Goal: Information Seeking & Learning: Compare options

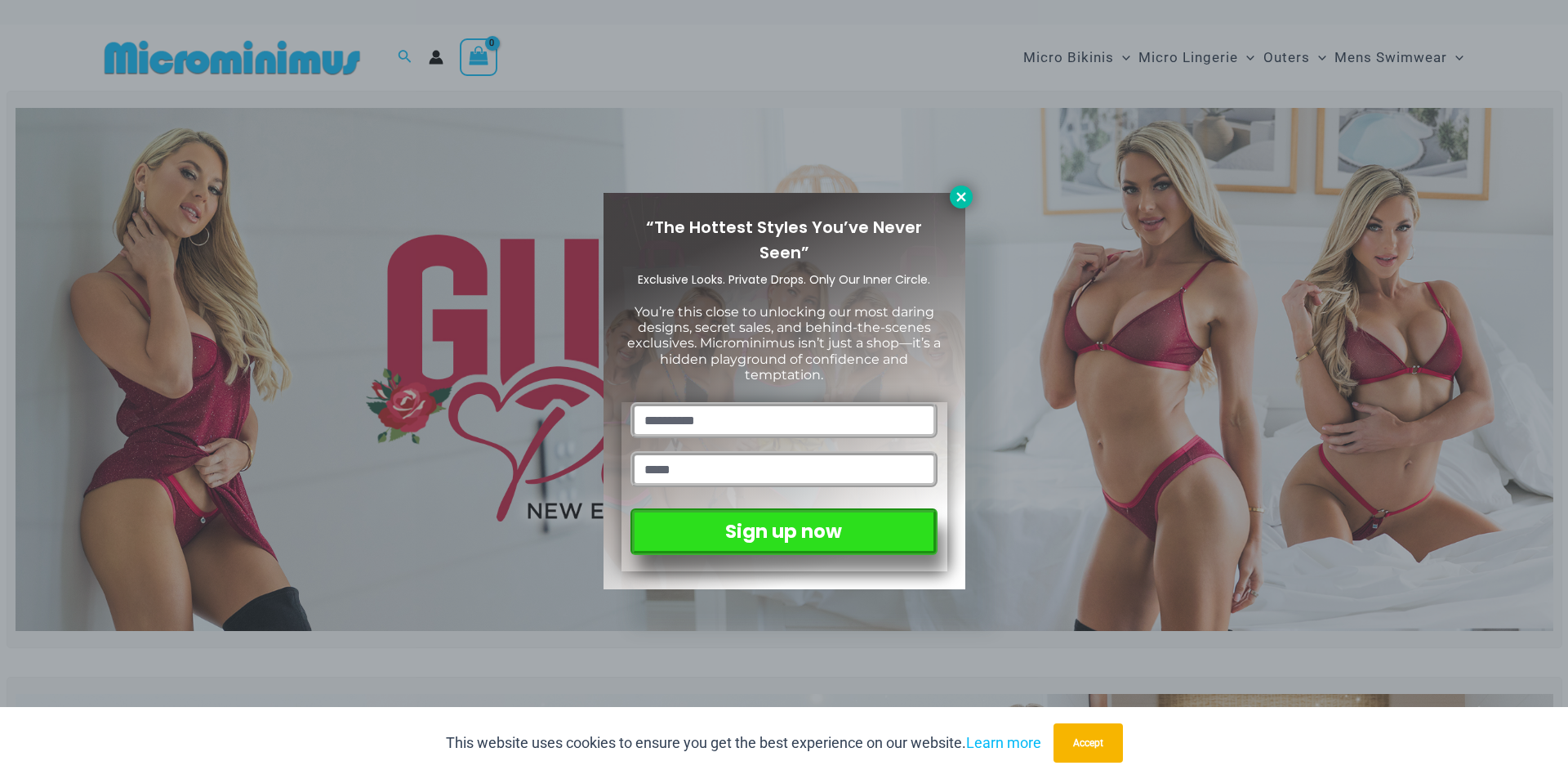
click at [960, 194] on icon at bounding box center [961, 196] width 15 height 15
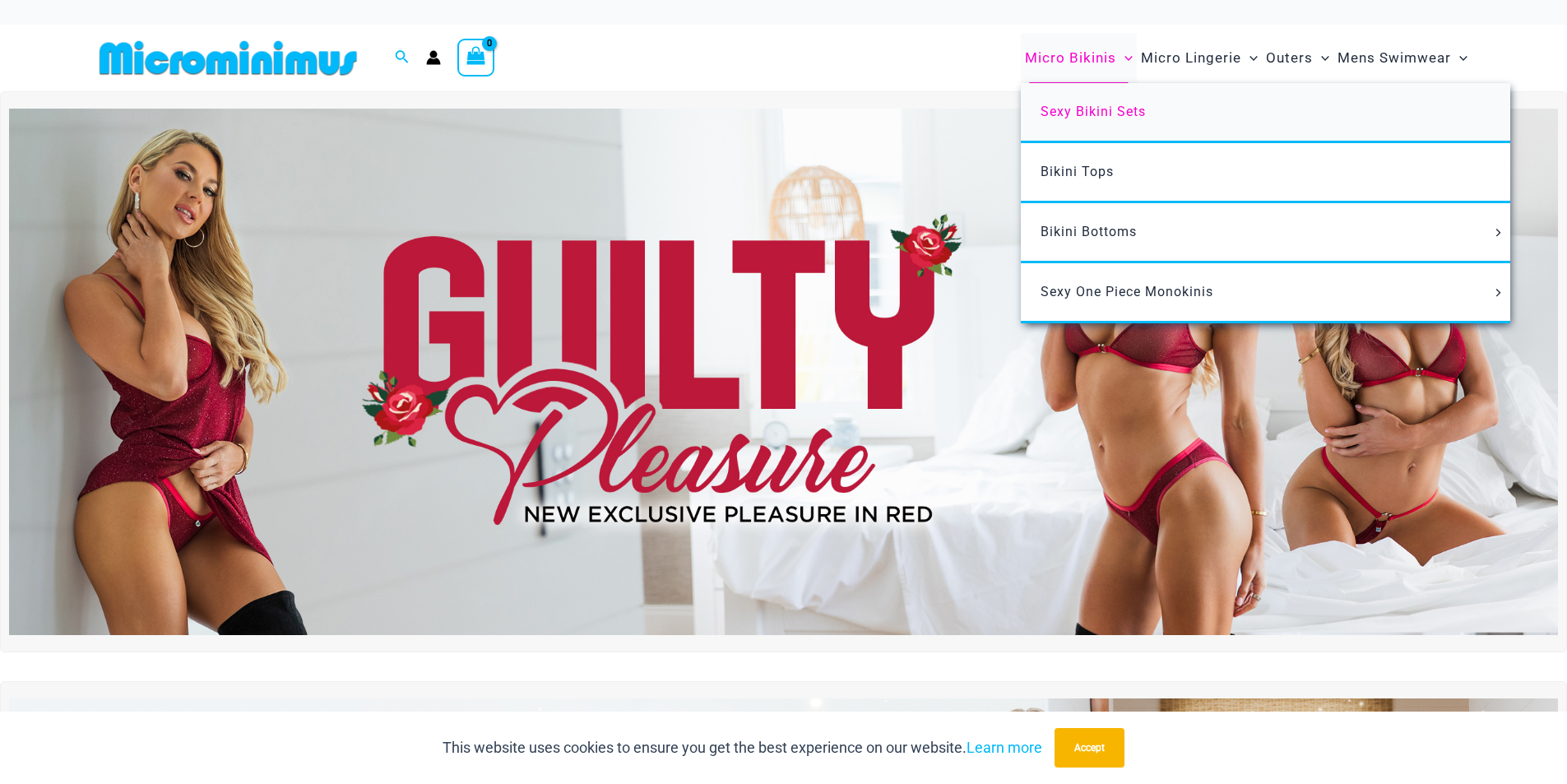
click at [1098, 113] on span "Sexy Bikini Sets" at bounding box center [1094, 111] width 105 height 16
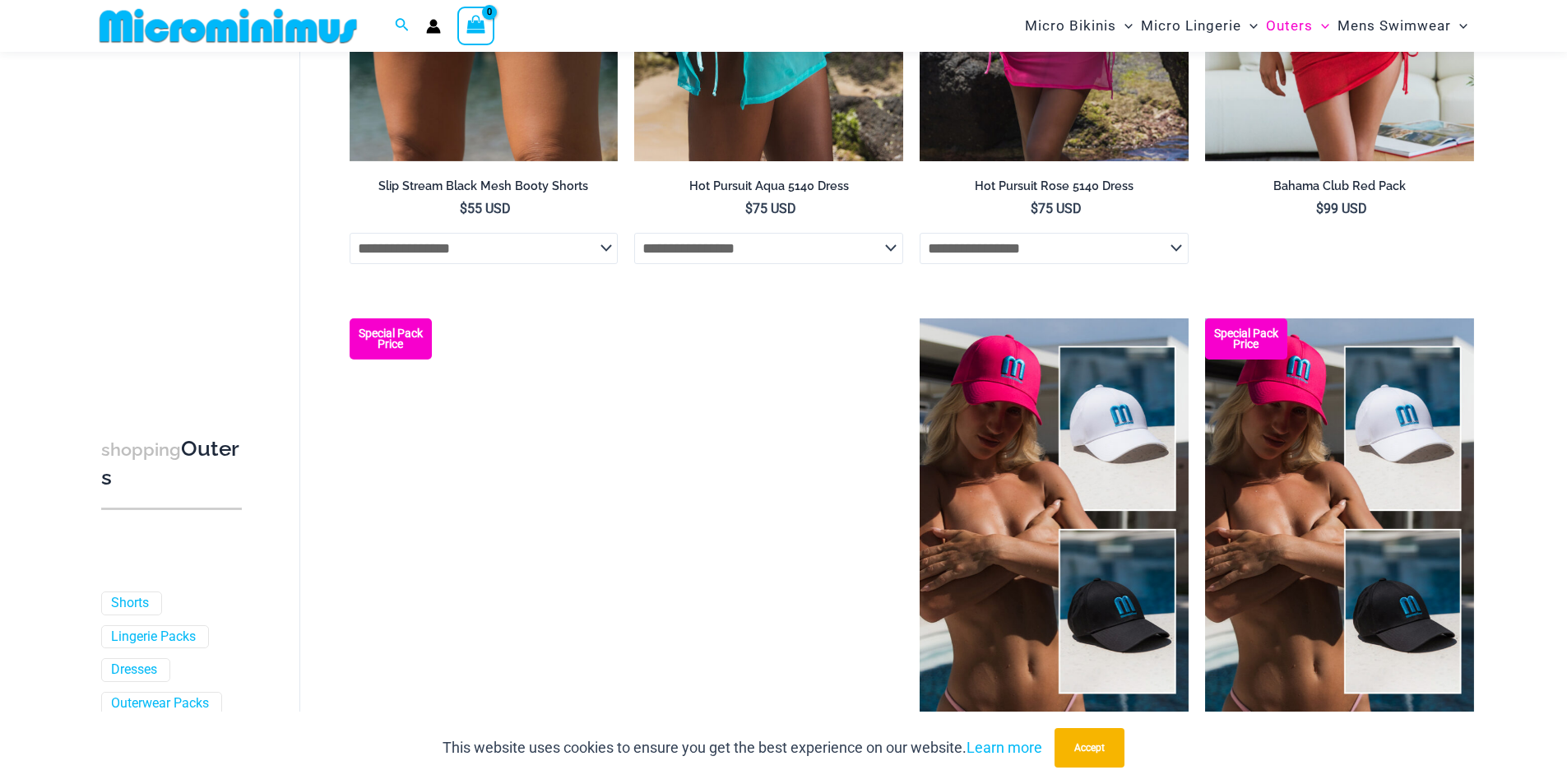
scroll to position [4096, 0]
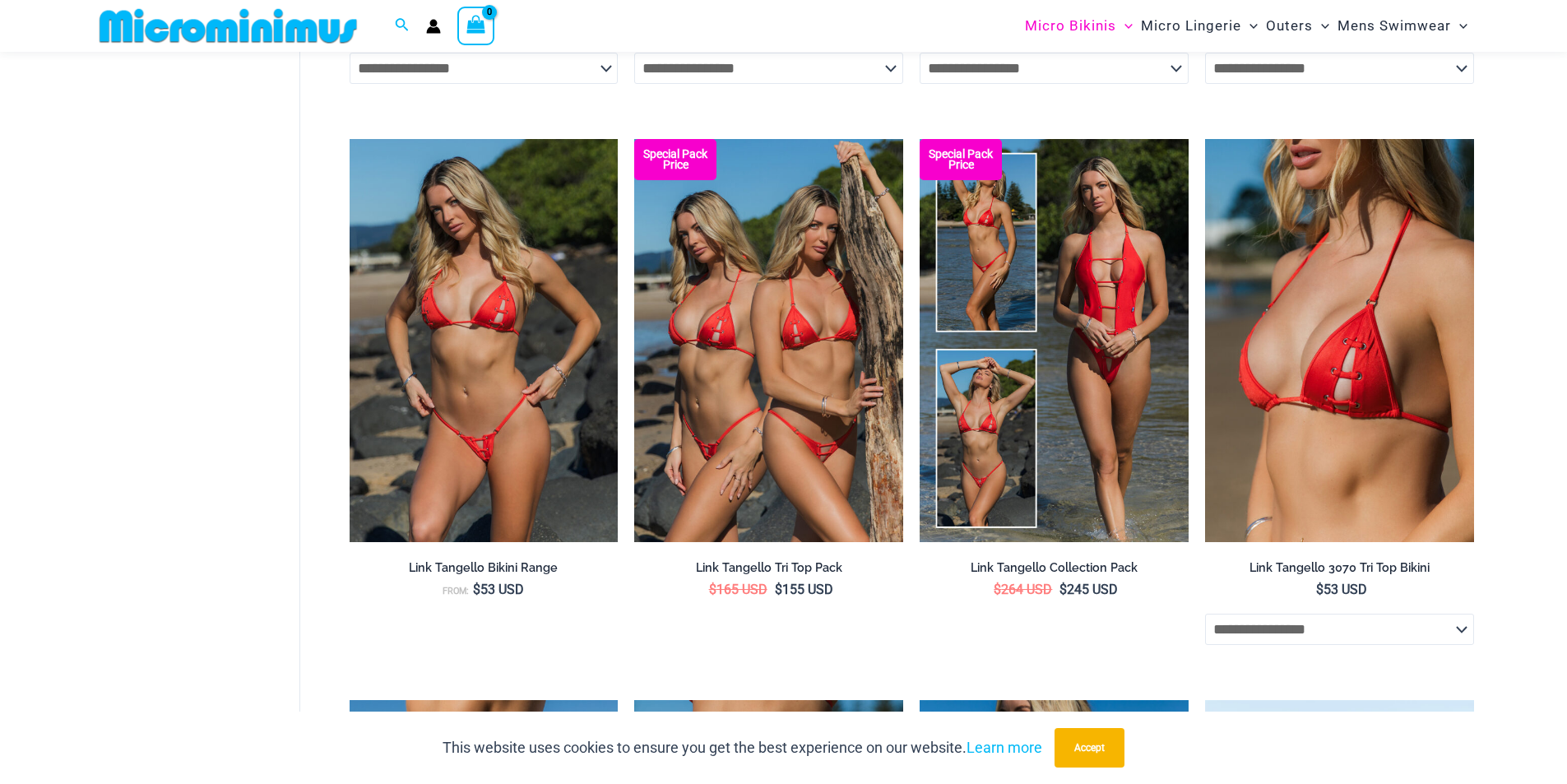
scroll to position [1711, 0]
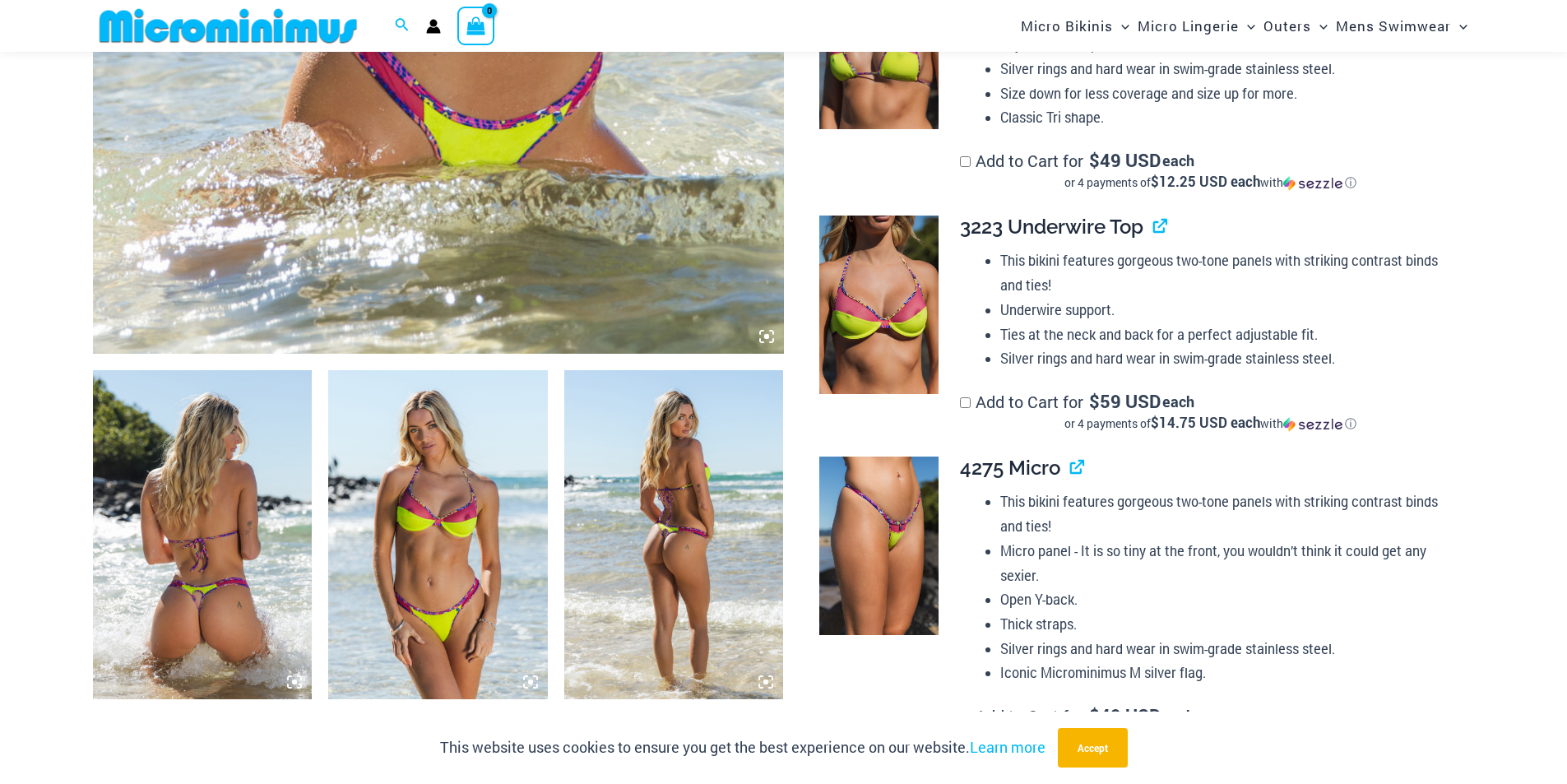
scroll to position [1054, 0]
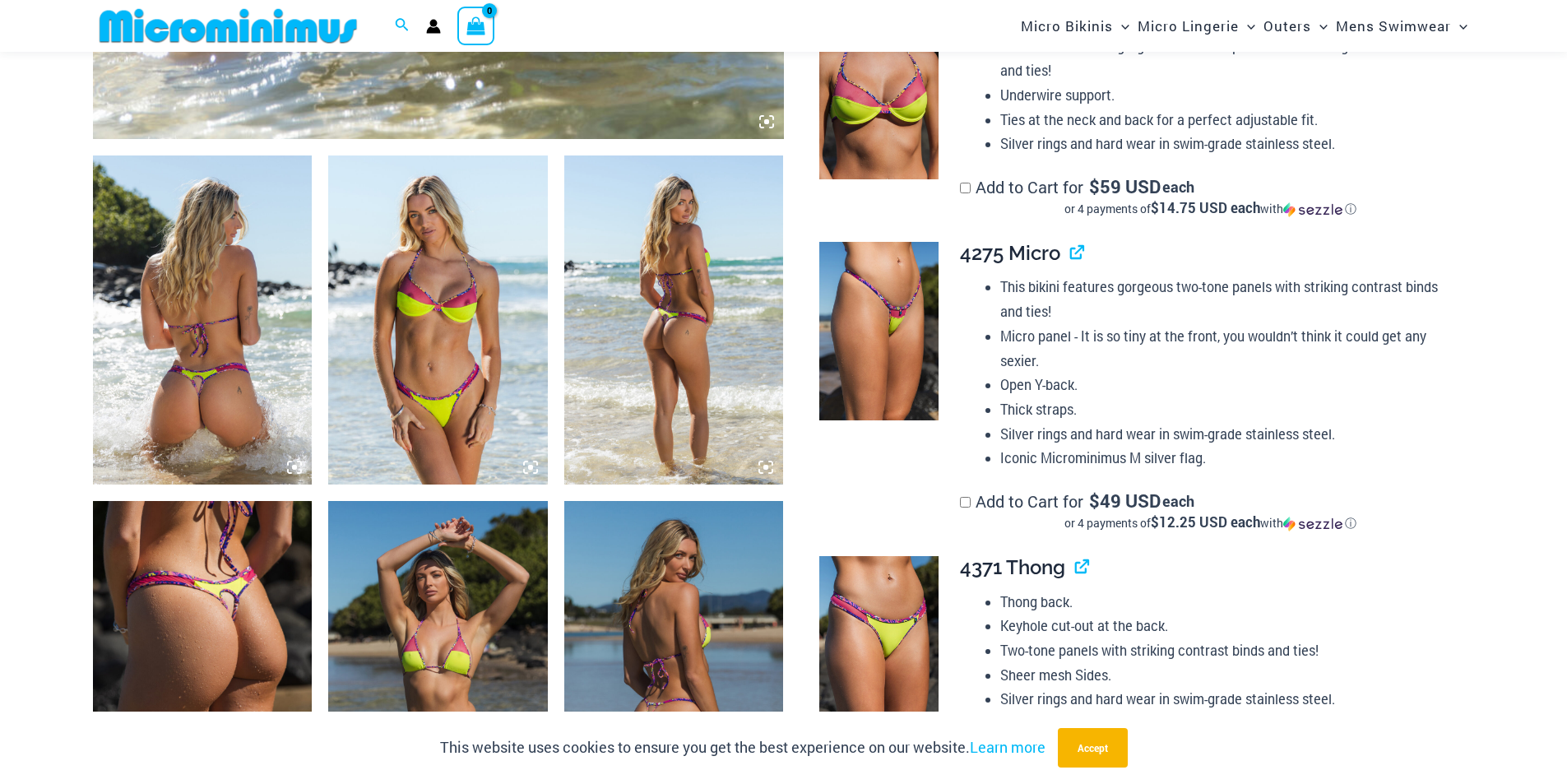
click at [454, 298] on img at bounding box center [438, 319] width 219 height 329
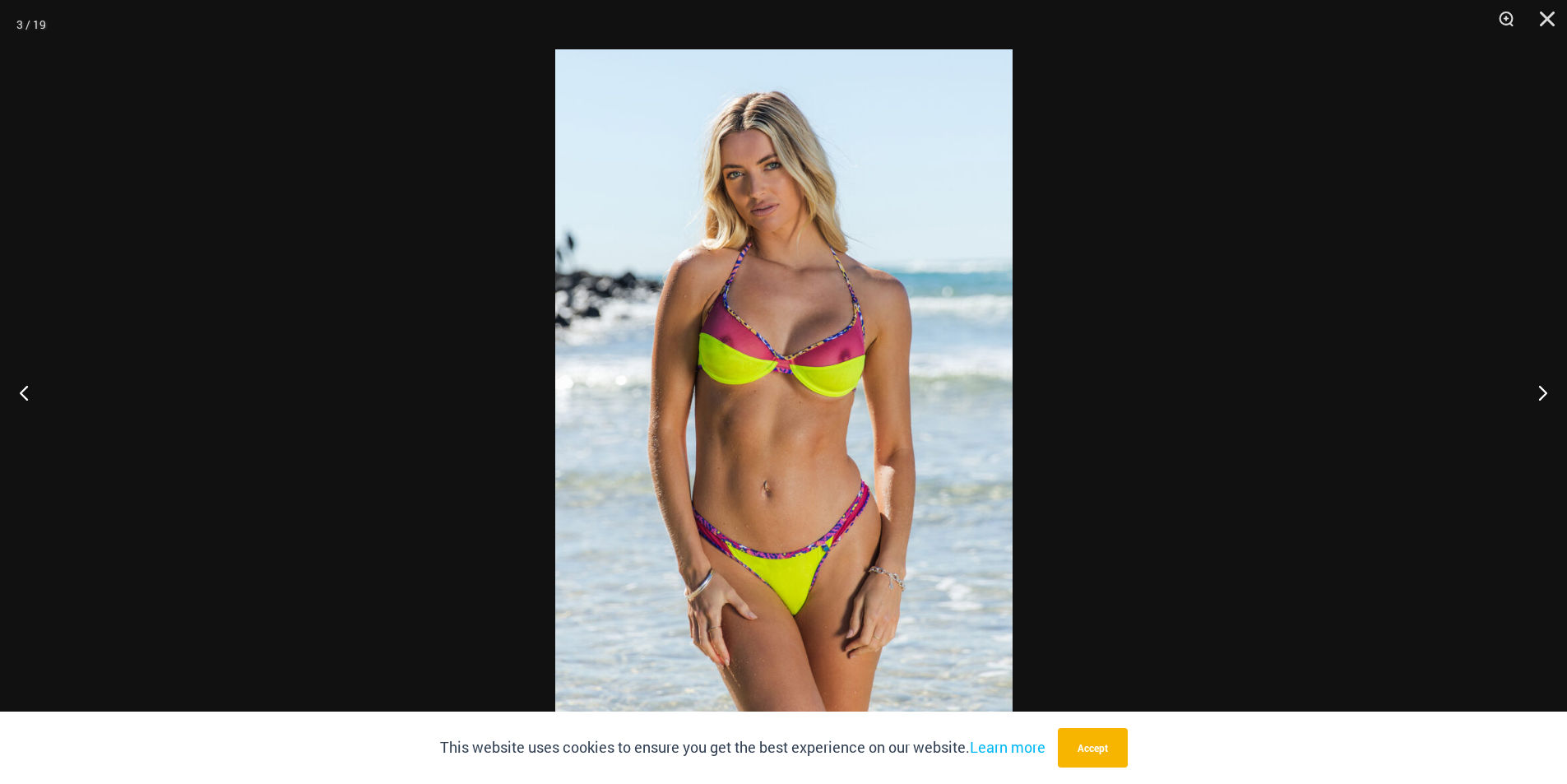
click at [825, 354] on img at bounding box center [784, 391] width 458 height 685
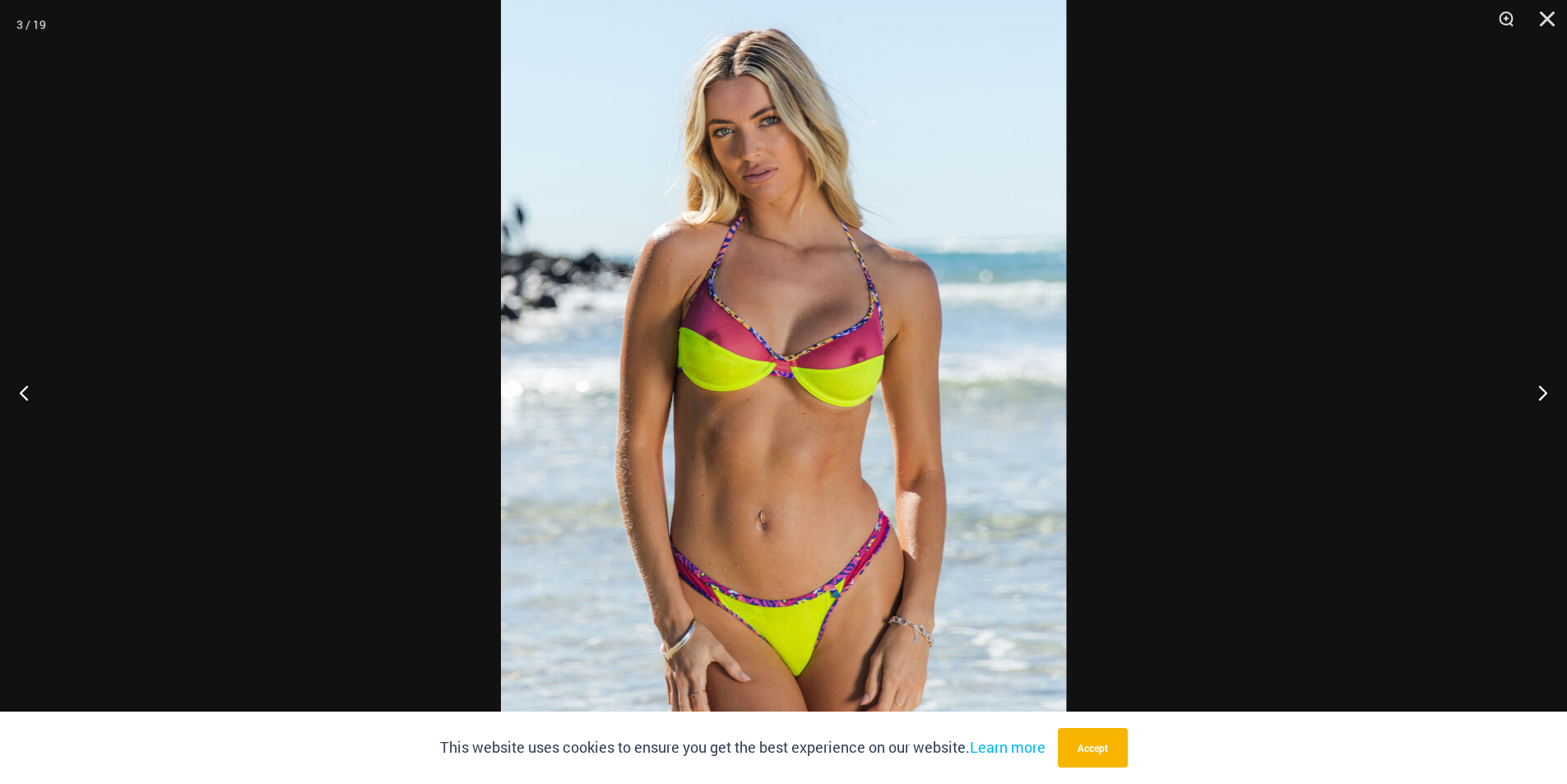
click at [1222, 235] on div at bounding box center [784, 392] width 1567 height 784
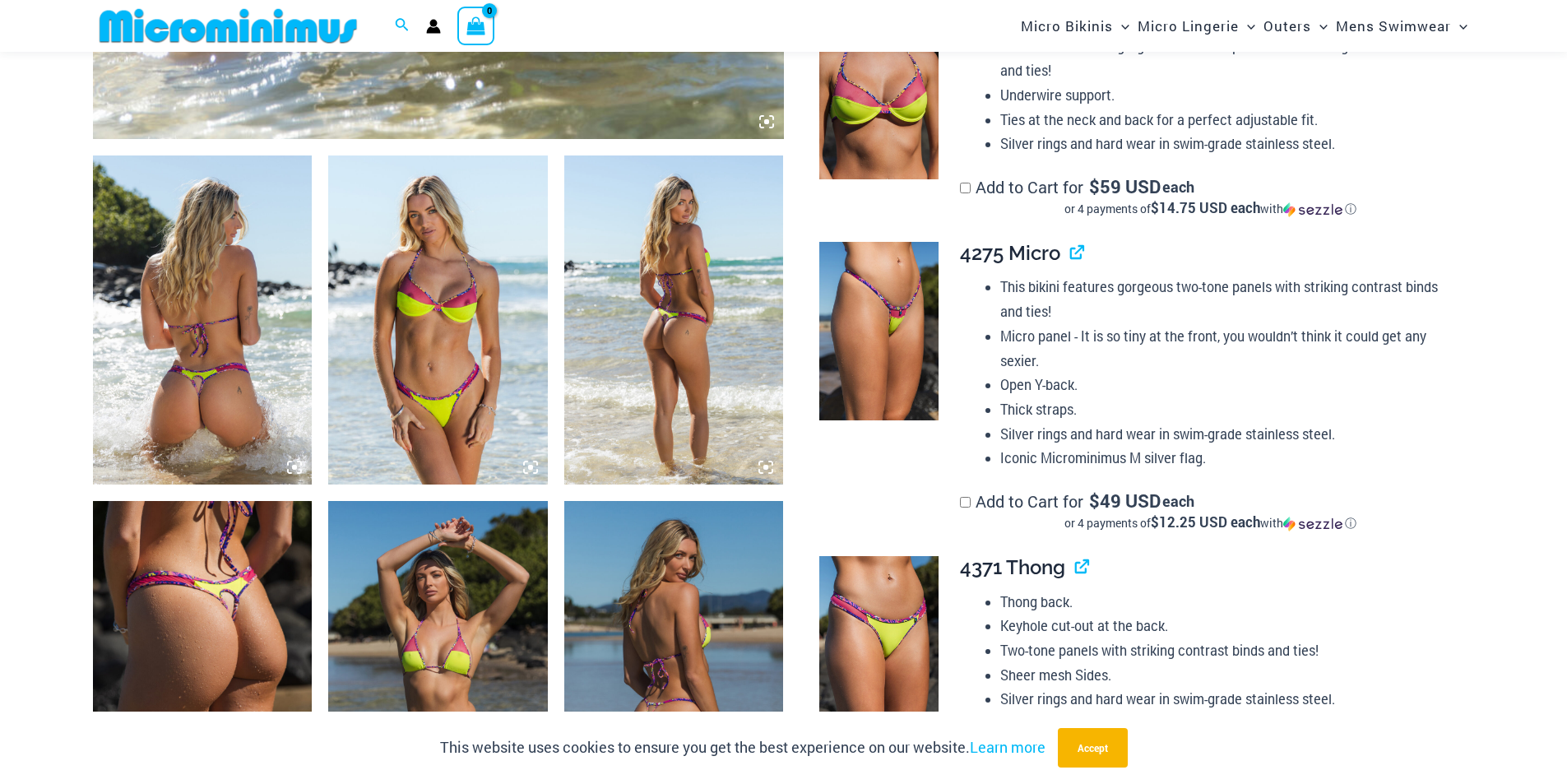
click at [469, 250] on img at bounding box center [438, 319] width 219 height 329
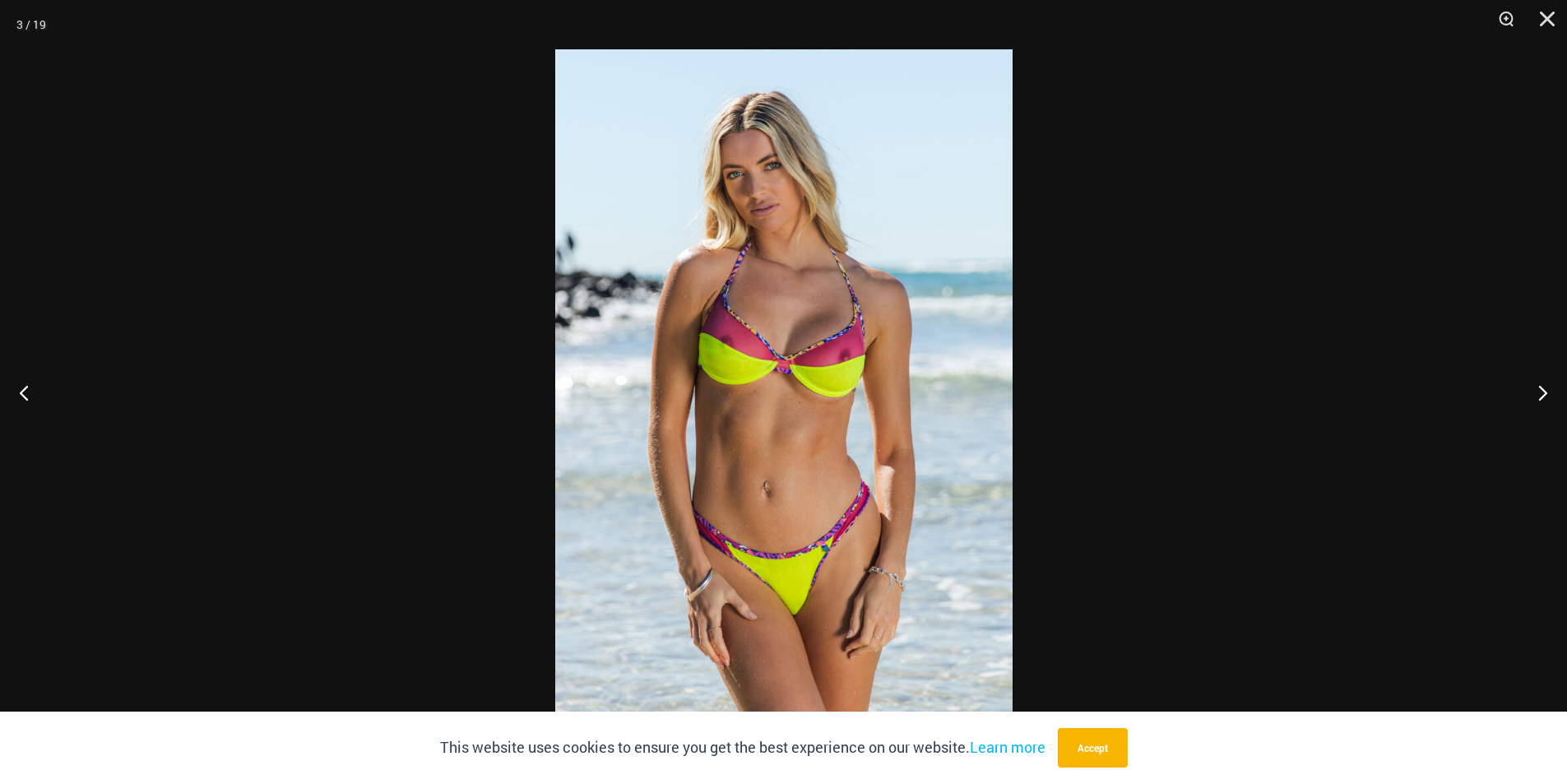
click at [1211, 286] on div at bounding box center [784, 392] width 1567 height 784
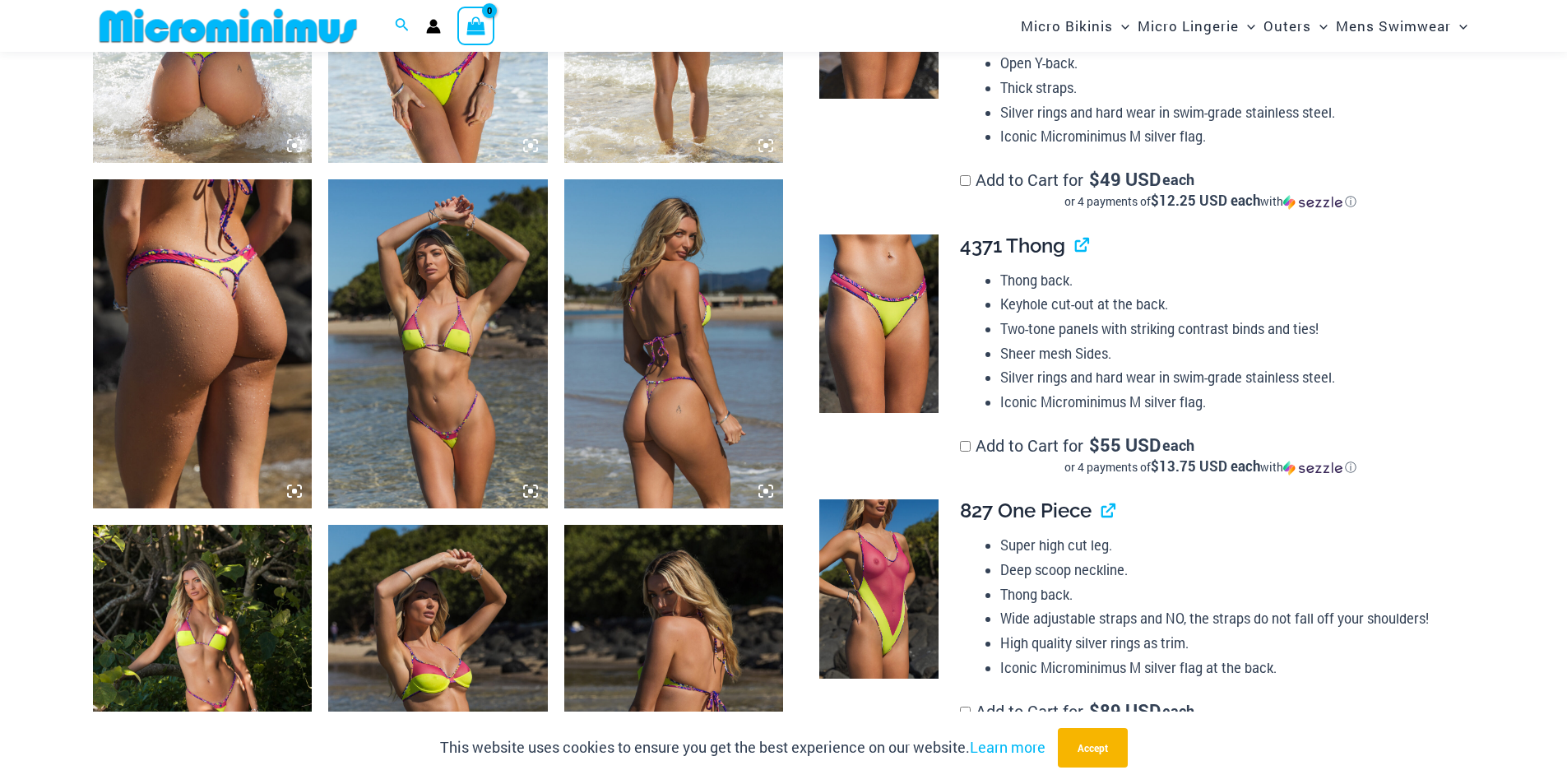
scroll to position [1383, 0]
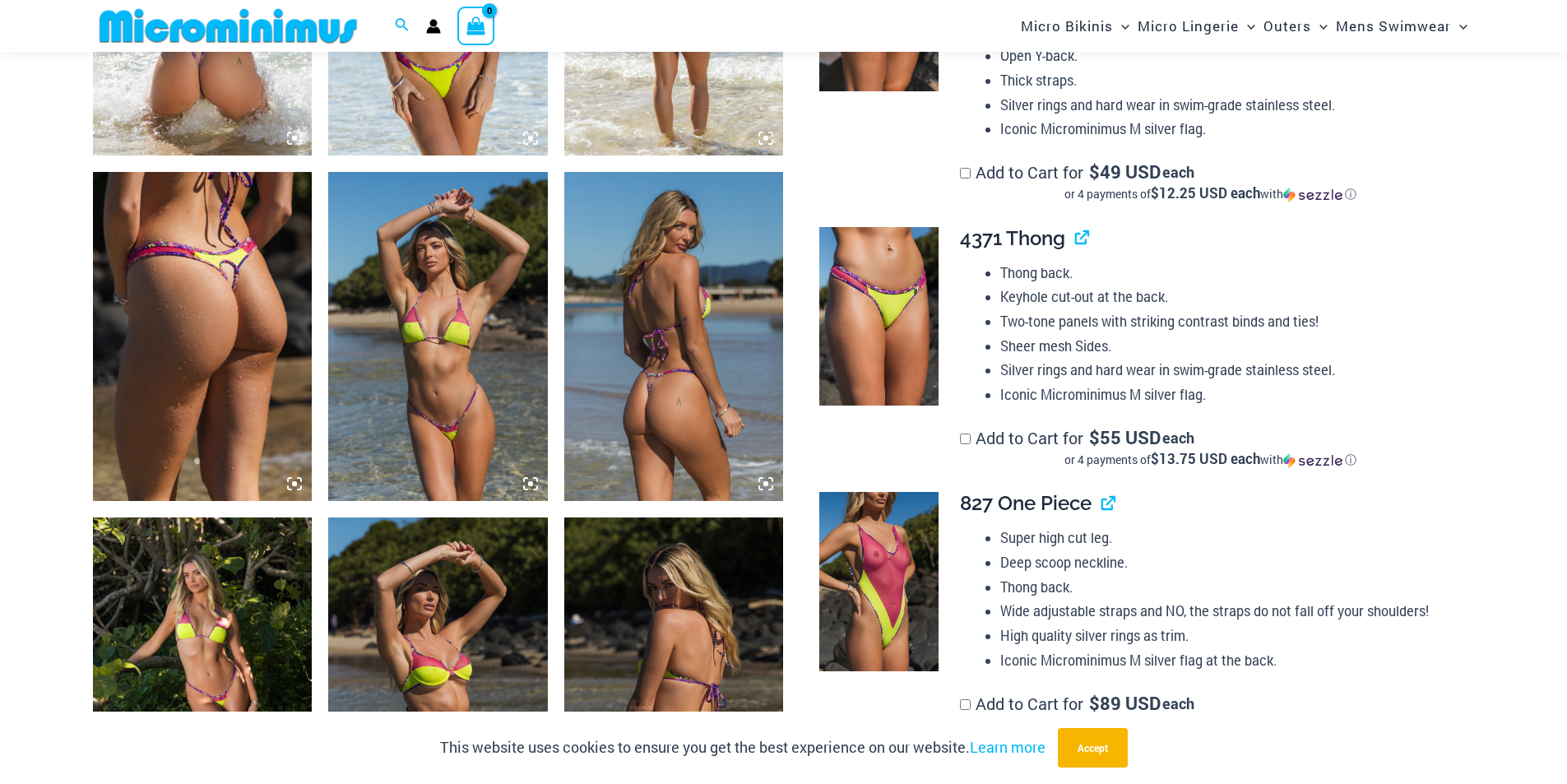
click at [441, 330] on img at bounding box center [438, 336] width 219 height 329
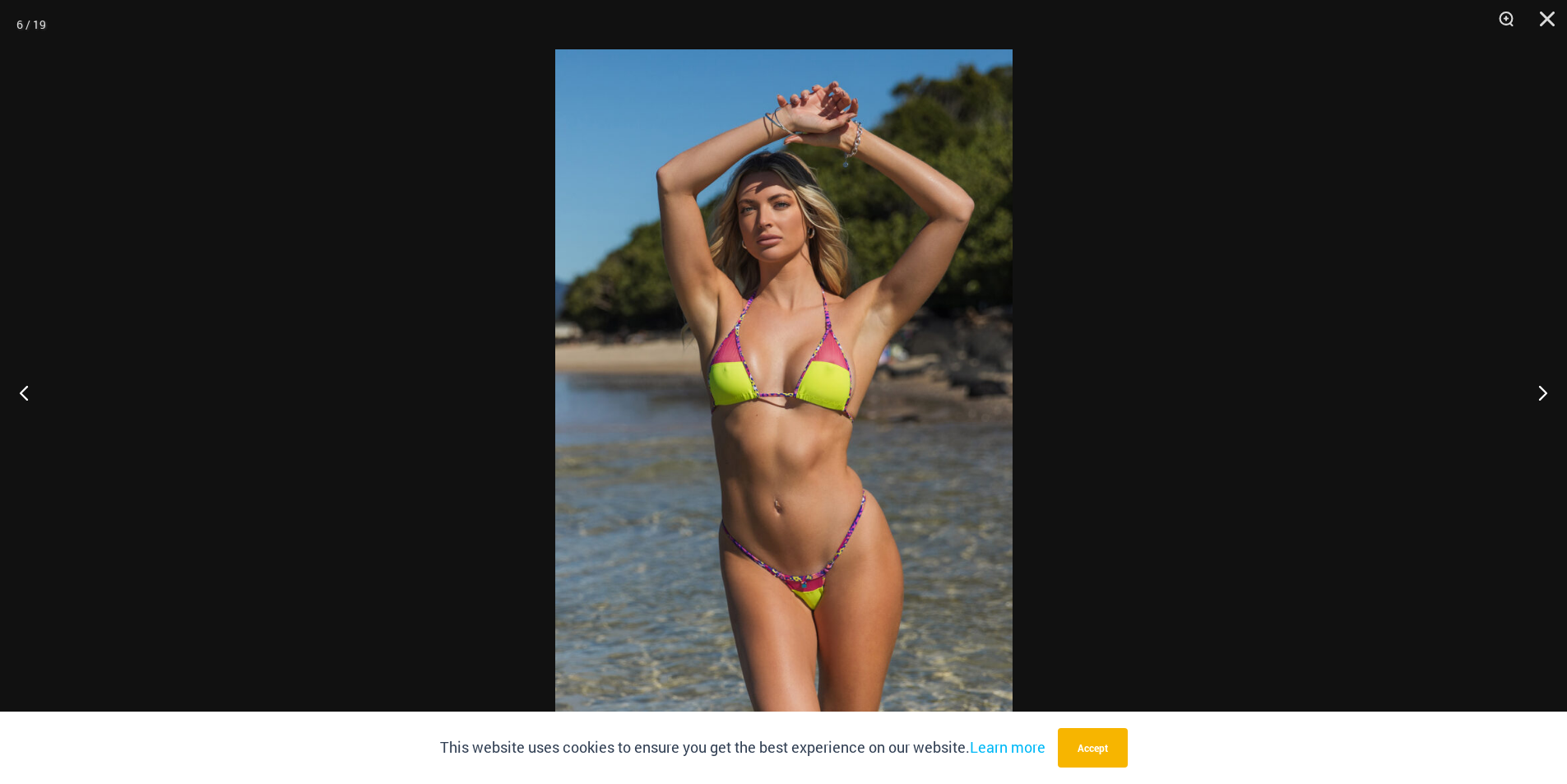
click at [1205, 280] on div at bounding box center [784, 392] width 1567 height 784
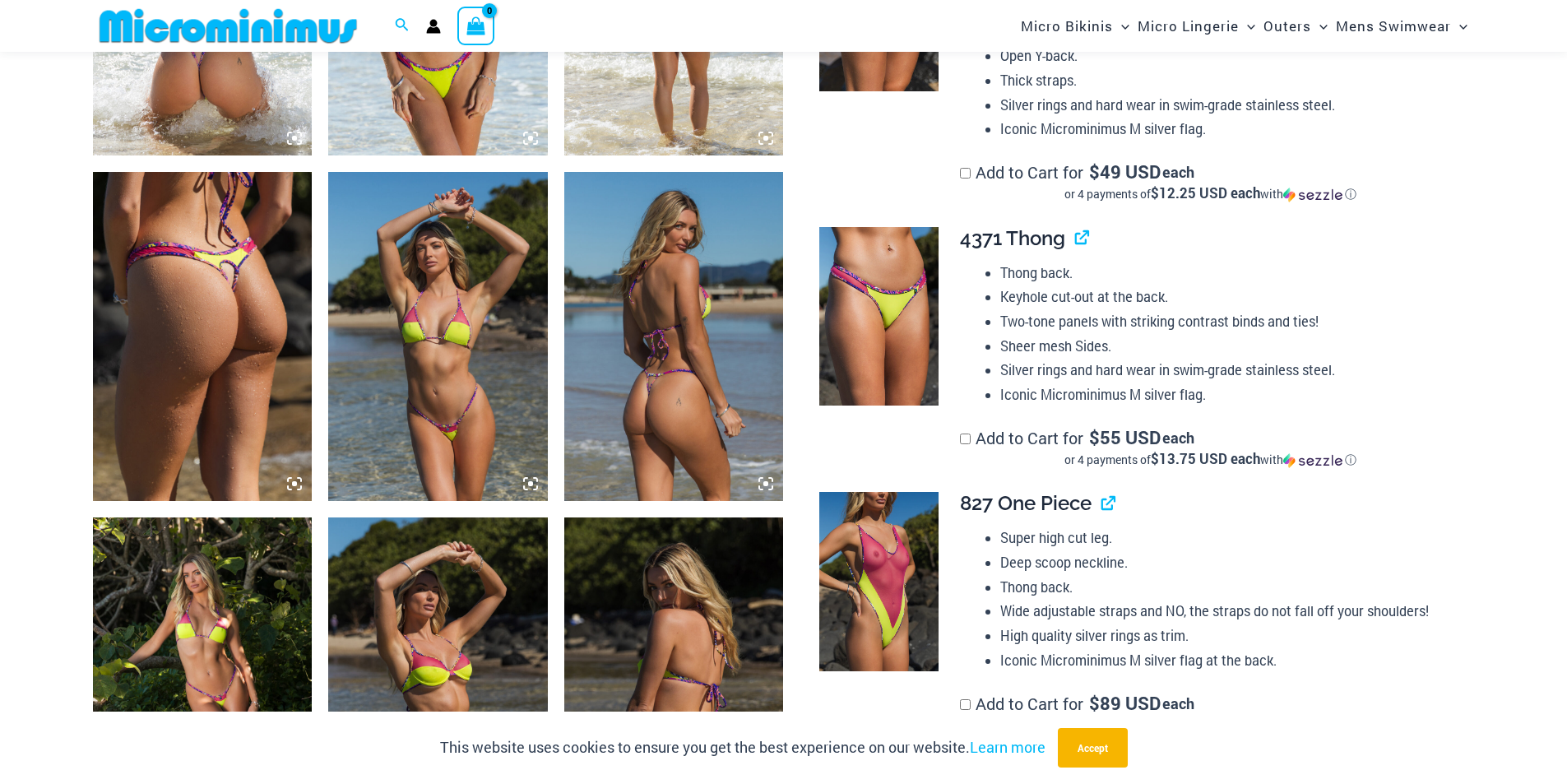
click at [219, 317] on img at bounding box center [203, 336] width 219 height 329
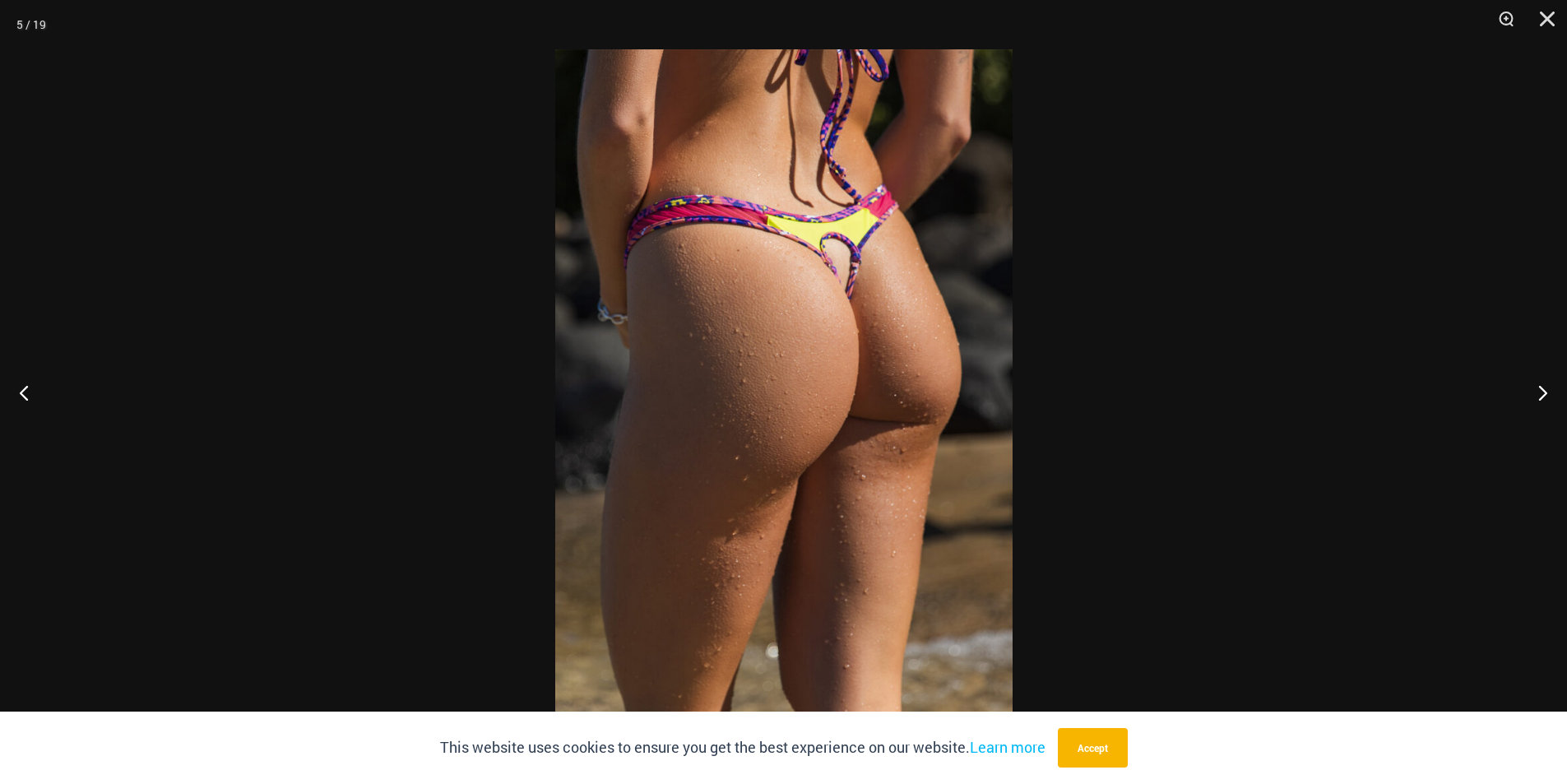
click at [1200, 294] on div at bounding box center [784, 392] width 1567 height 784
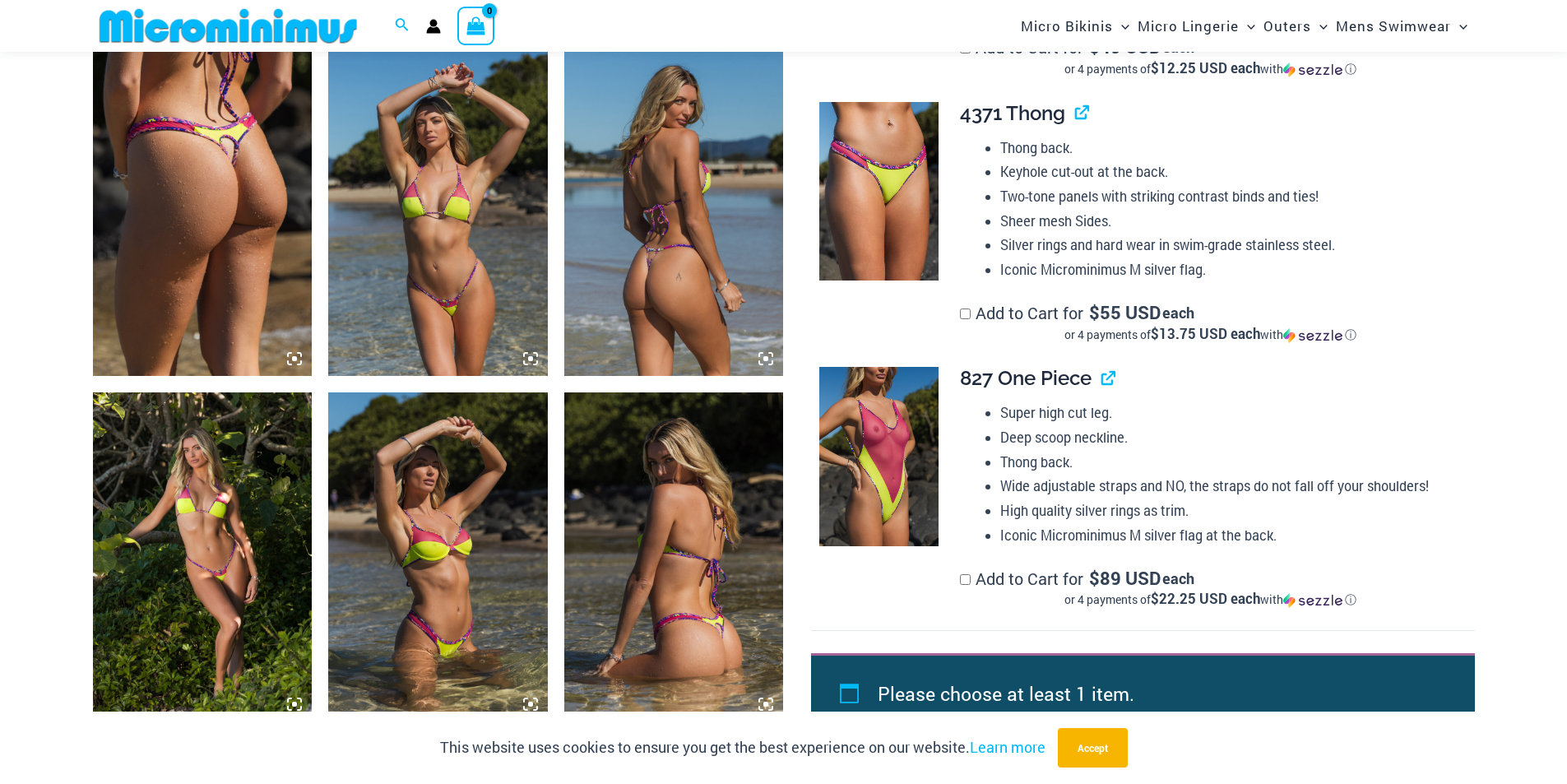
scroll to position [1630, 0]
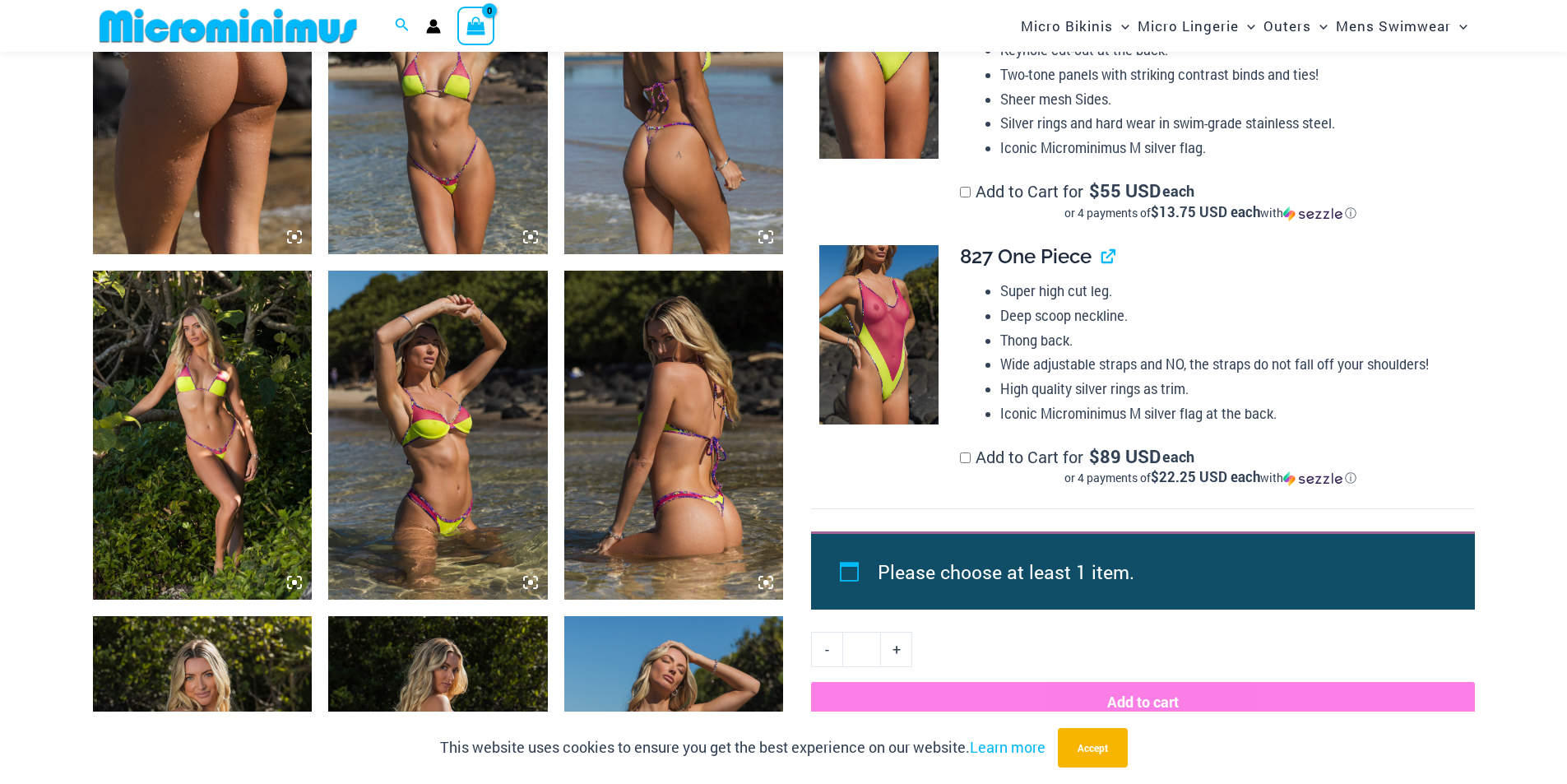
click at [508, 401] on img at bounding box center [438, 434] width 219 height 329
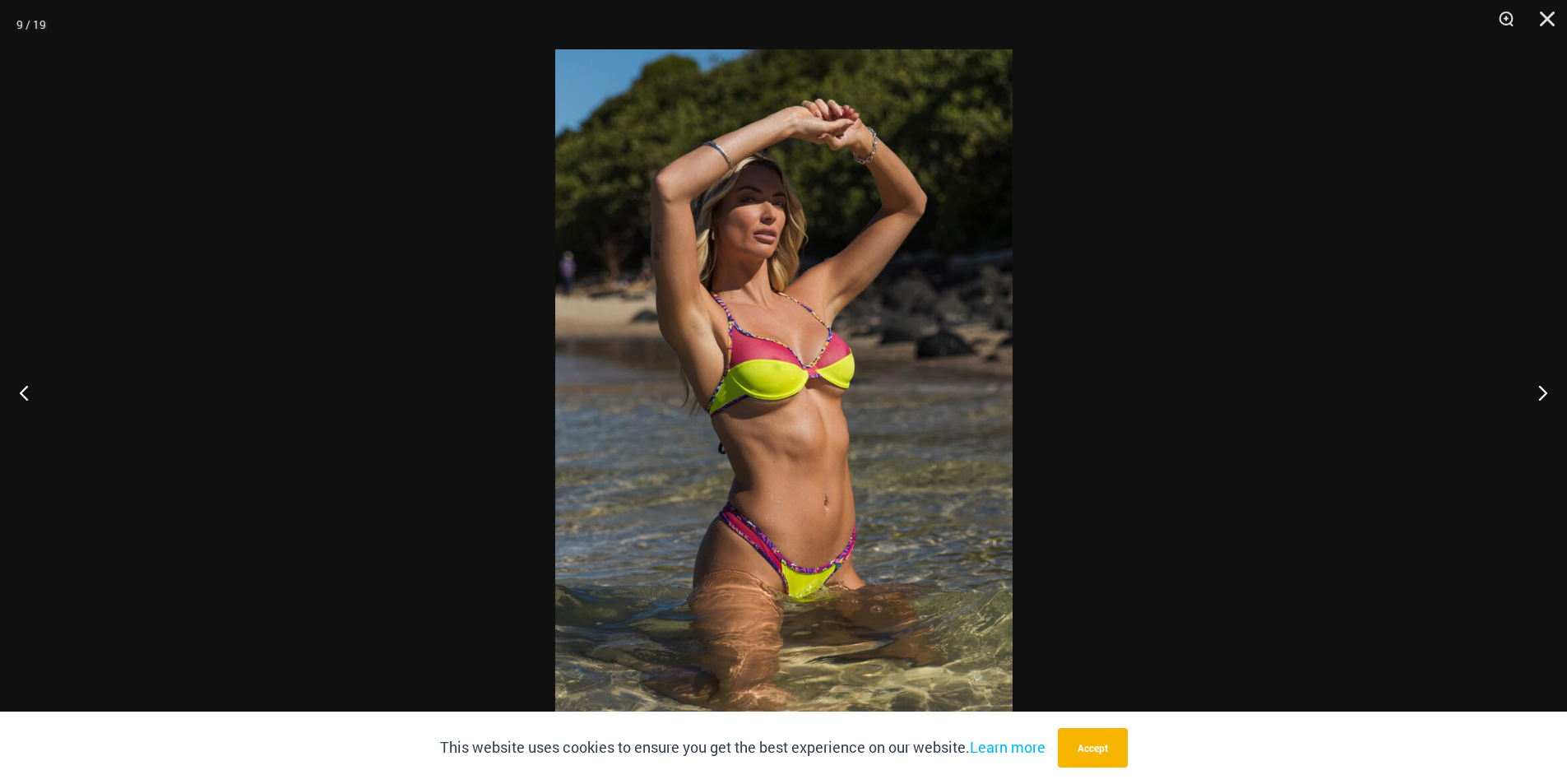
click at [1333, 420] on div at bounding box center [784, 392] width 1567 height 784
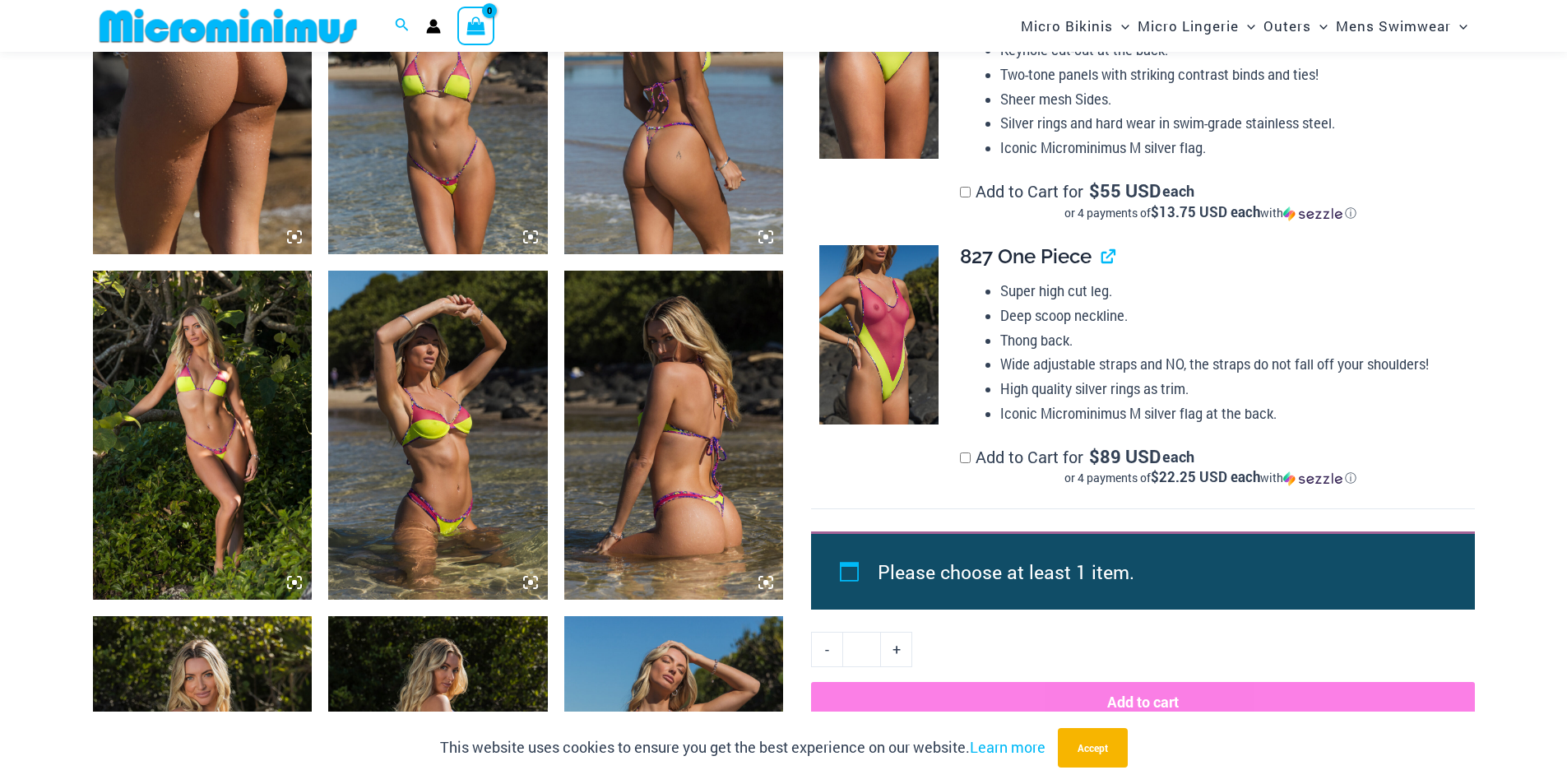
click at [758, 427] on img at bounding box center [674, 434] width 219 height 329
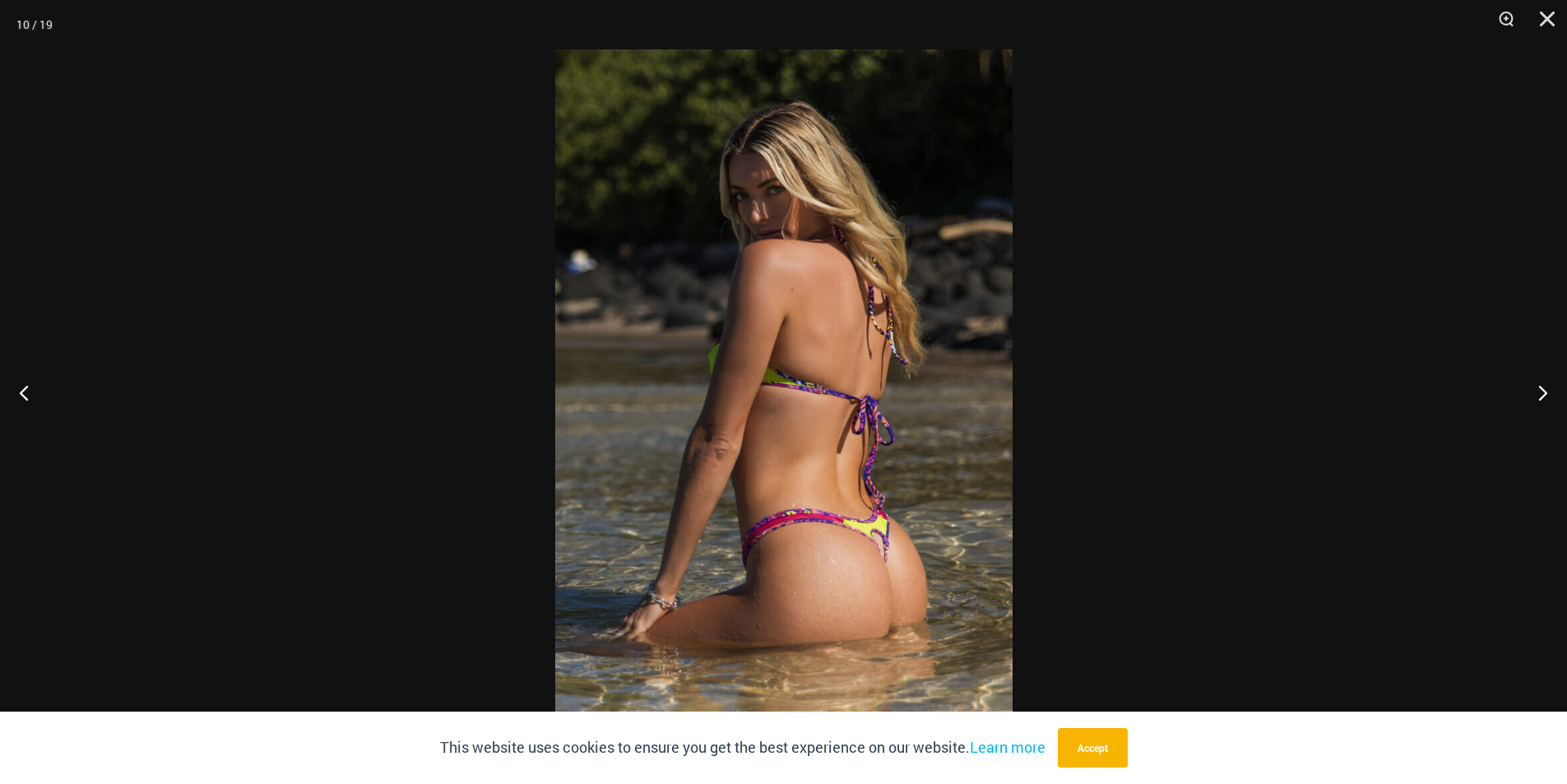
click at [1201, 318] on div at bounding box center [784, 392] width 1567 height 784
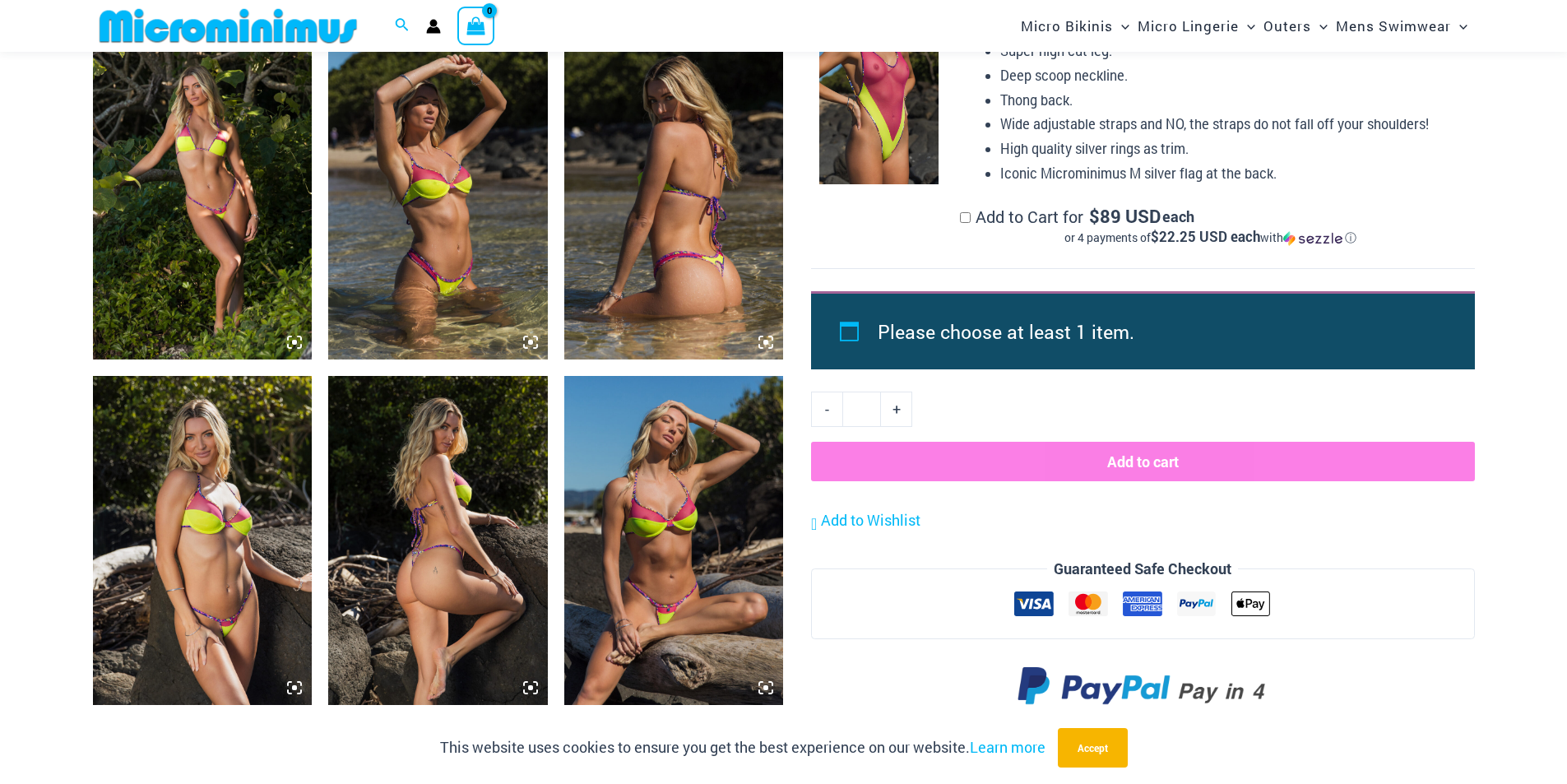
scroll to position [2123, 0]
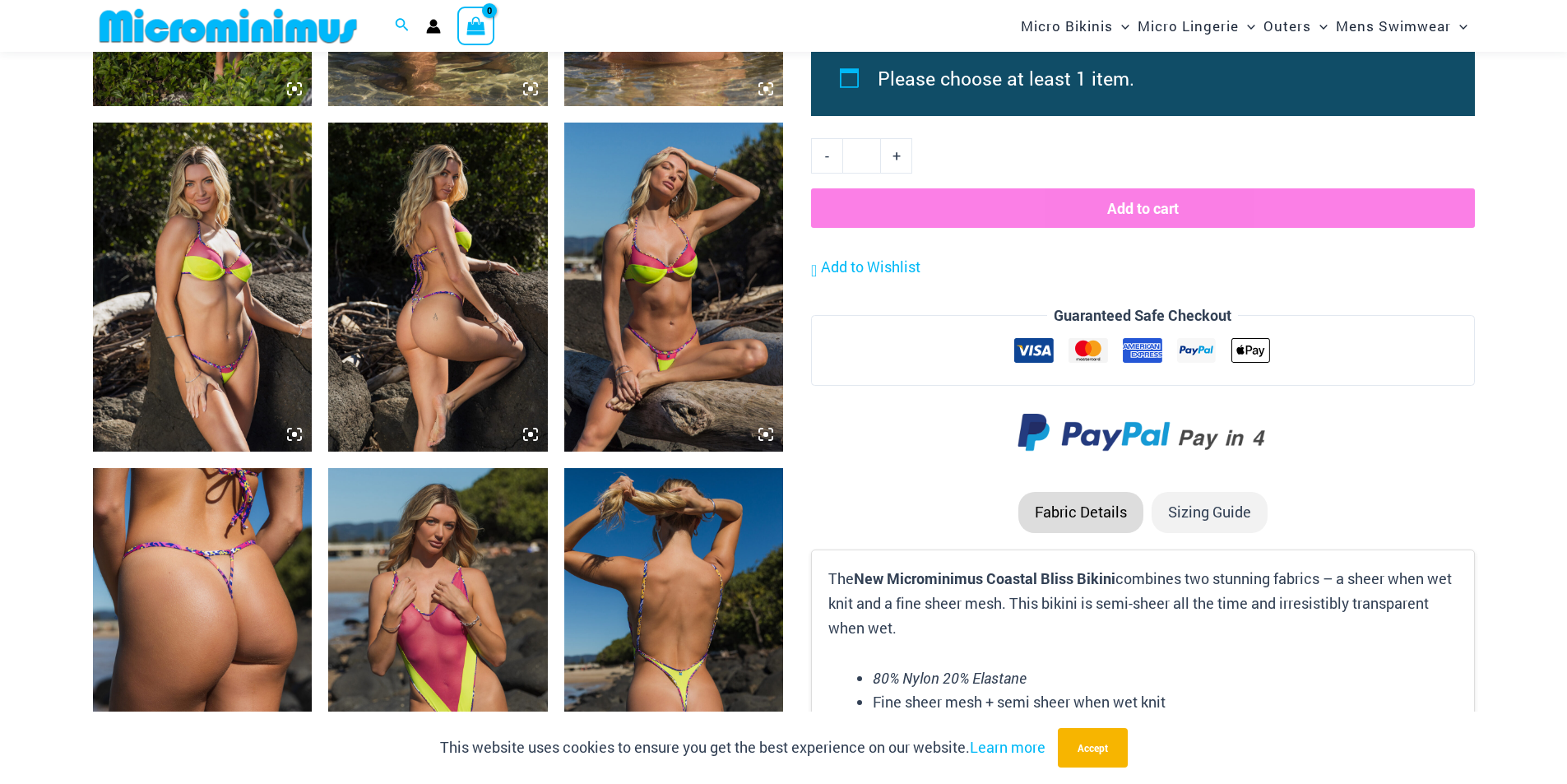
click at [661, 375] on img at bounding box center [674, 287] width 219 height 329
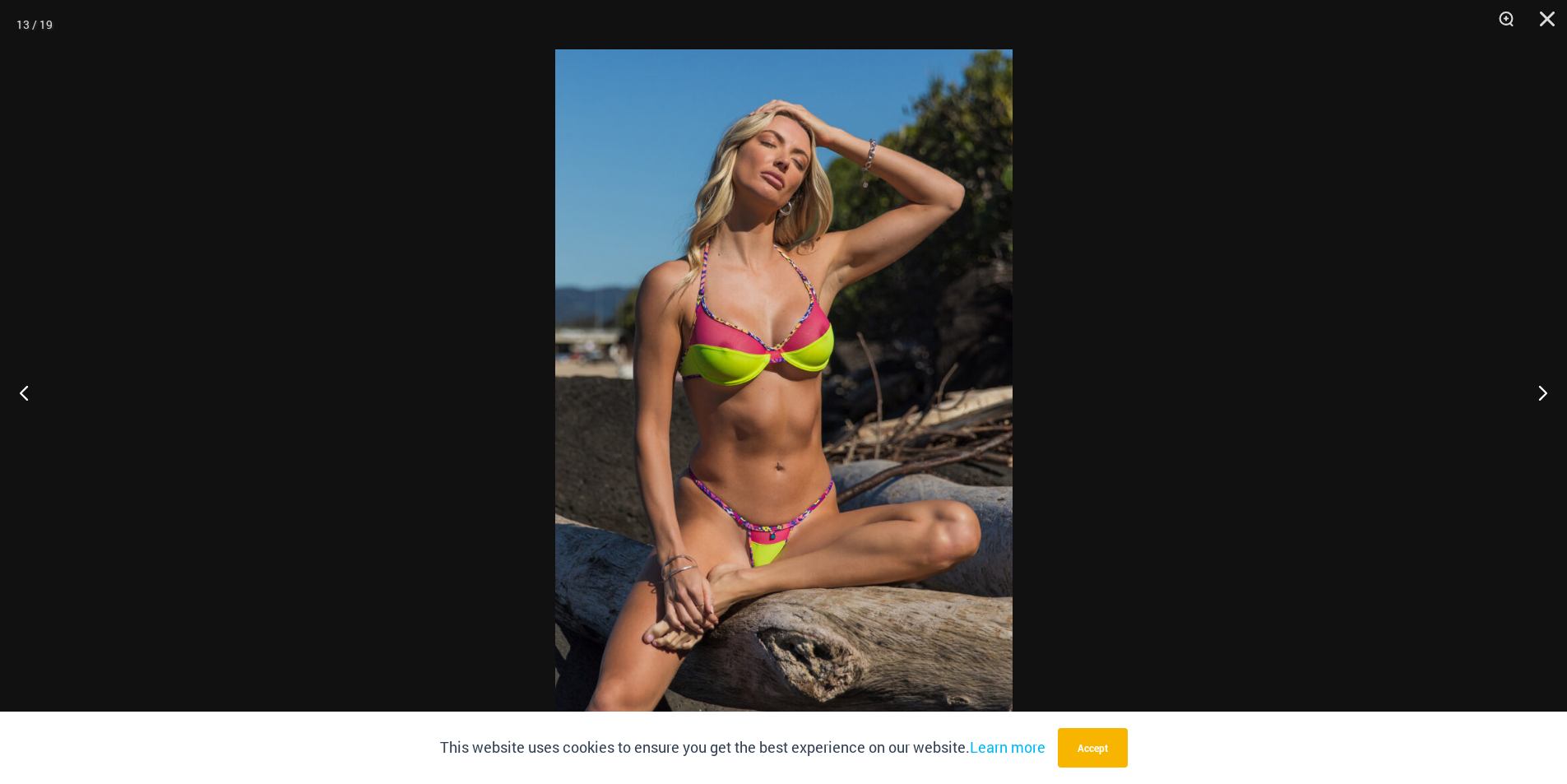
click at [1247, 244] on div at bounding box center [784, 392] width 1567 height 784
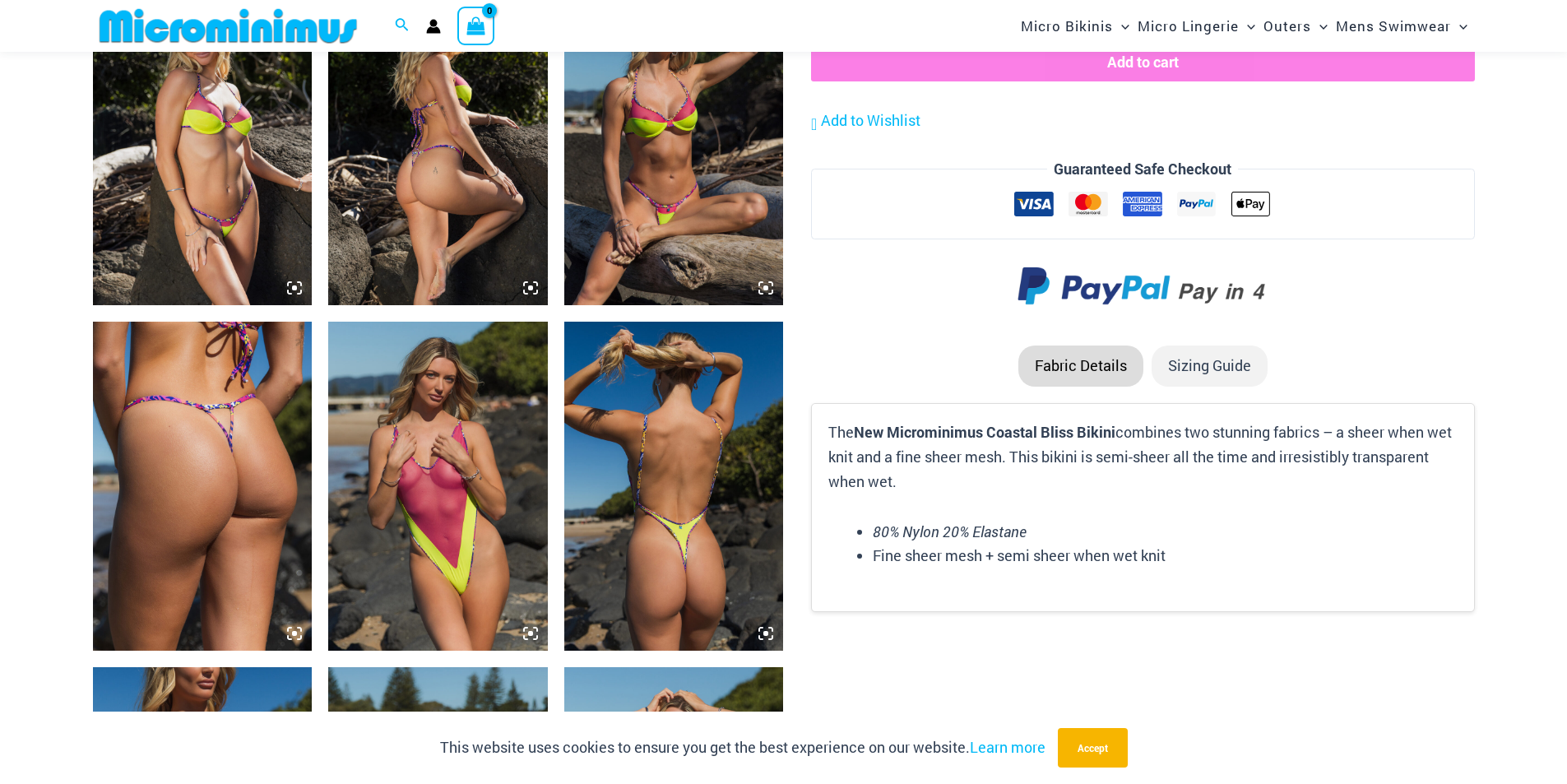
scroll to position [2370, 0]
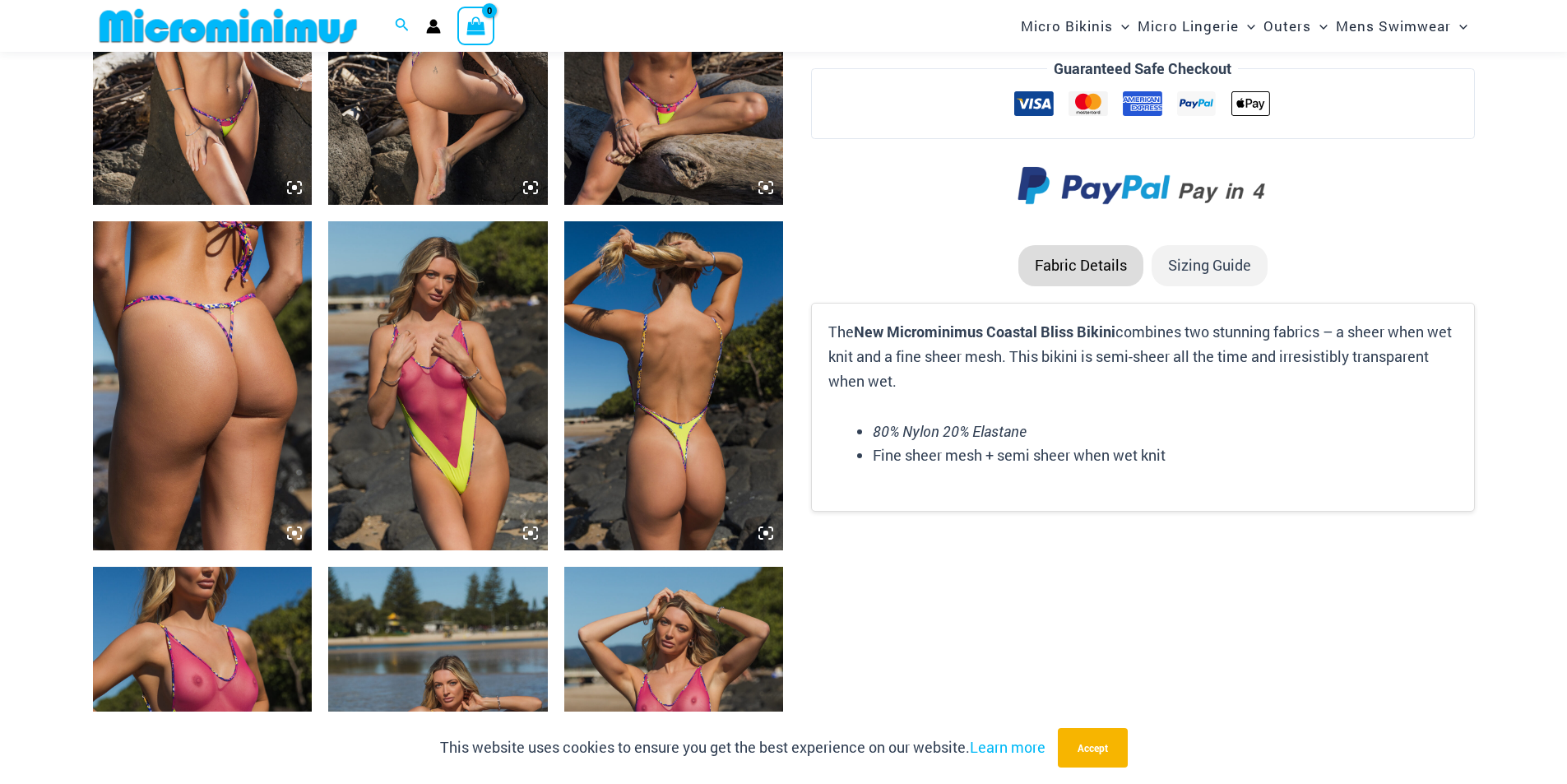
click at [385, 374] on img at bounding box center [438, 385] width 219 height 329
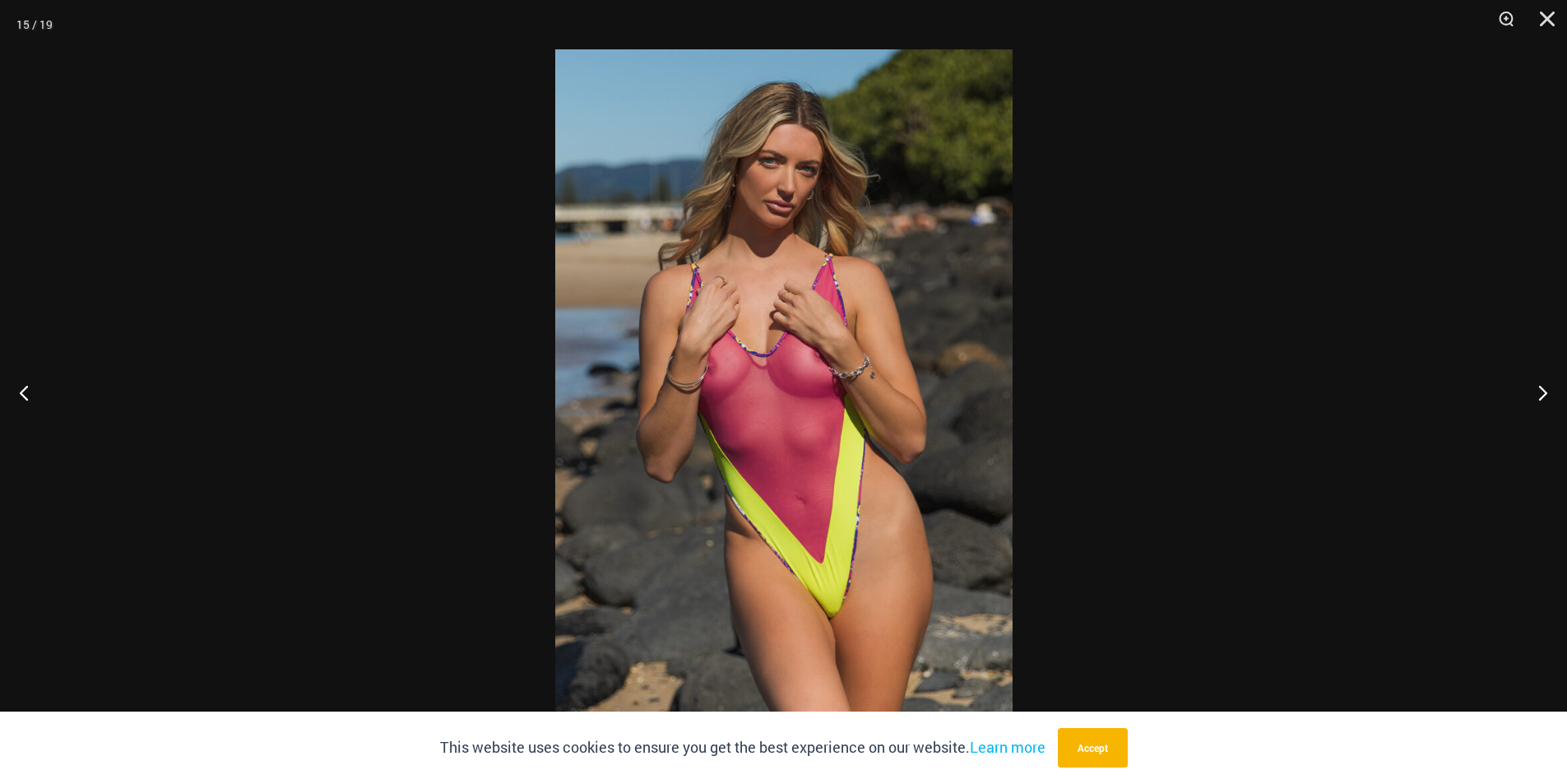
click at [1258, 243] on div at bounding box center [784, 392] width 1567 height 784
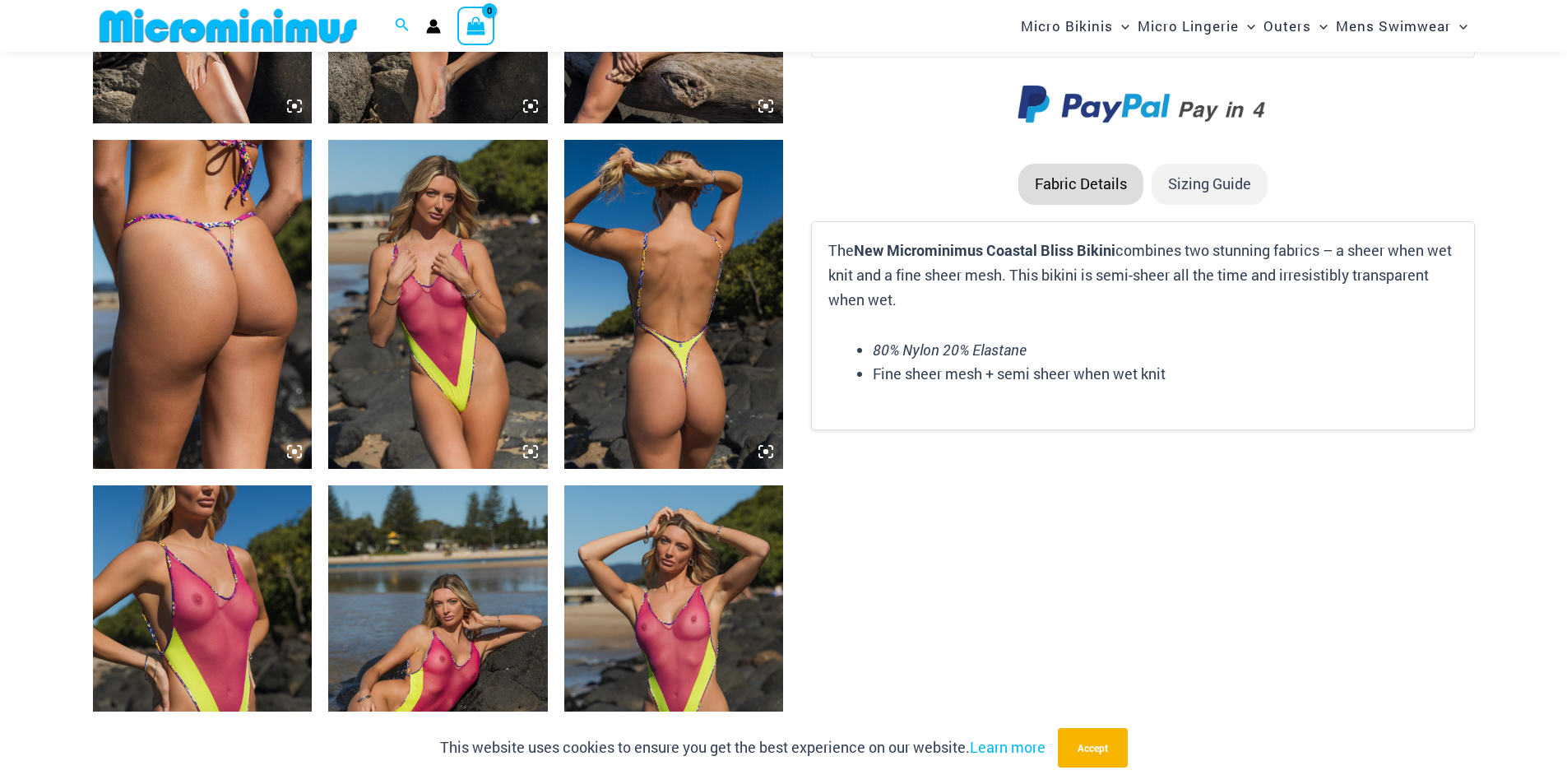
scroll to position [2781, 0]
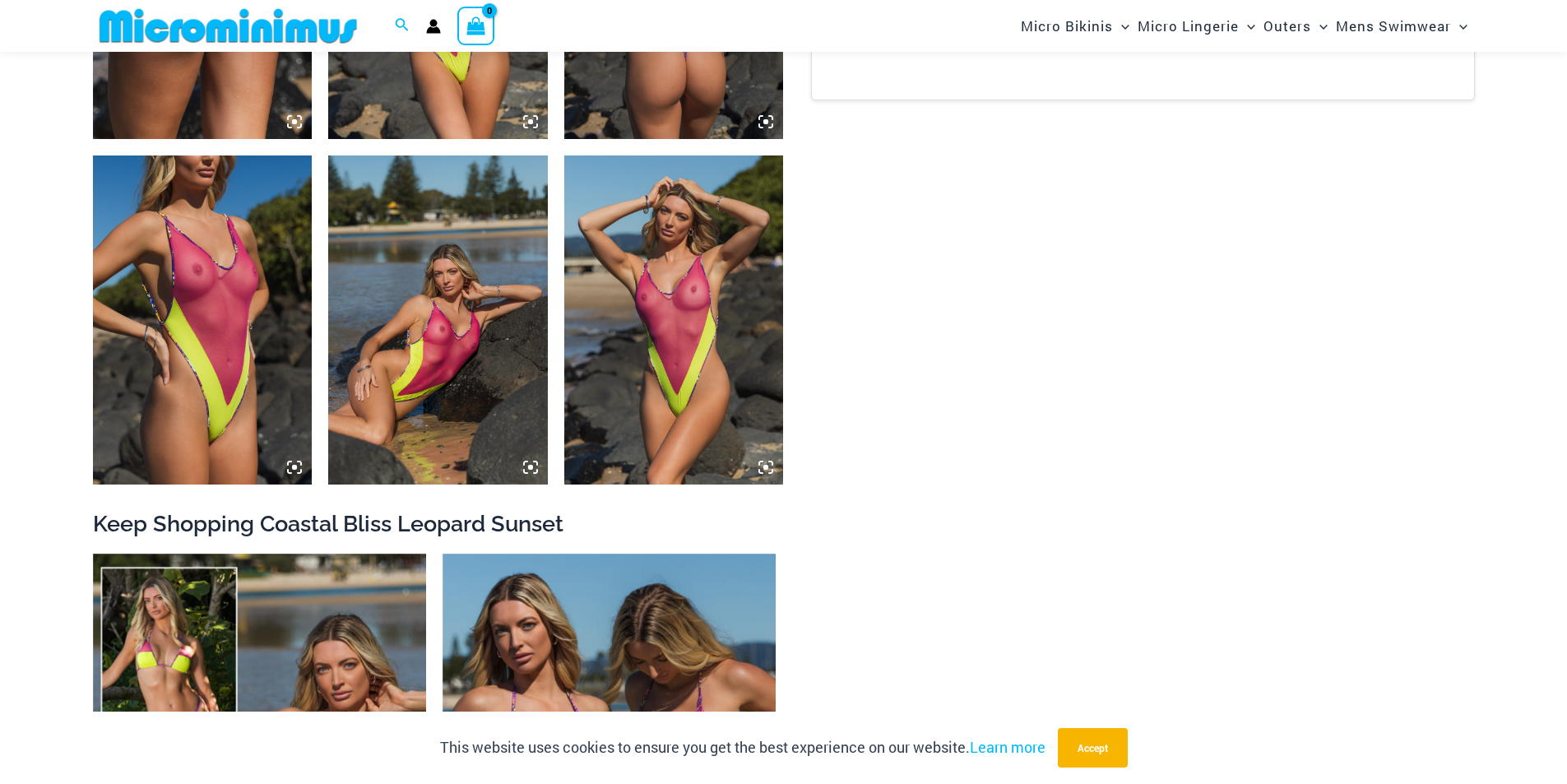
click at [238, 307] on img at bounding box center [203, 319] width 219 height 329
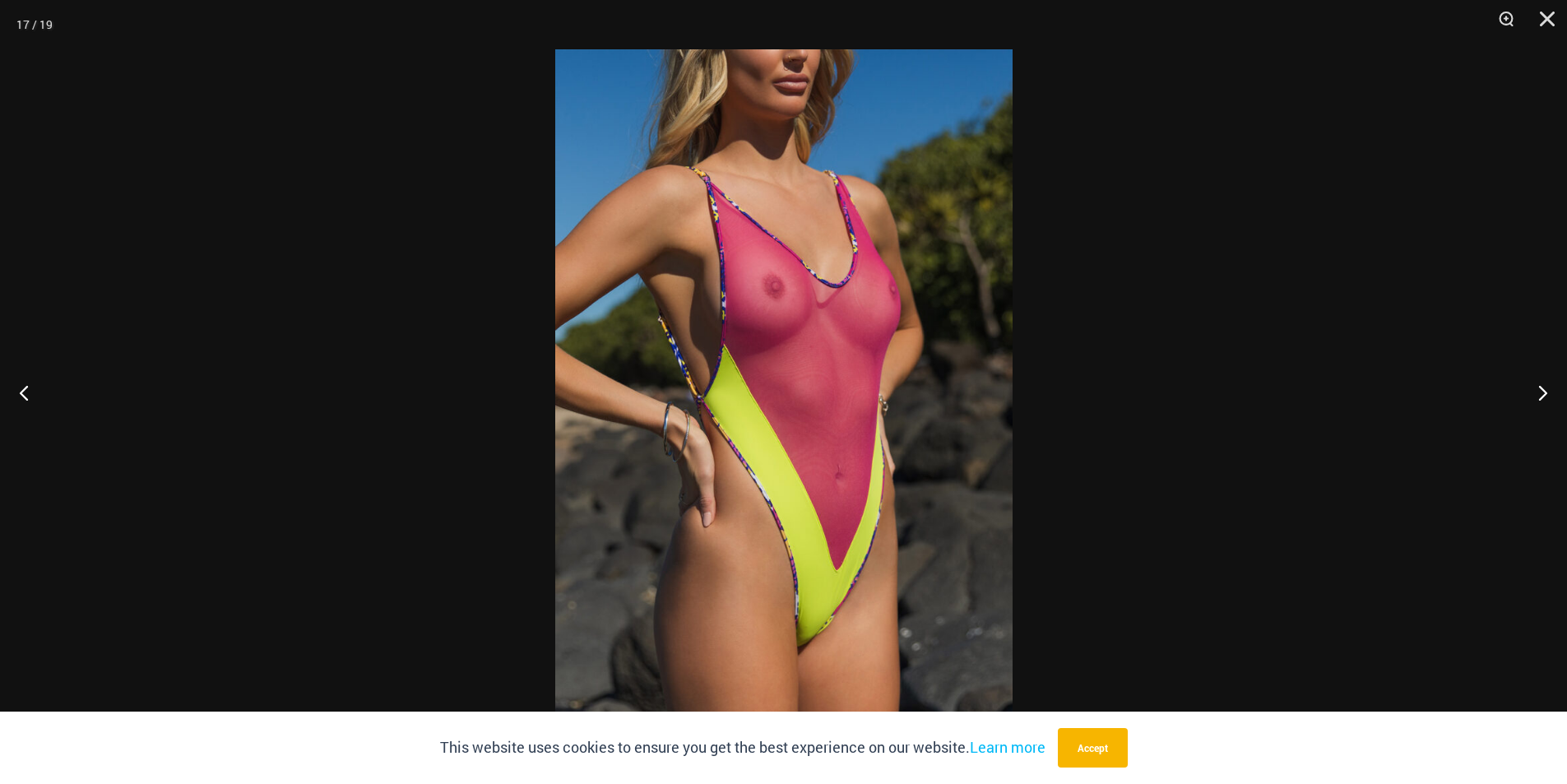
click at [1156, 251] on div at bounding box center [784, 392] width 1567 height 784
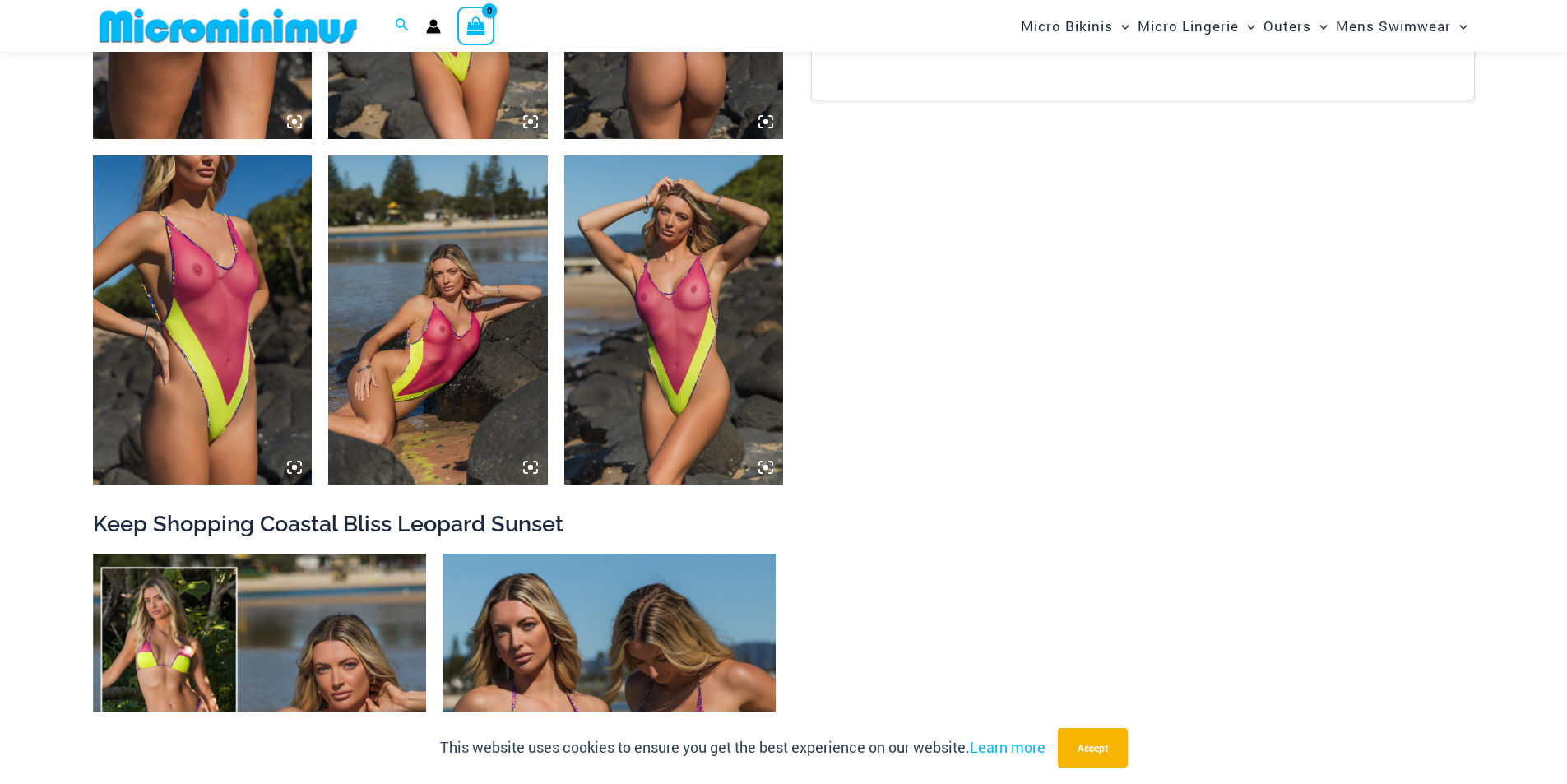
click at [498, 370] on img at bounding box center [438, 319] width 219 height 329
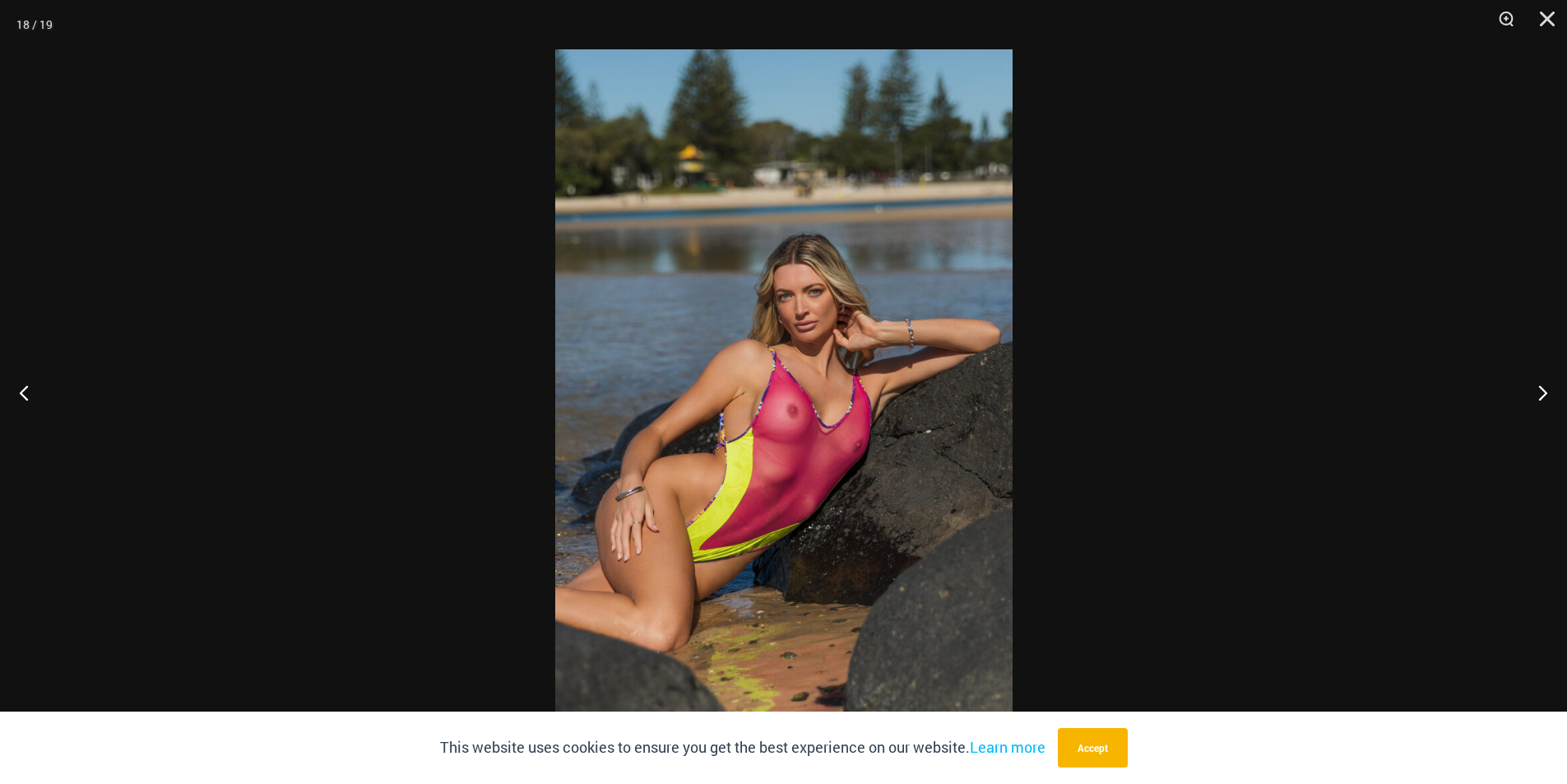
click at [1170, 303] on div at bounding box center [784, 392] width 1567 height 784
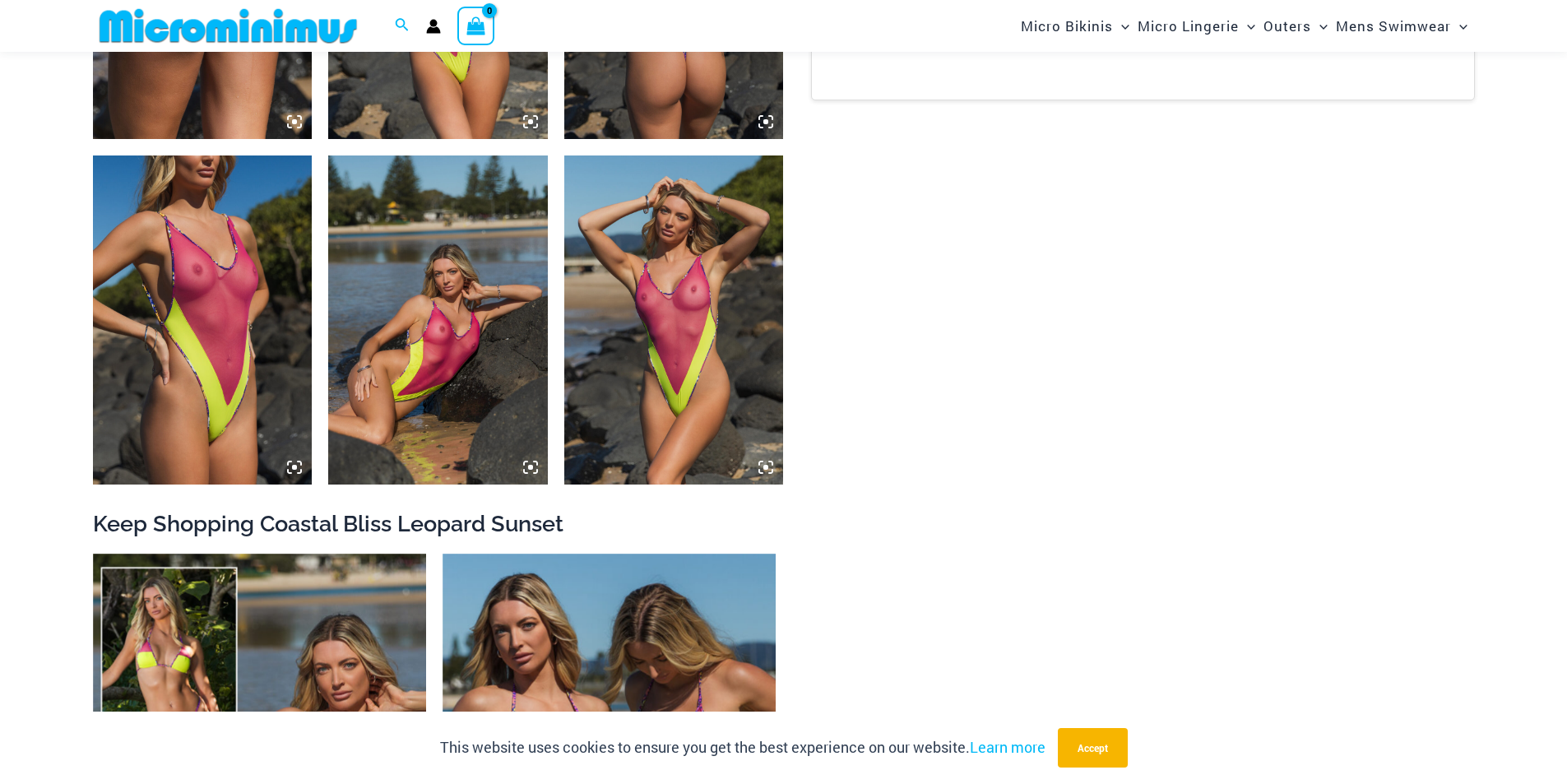
click at [726, 305] on img at bounding box center [674, 319] width 219 height 329
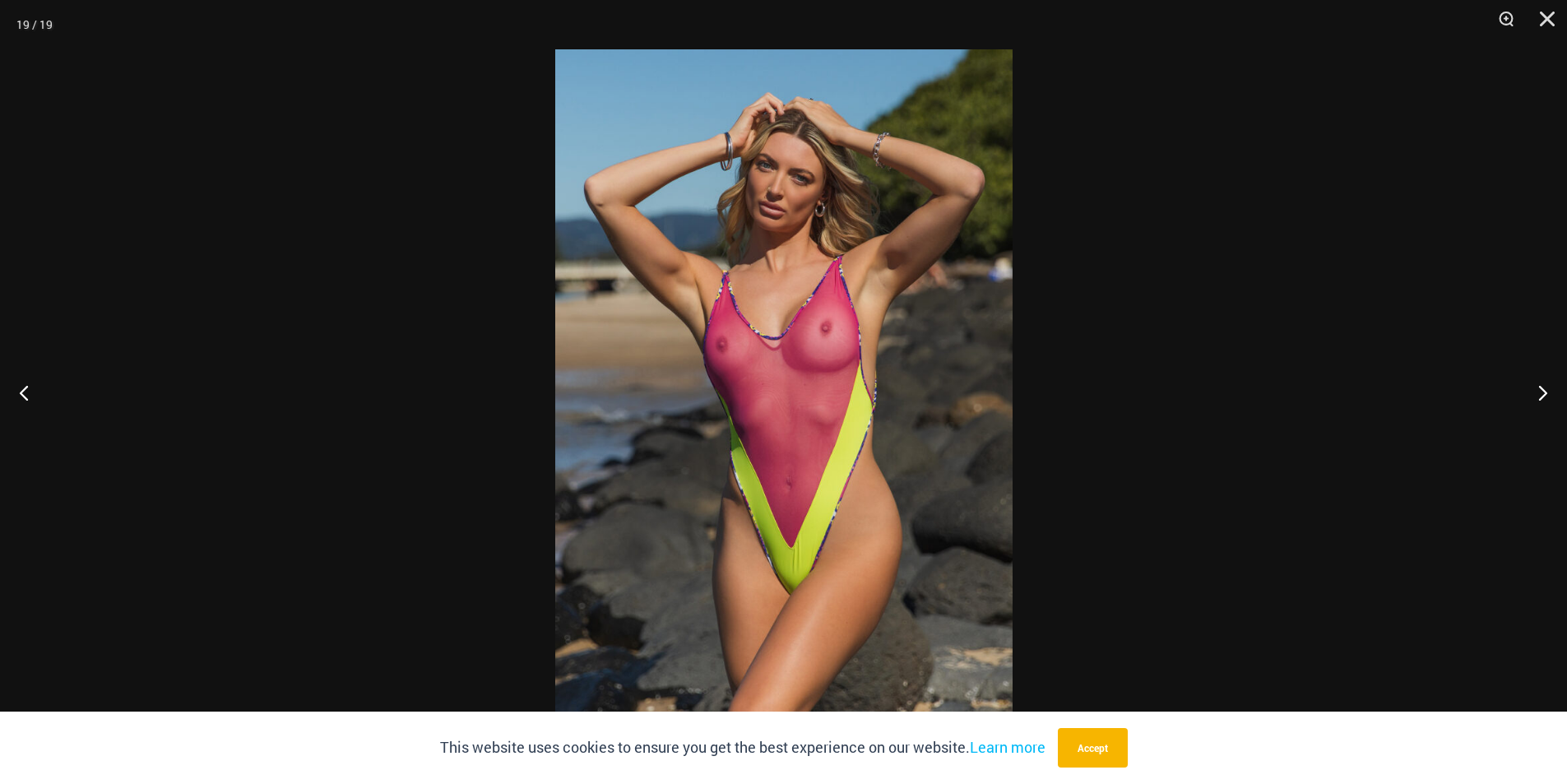
click at [1216, 292] on div at bounding box center [784, 392] width 1567 height 784
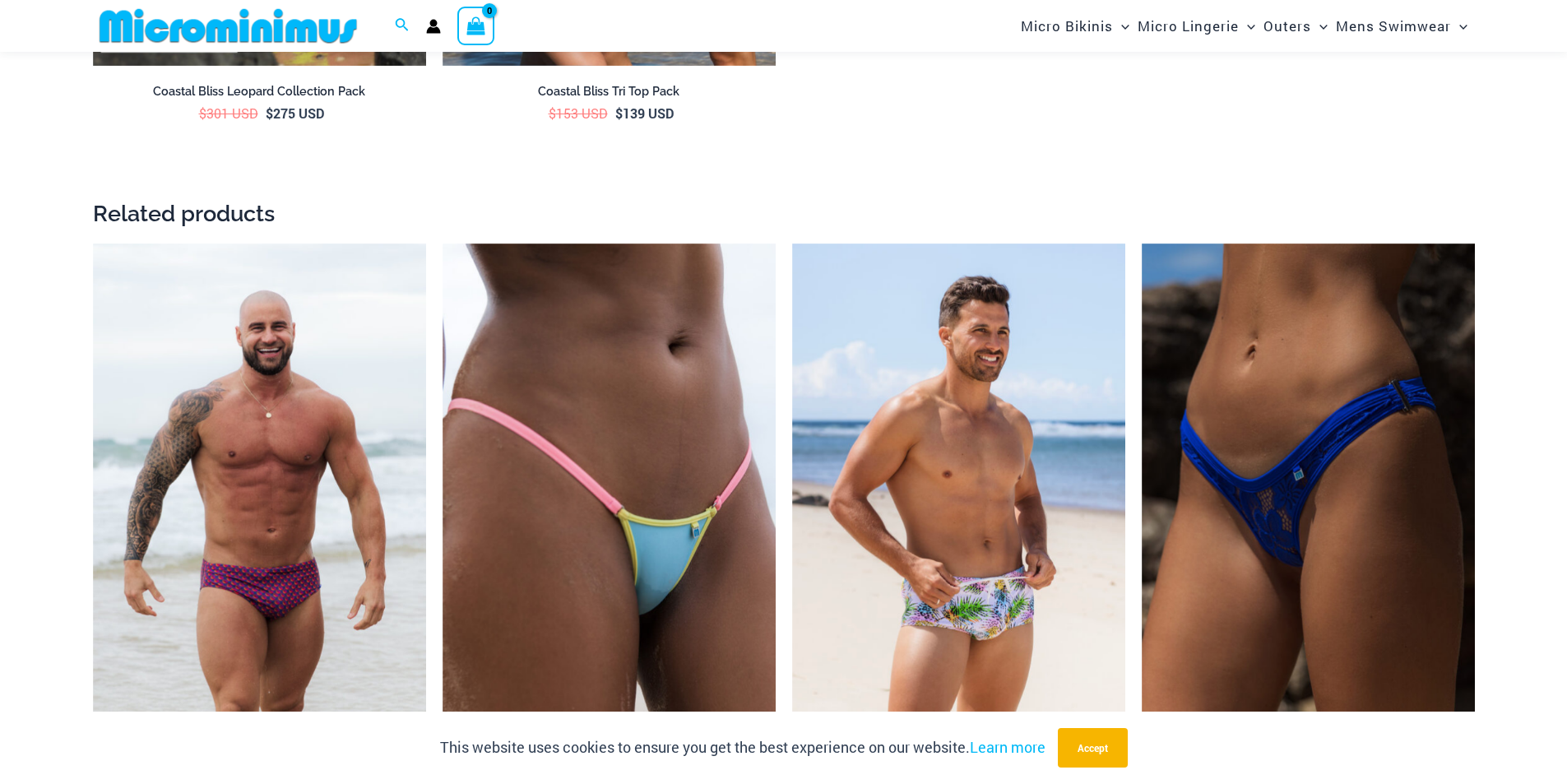
scroll to position [3932, 0]
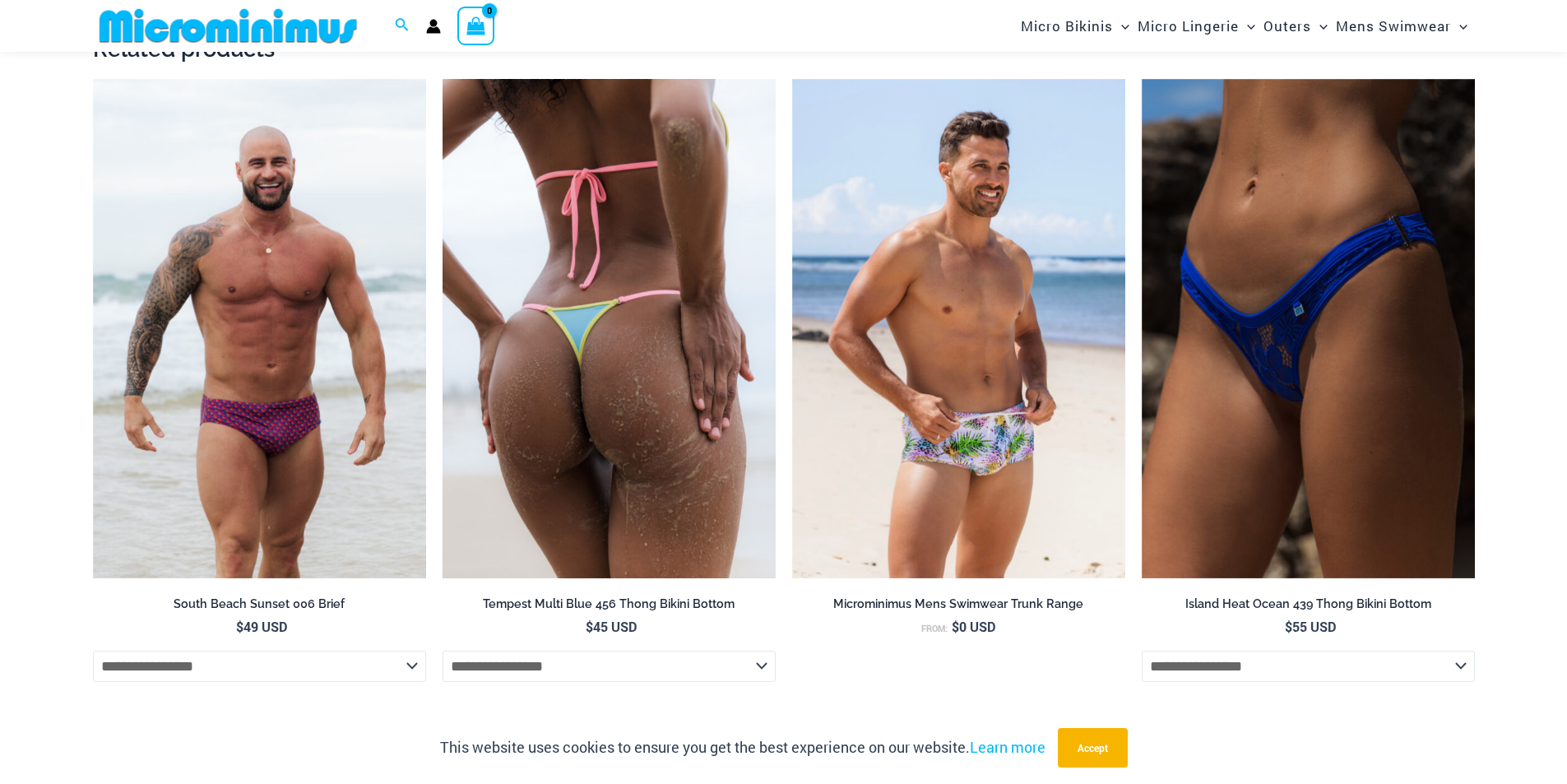
click at [587, 217] on img at bounding box center [609, 328] width 333 height 500
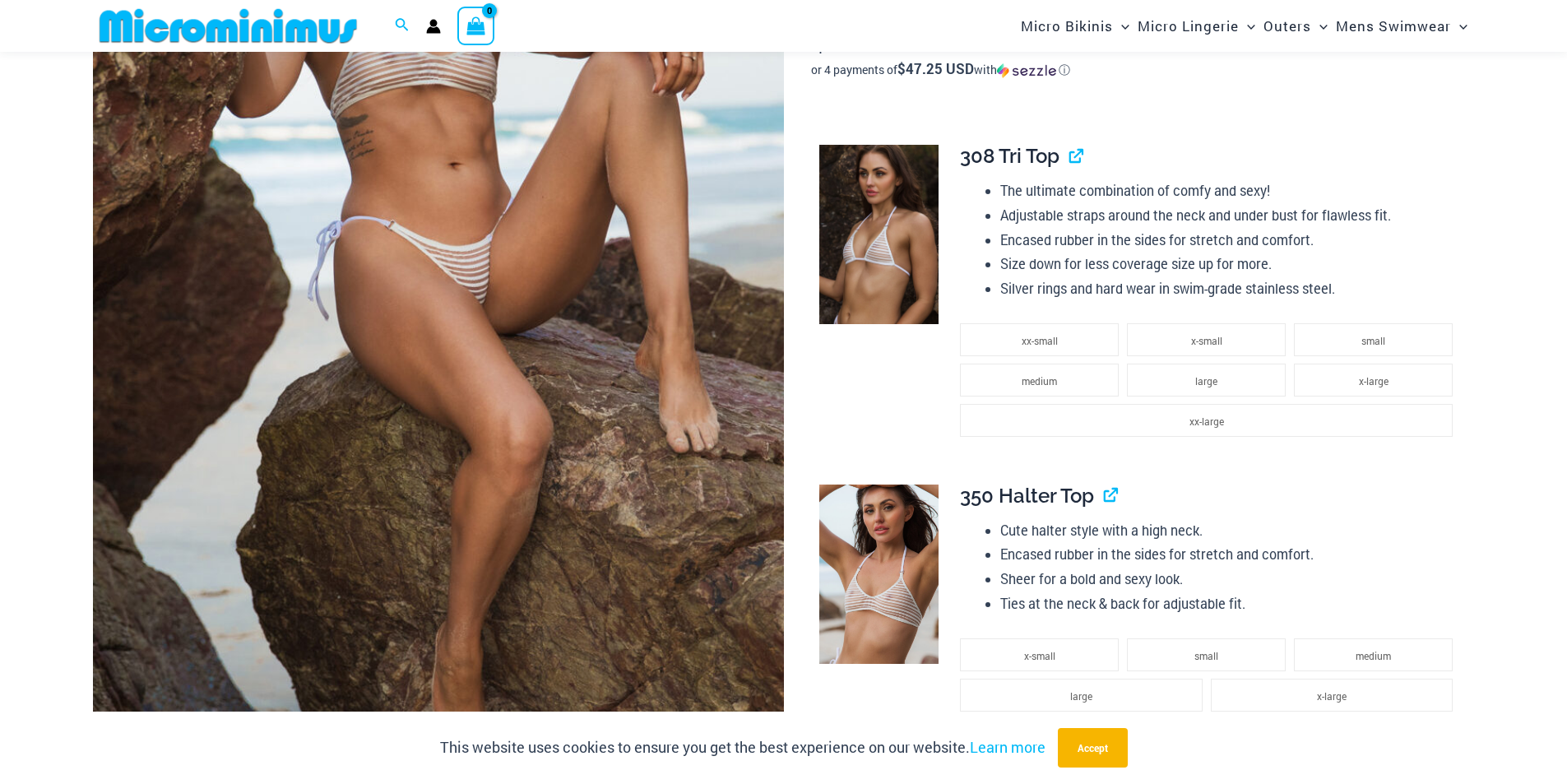
scroll to position [396, 0]
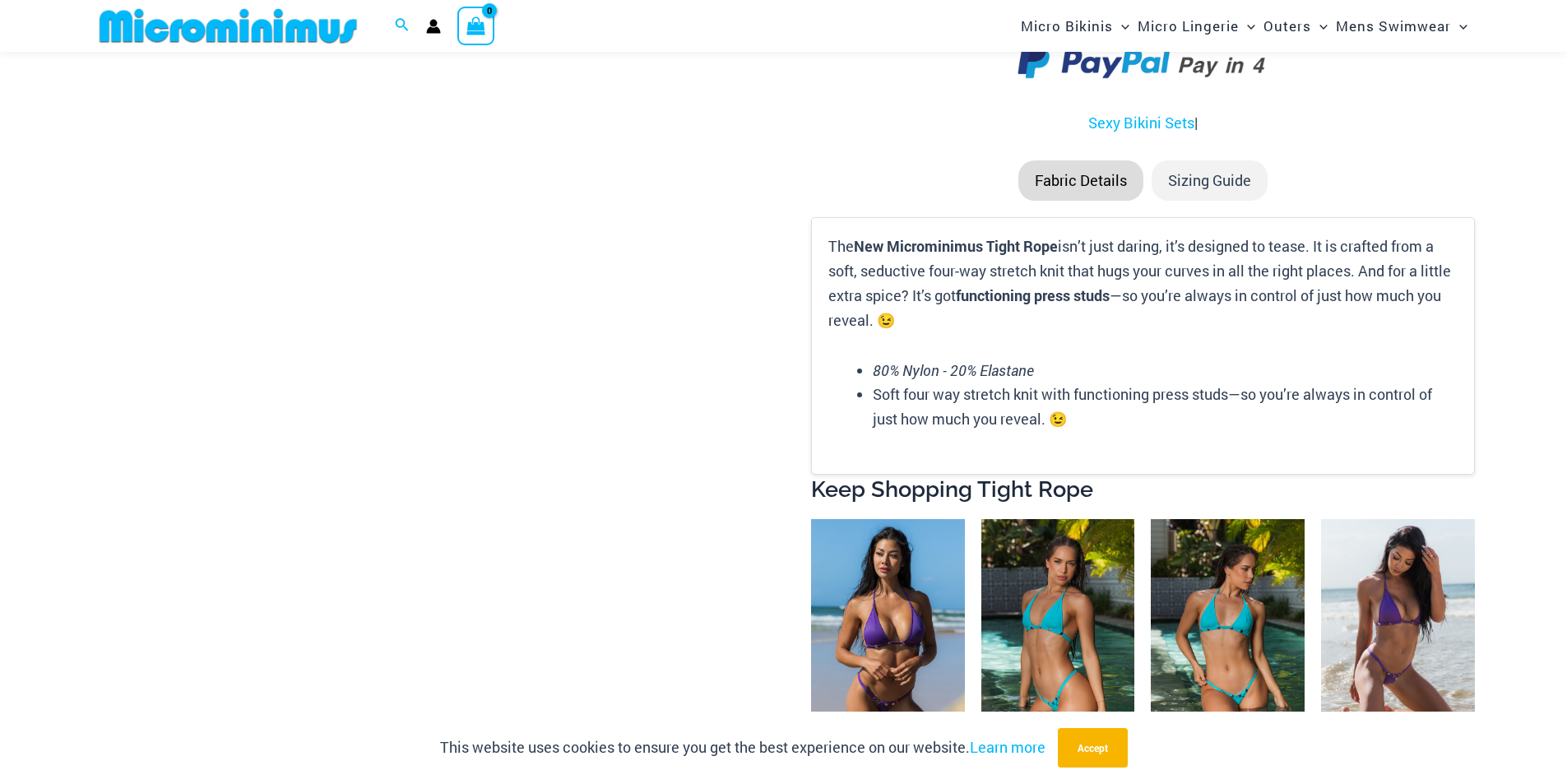
scroll to position [3356, 0]
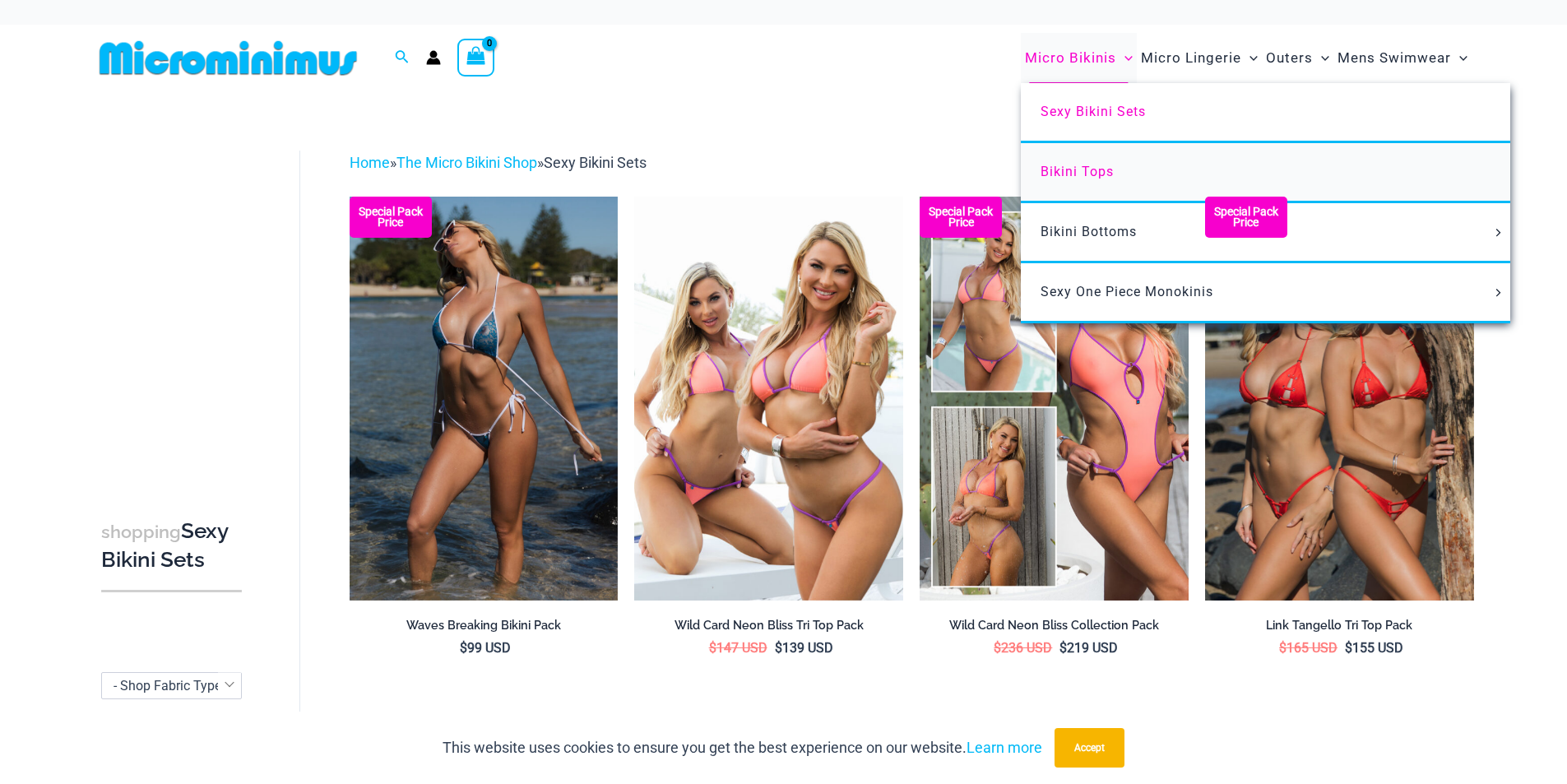
click at [1096, 169] on span "Bikini Tops" at bounding box center [1077, 172] width 73 height 16
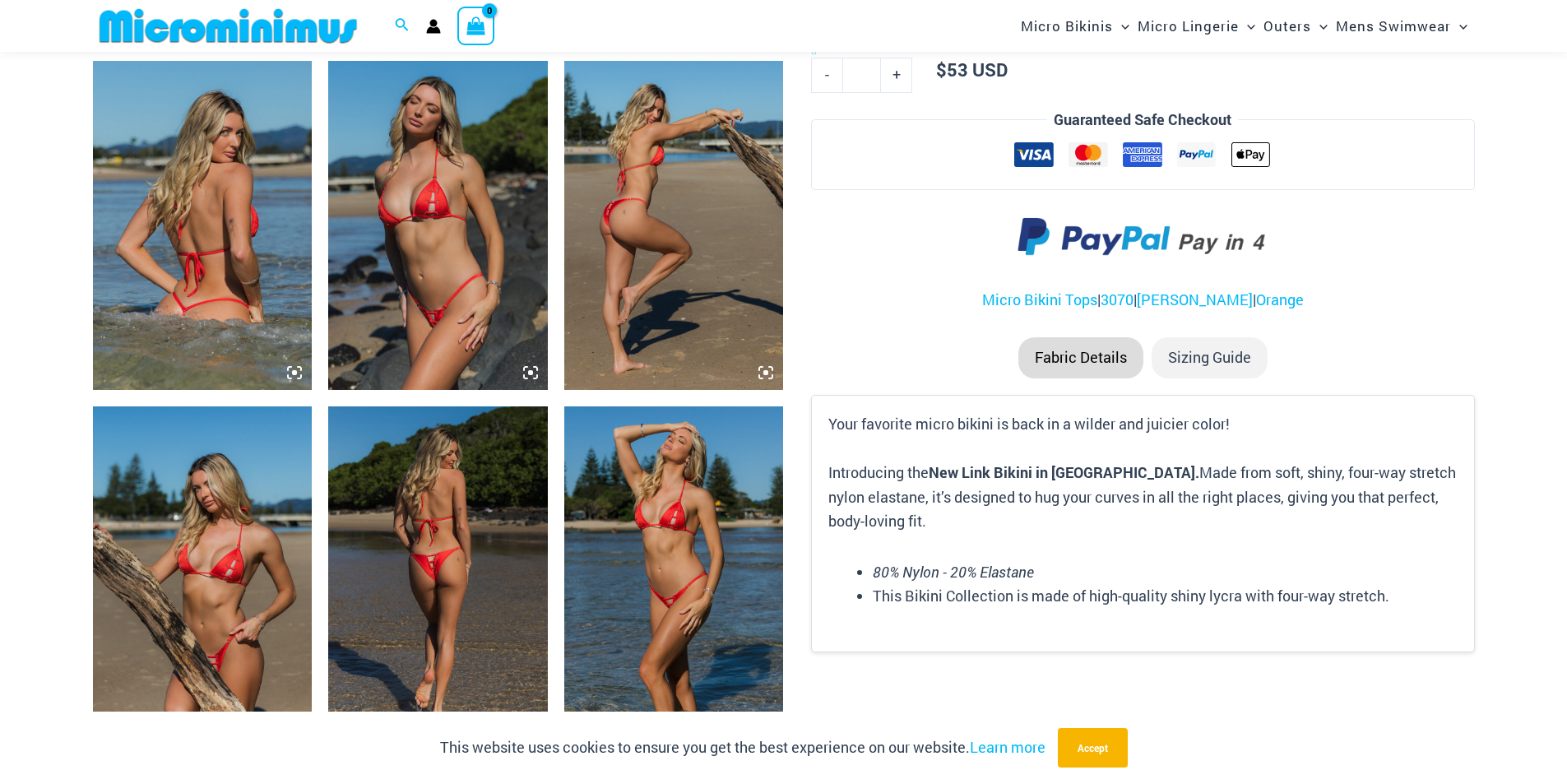
scroll to position [1301, 0]
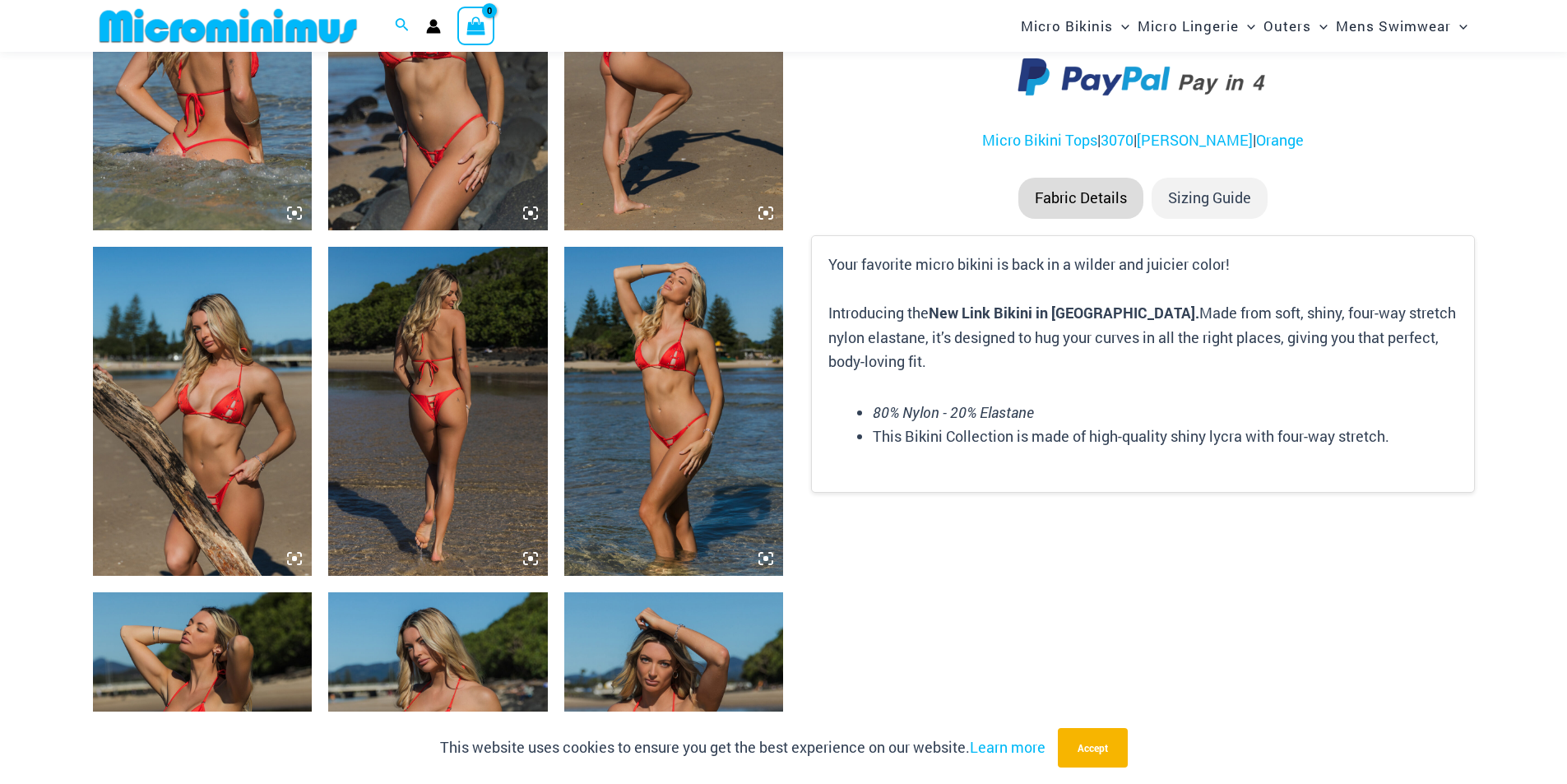
click at [699, 452] on img at bounding box center [674, 411] width 219 height 329
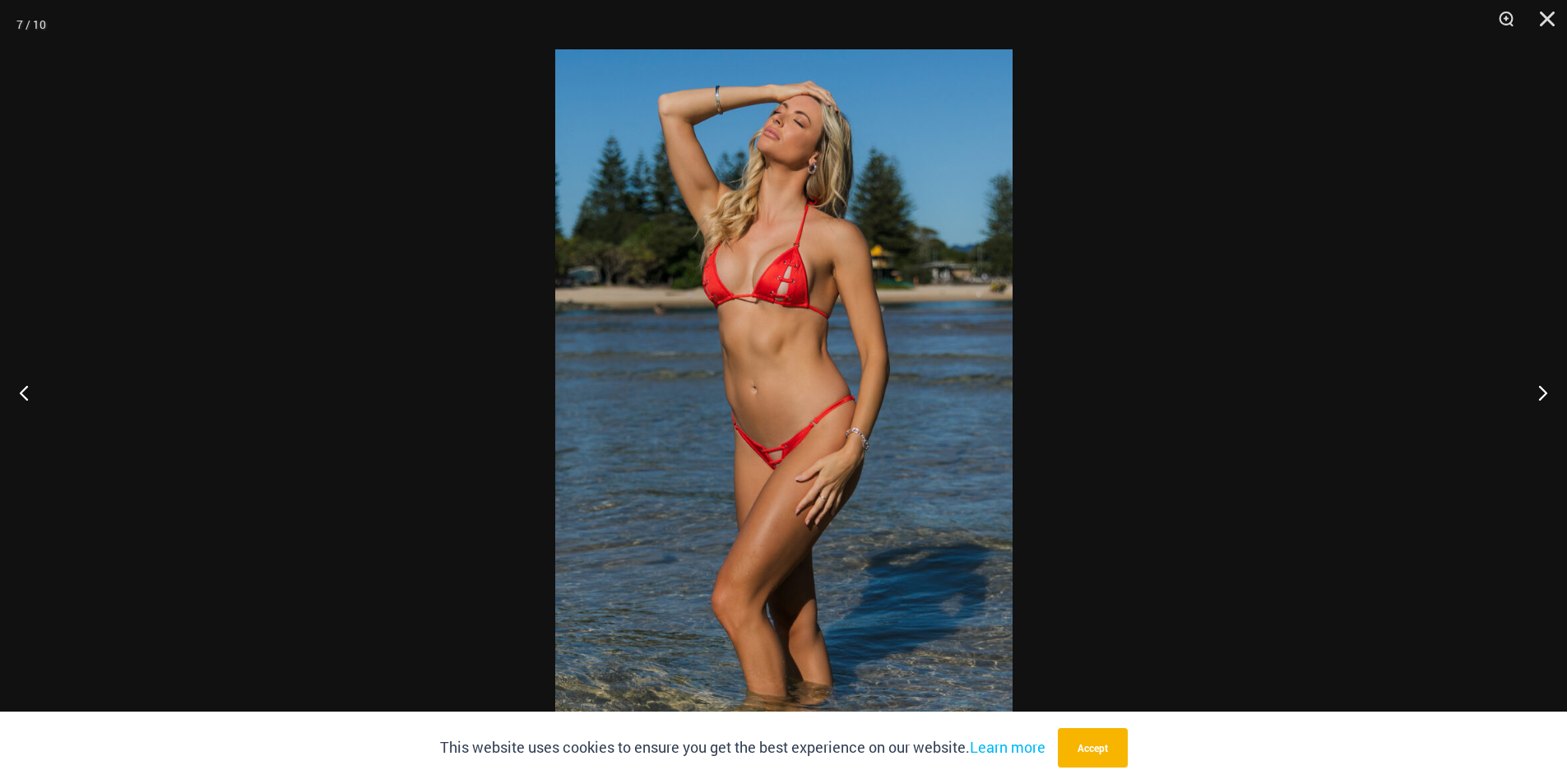
click at [1217, 323] on div at bounding box center [784, 392] width 1567 height 784
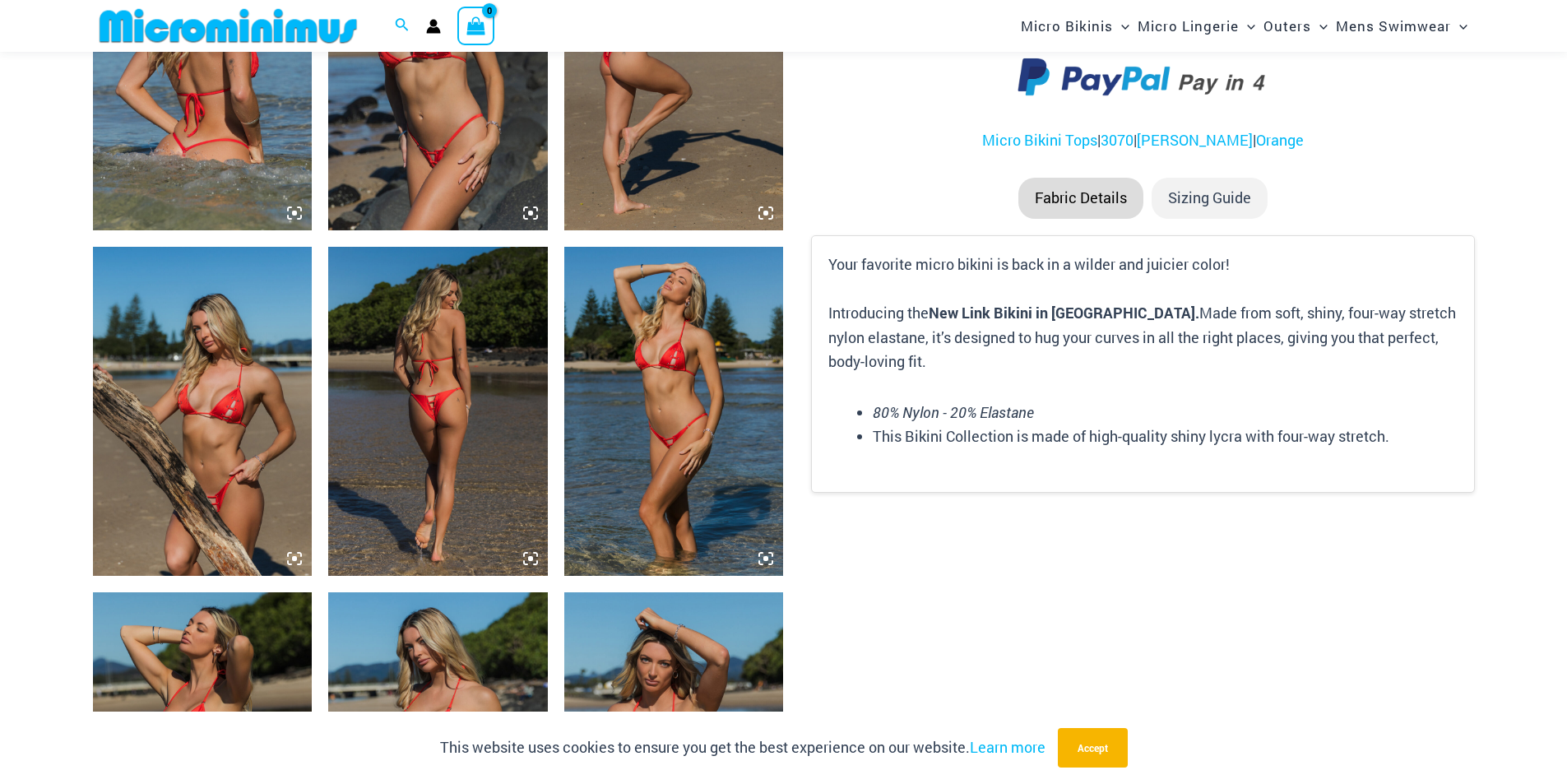
click at [274, 440] on img at bounding box center [203, 411] width 219 height 329
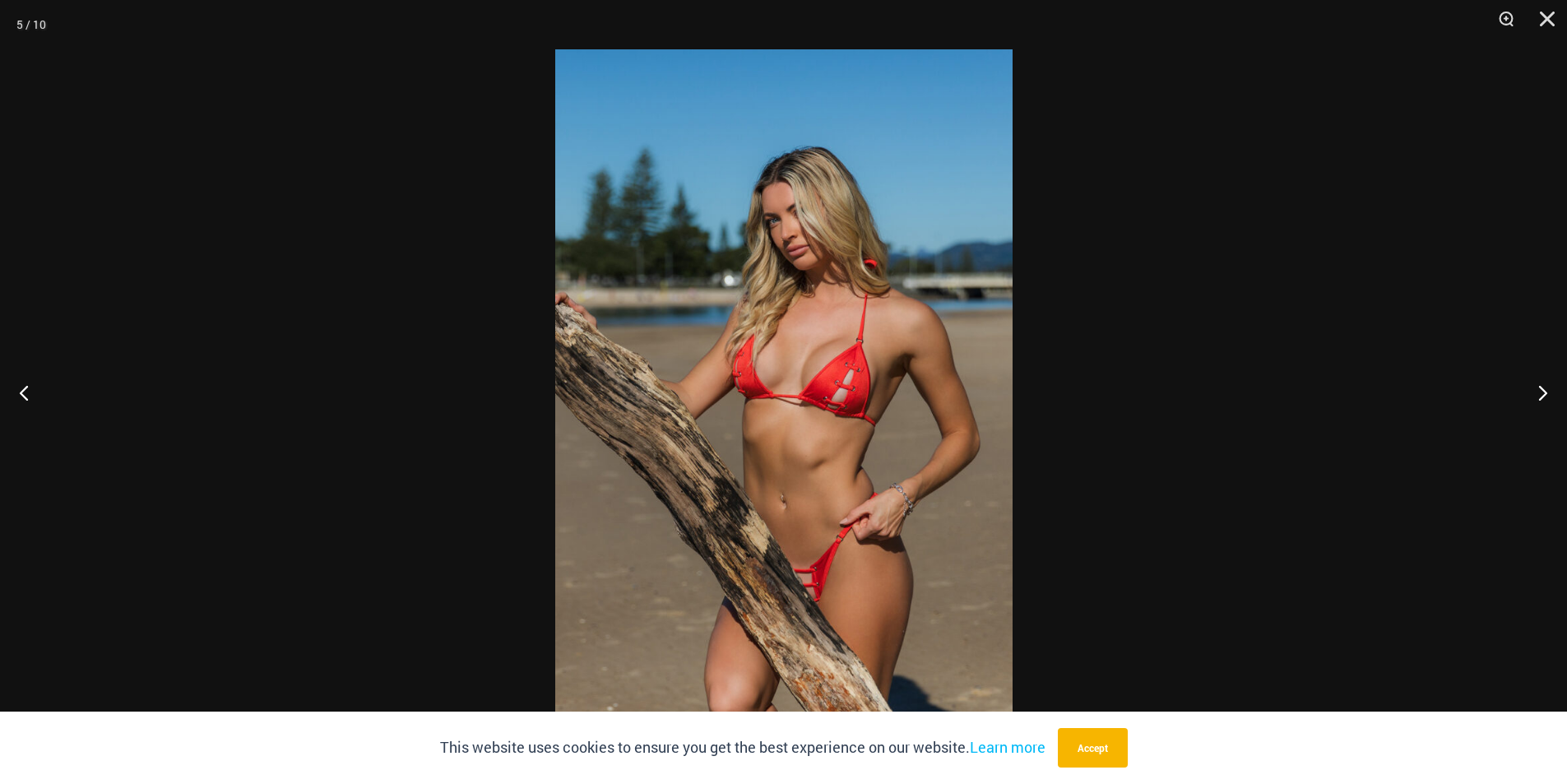
click at [1139, 357] on div at bounding box center [784, 392] width 1567 height 784
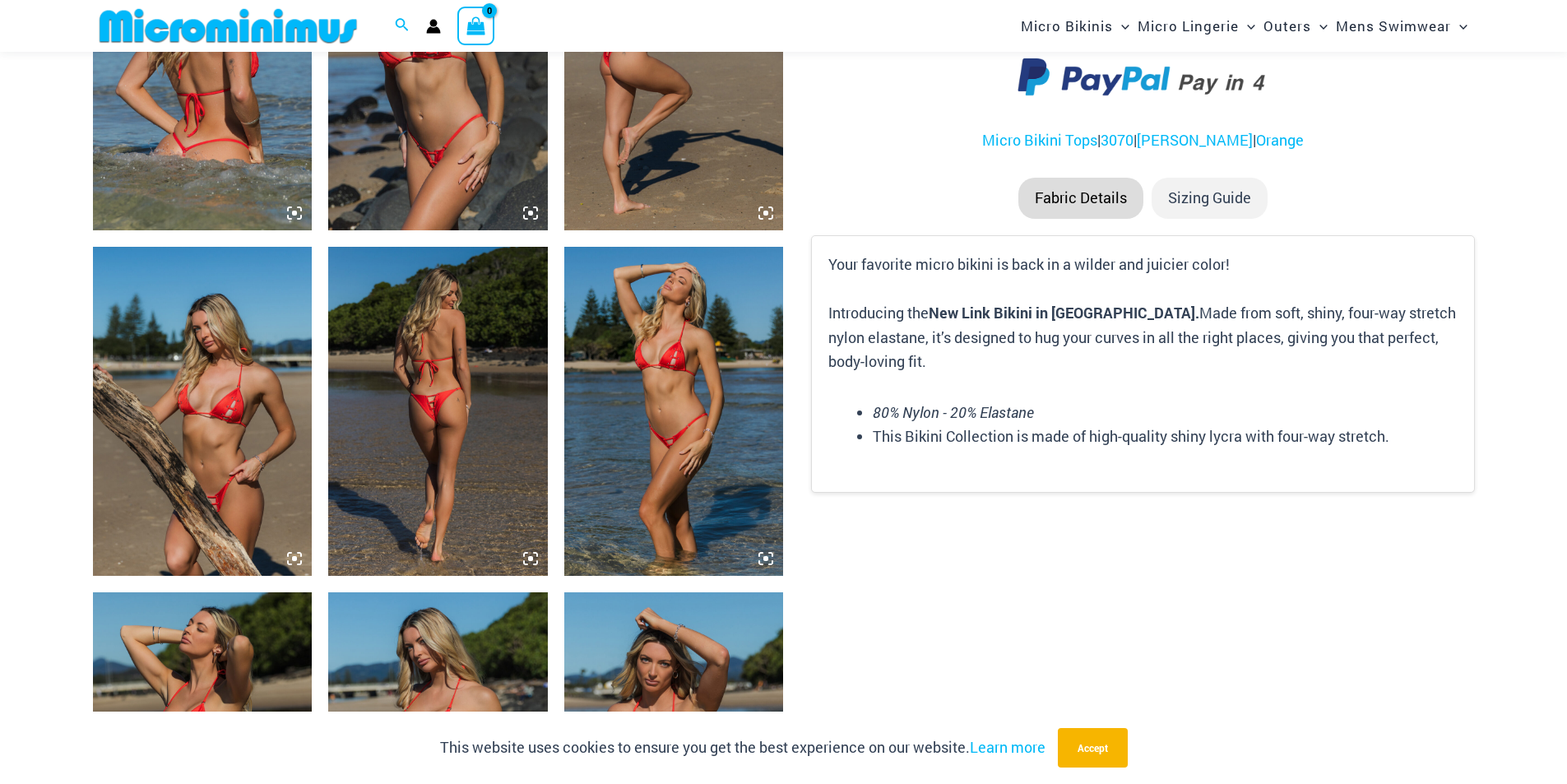
scroll to position [1794, 0]
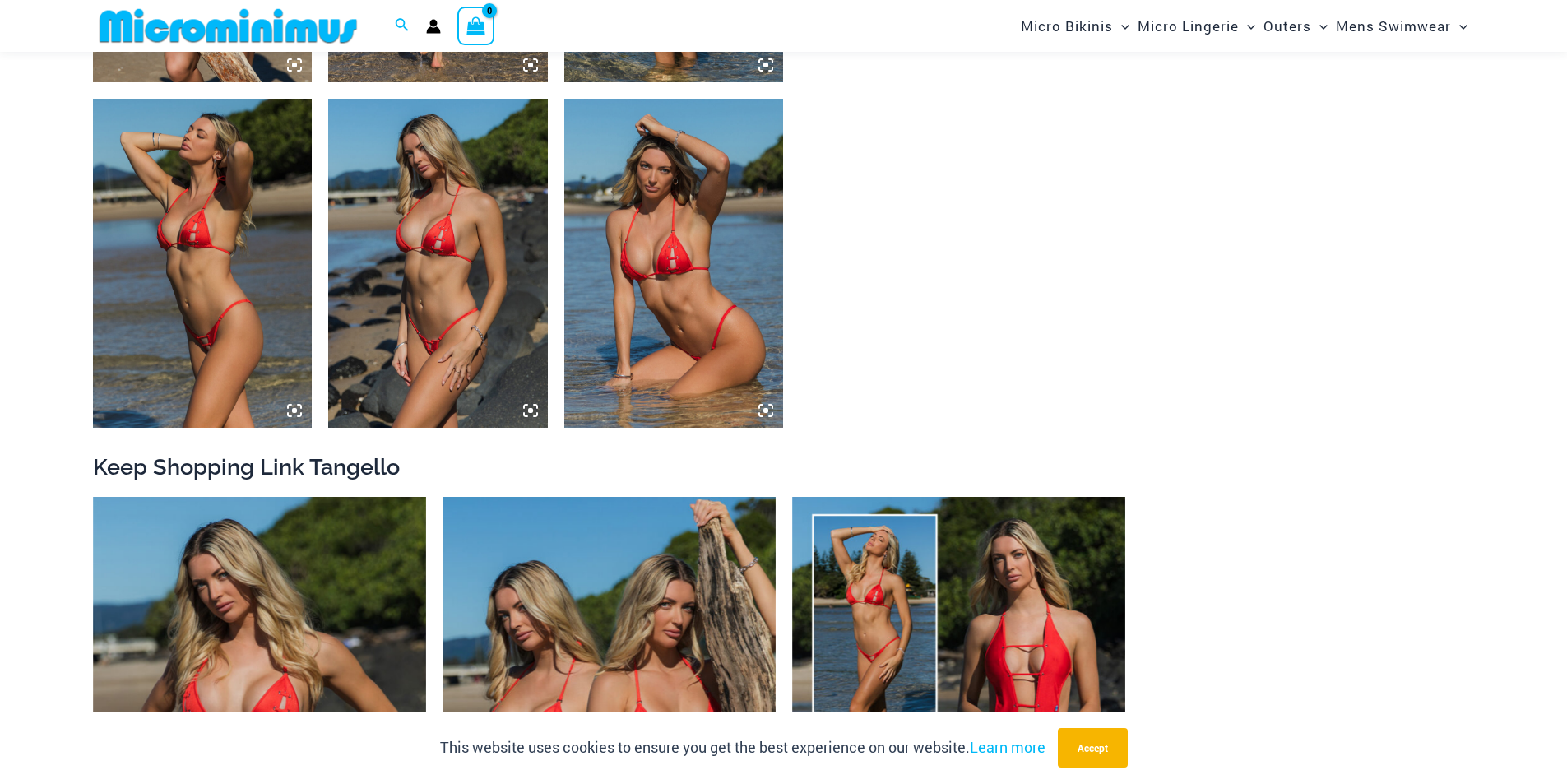
click at [672, 288] on img at bounding box center [674, 262] width 219 height 329
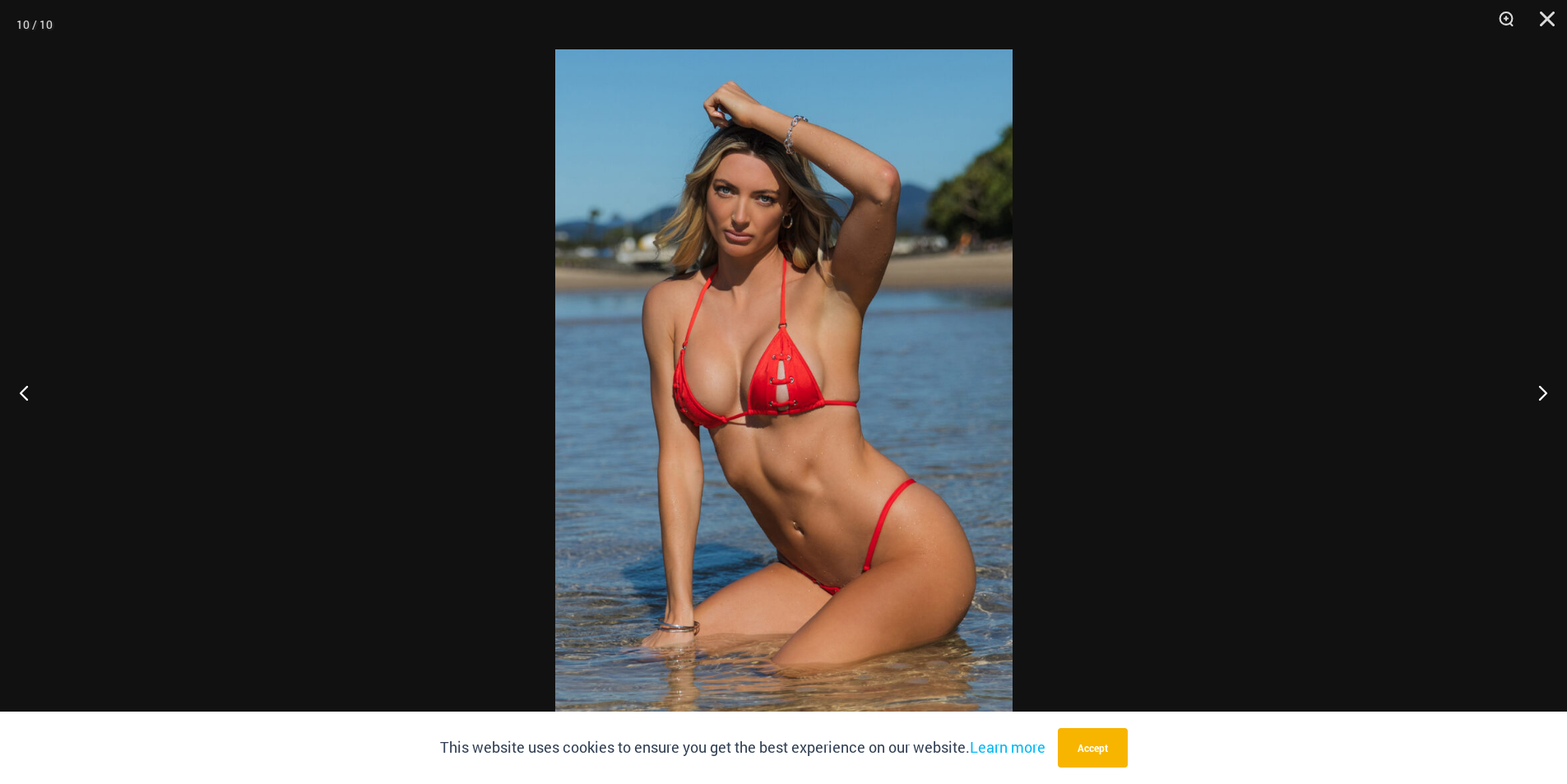
click at [1044, 295] on div at bounding box center [784, 392] width 1567 height 784
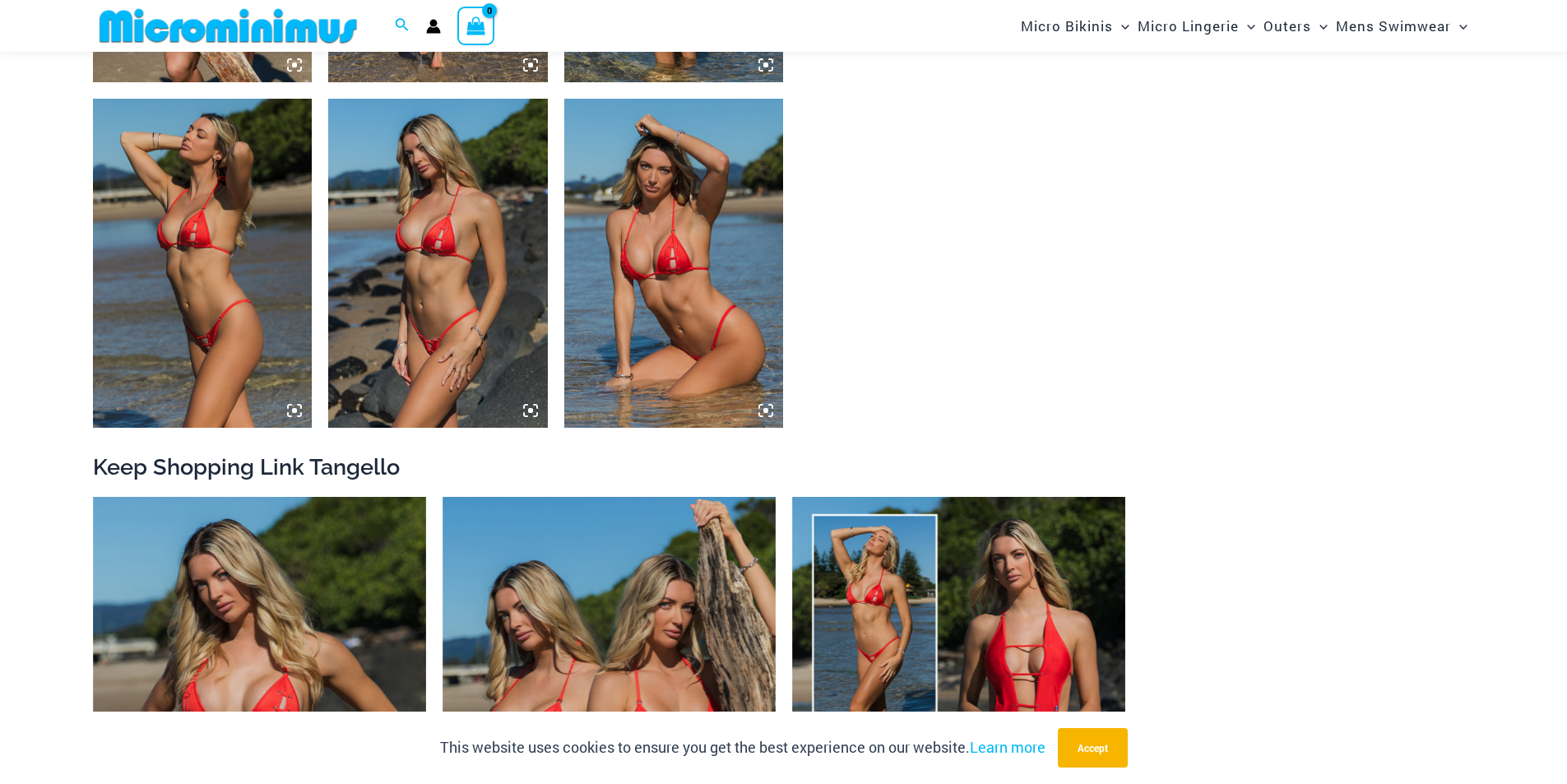
click at [468, 281] on img at bounding box center [438, 262] width 219 height 329
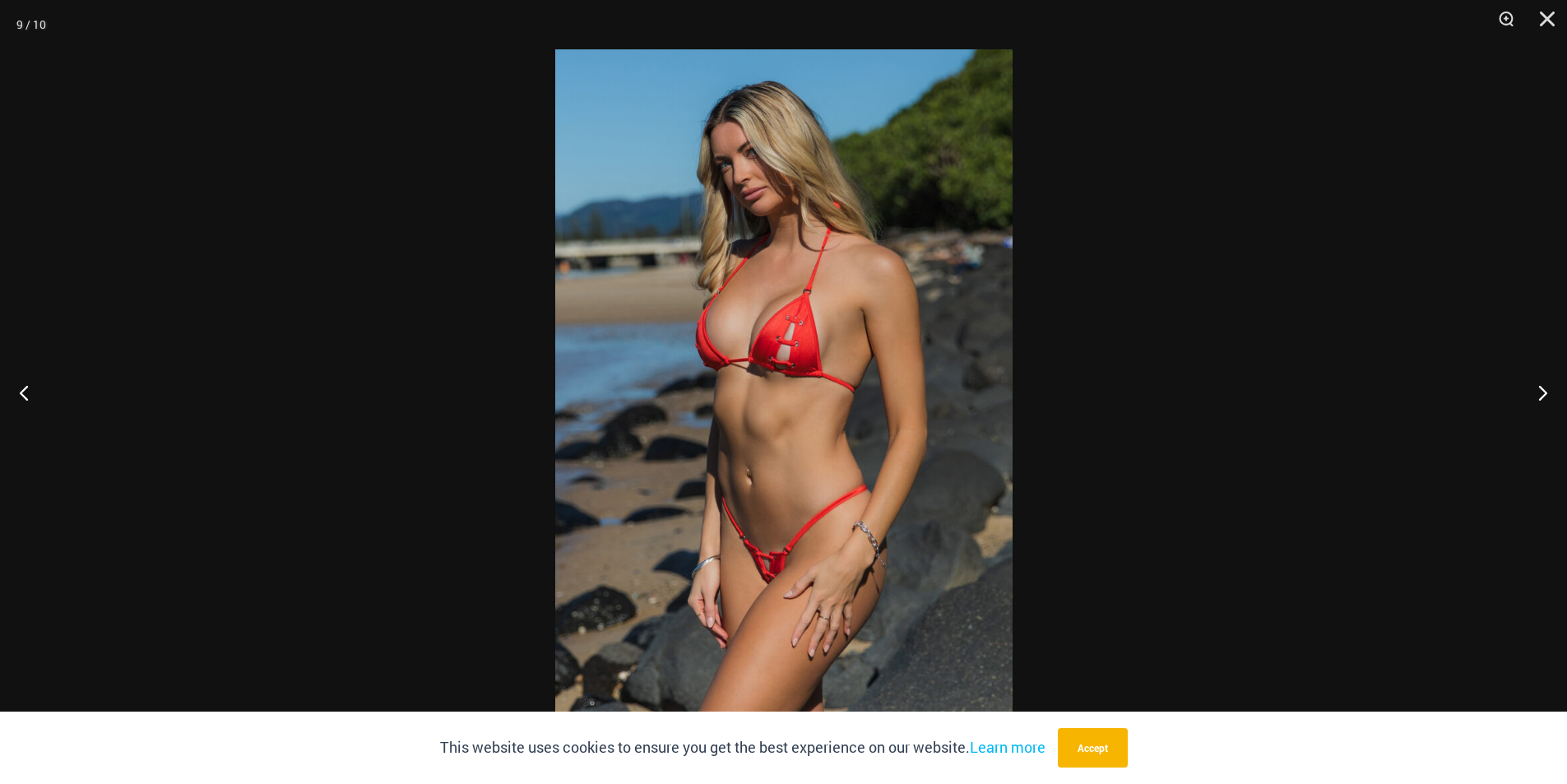
click at [1235, 277] on div at bounding box center [784, 392] width 1567 height 784
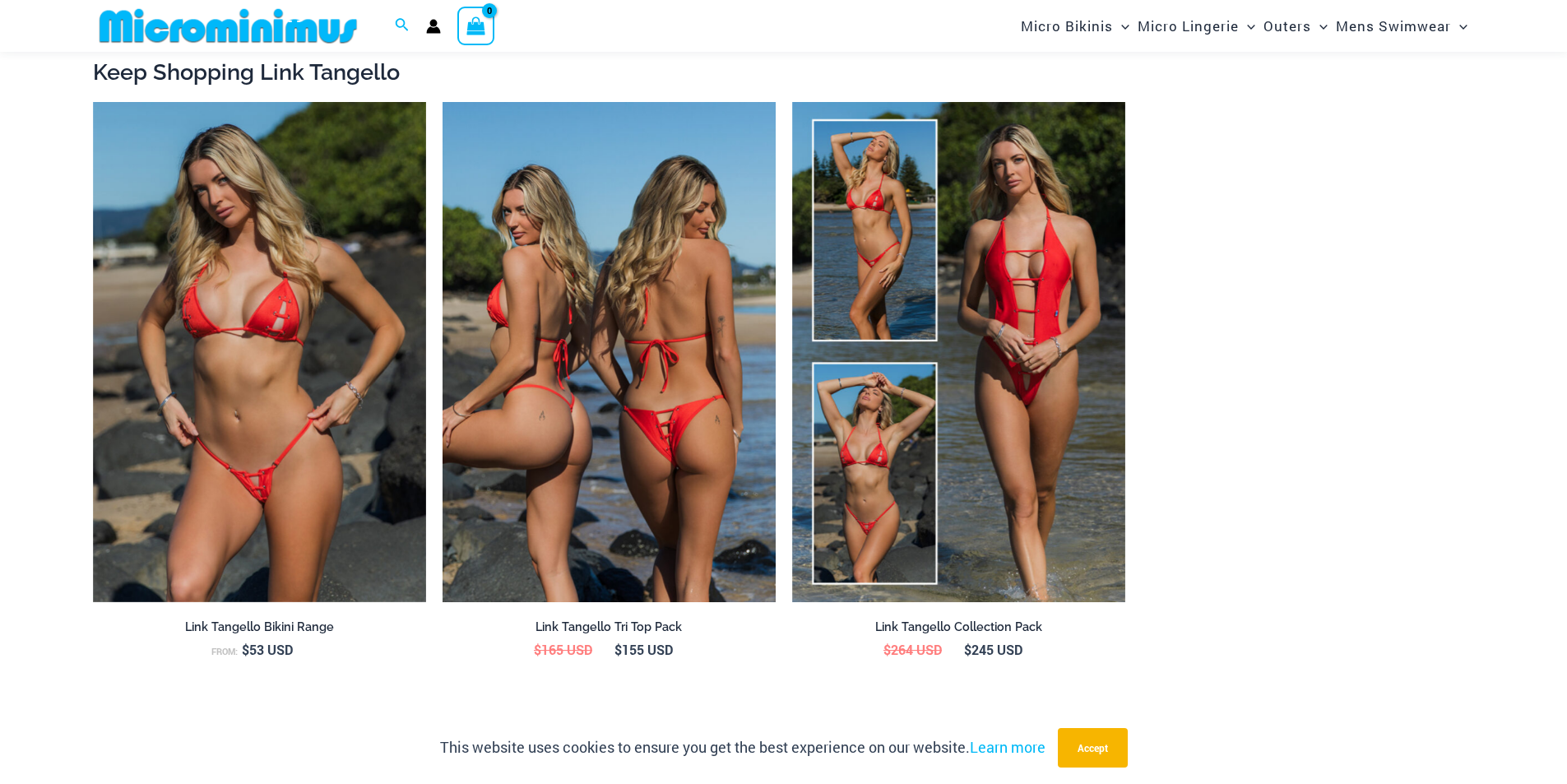
scroll to position [2205, 0]
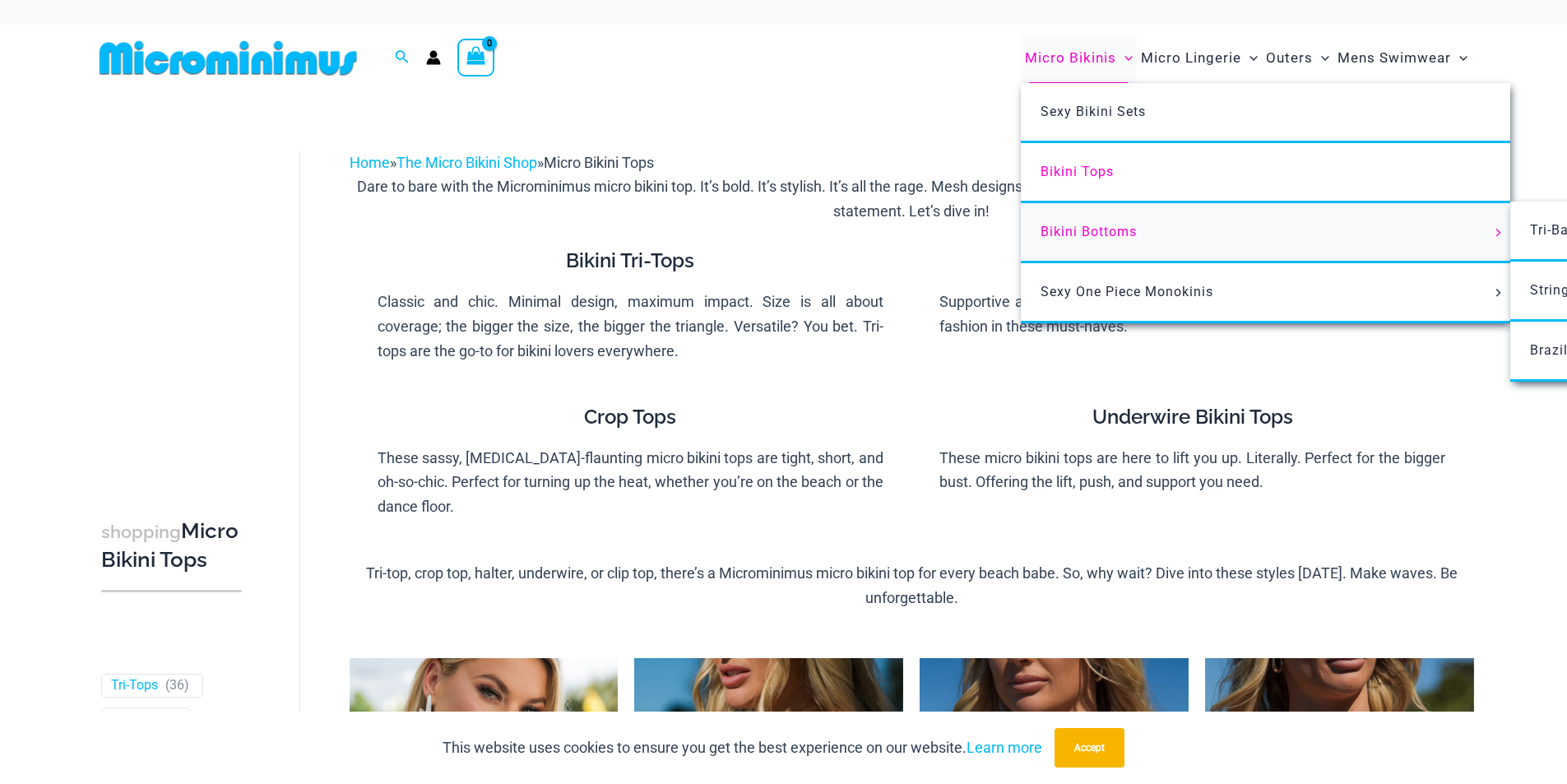
click at [1131, 226] on span "Bikini Bottoms" at bounding box center [1088, 231] width 96 height 16
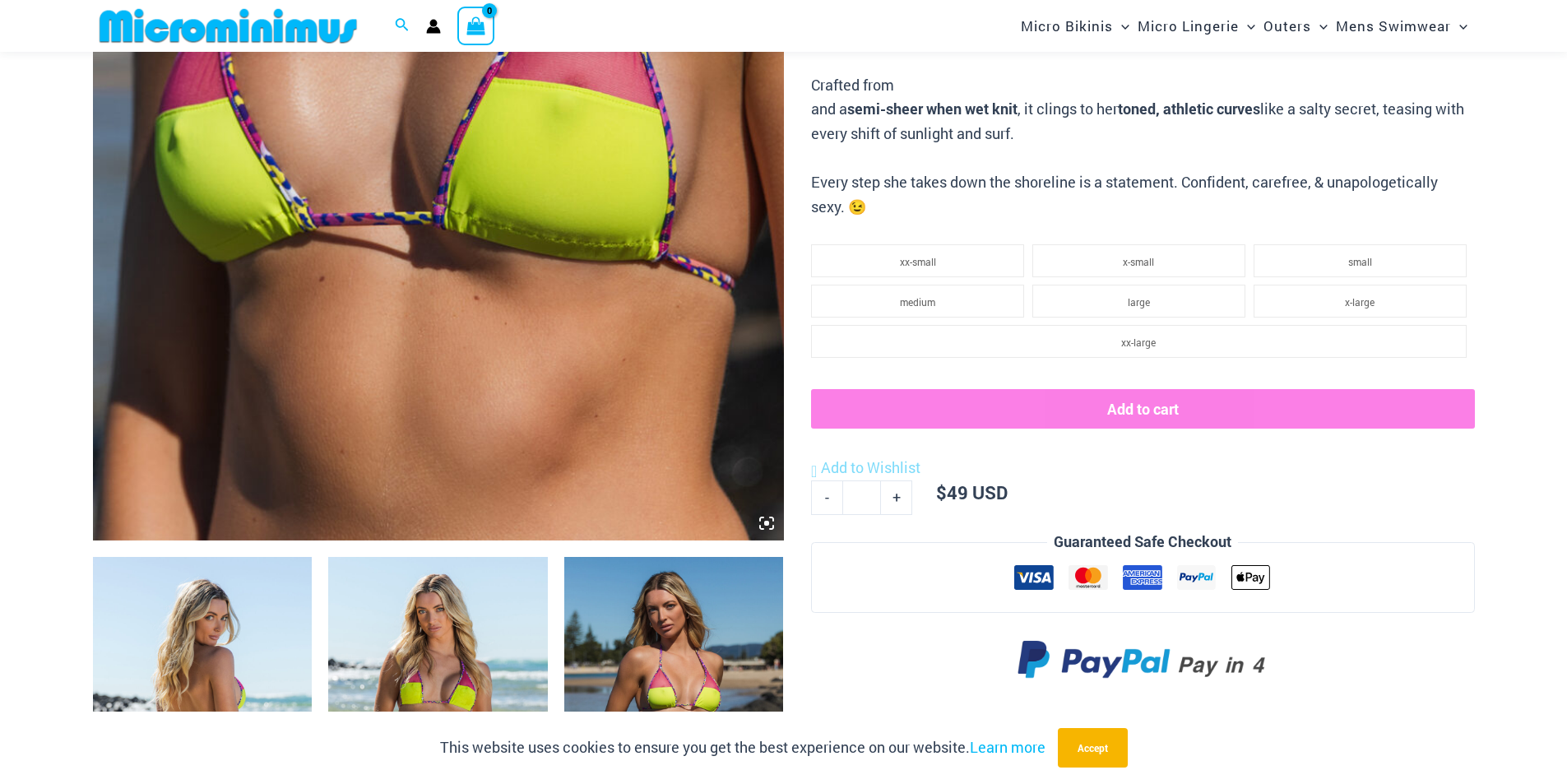
scroll to position [643, 0]
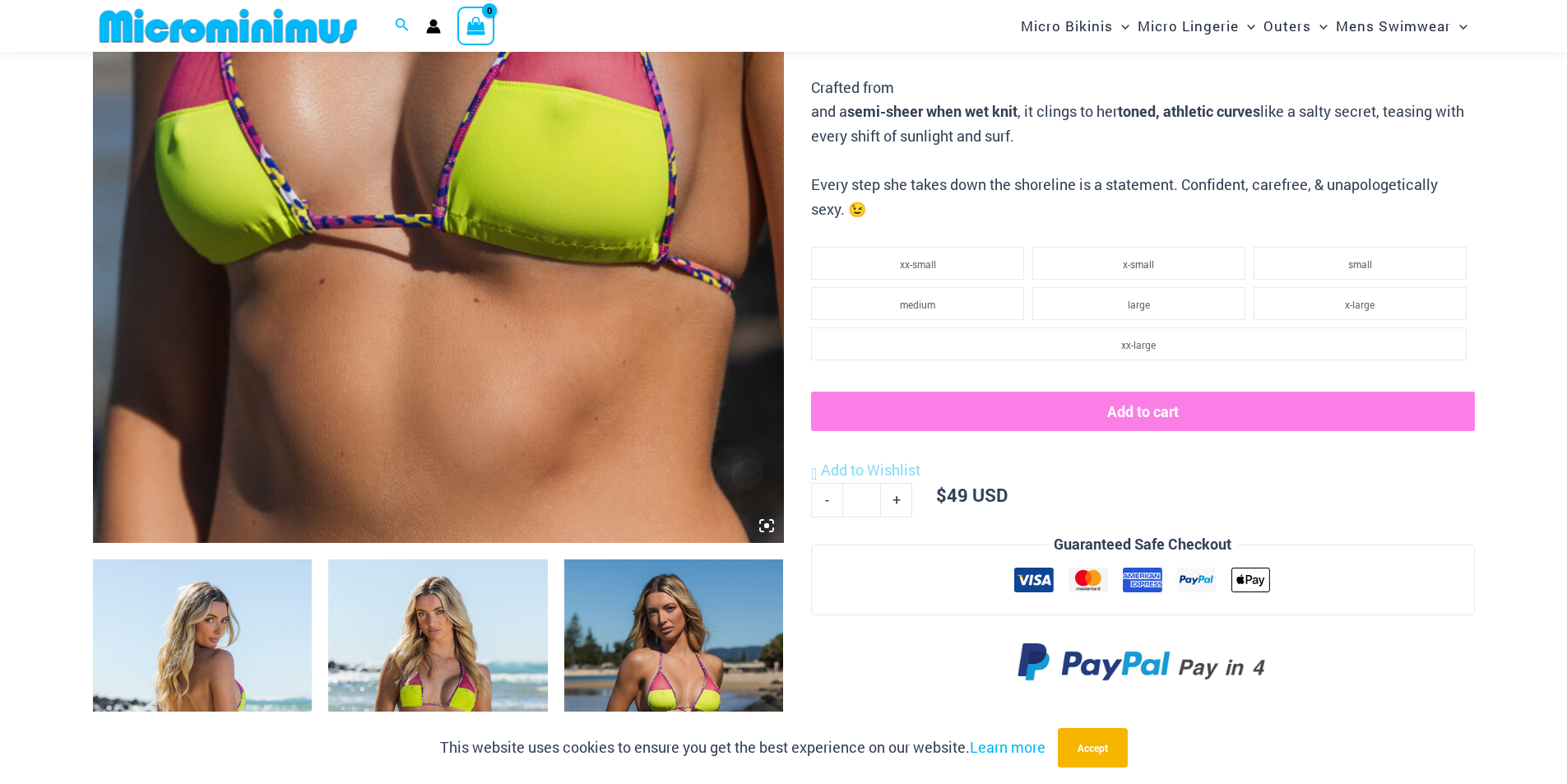
click at [543, 224] on img at bounding box center [439, 25] width 691 height 1036
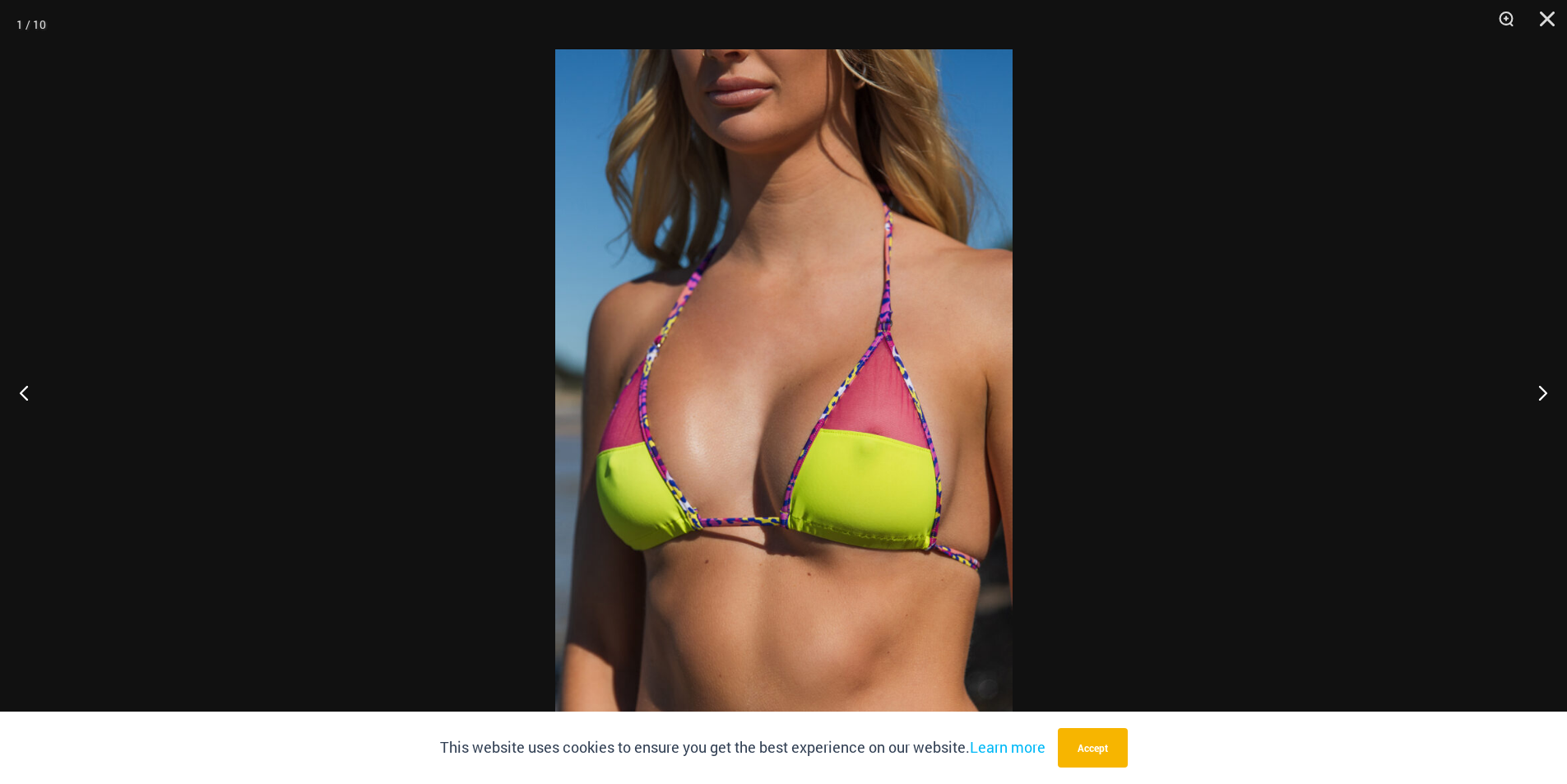
click at [1126, 293] on div at bounding box center [784, 392] width 1567 height 784
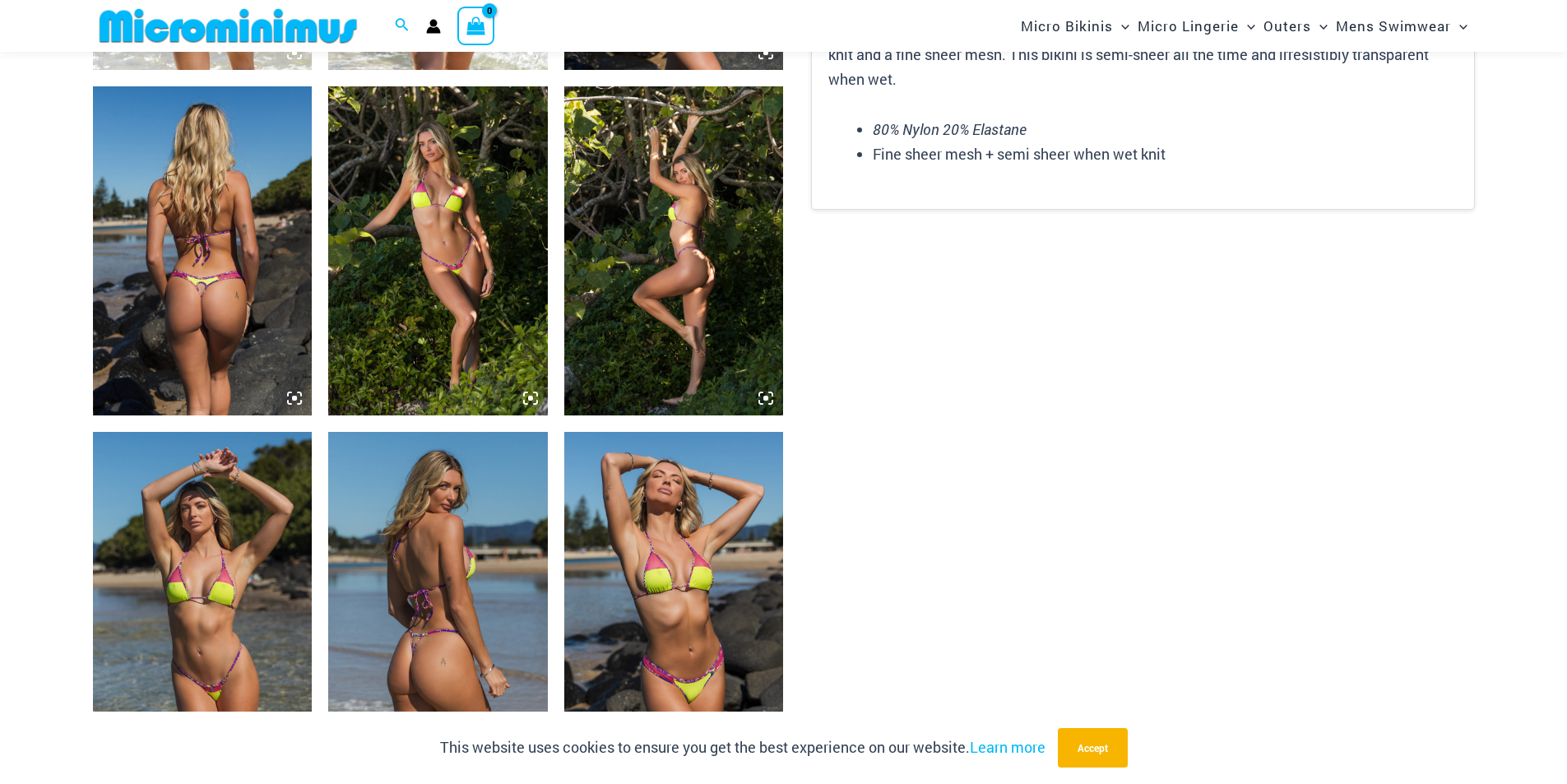
scroll to position [1794, 0]
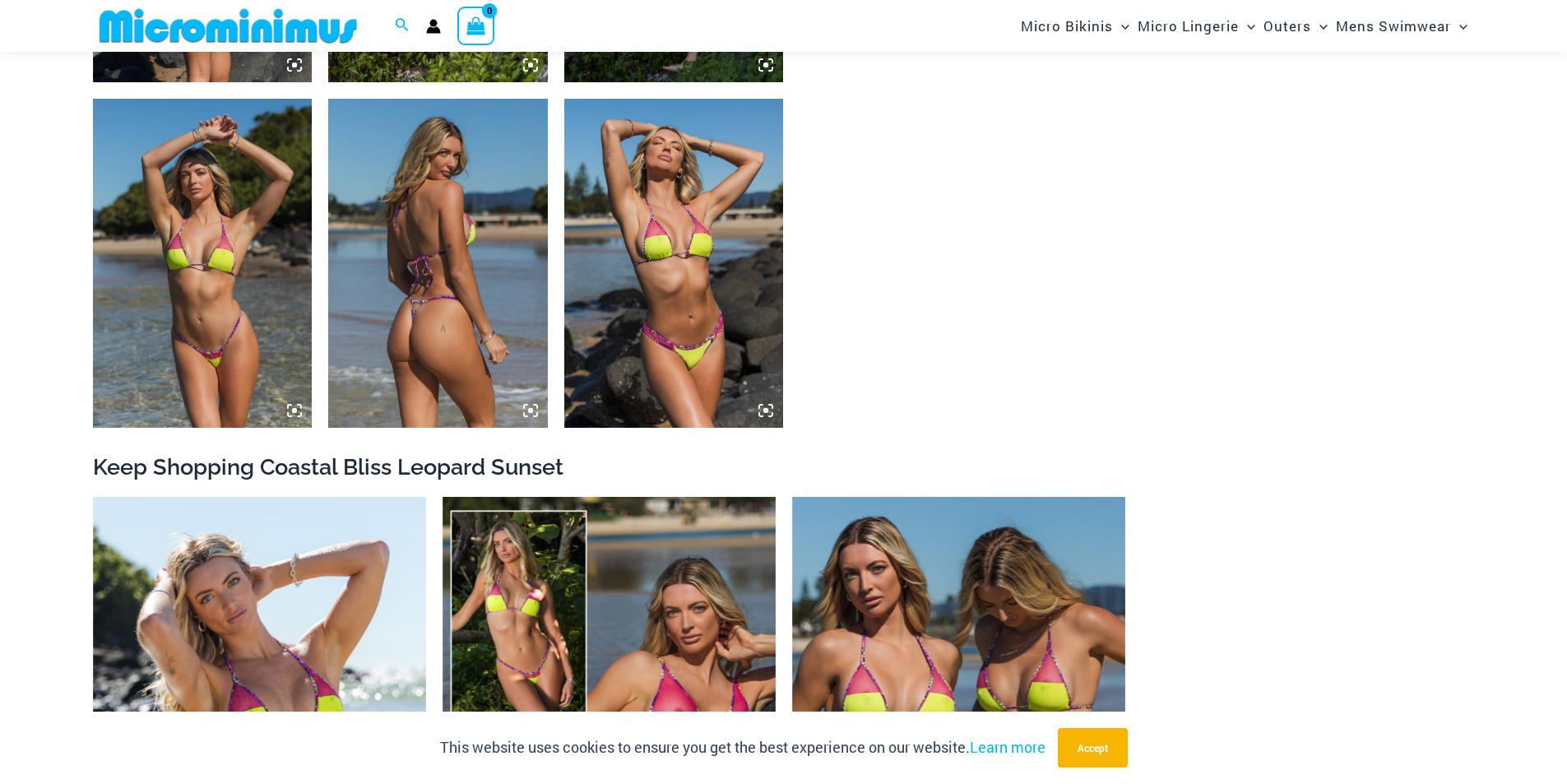
click at [136, 249] on img at bounding box center [203, 262] width 219 height 329
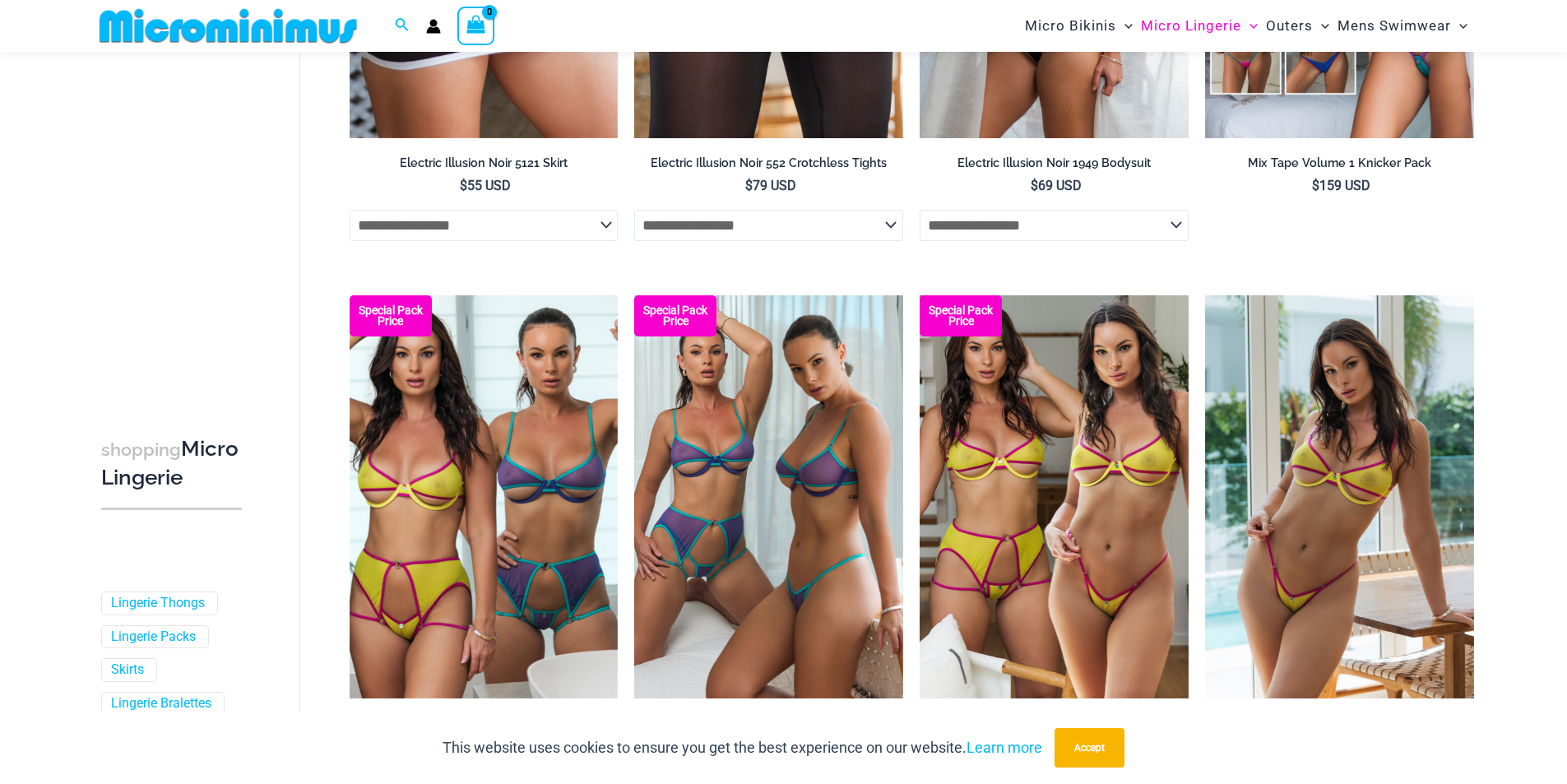
scroll to position [4179, 0]
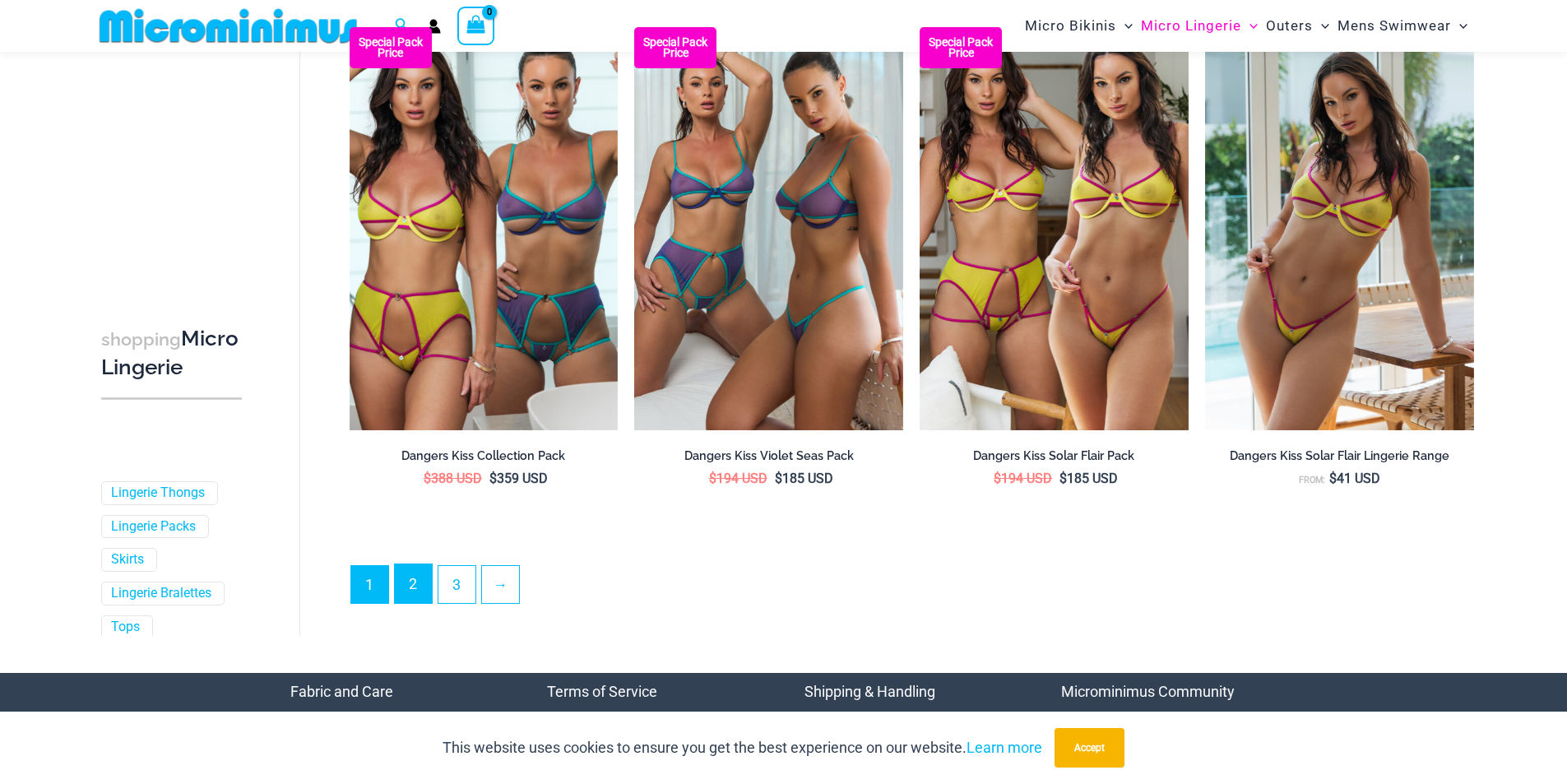
click at [424, 579] on link "2" at bounding box center [413, 583] width 37 height 39
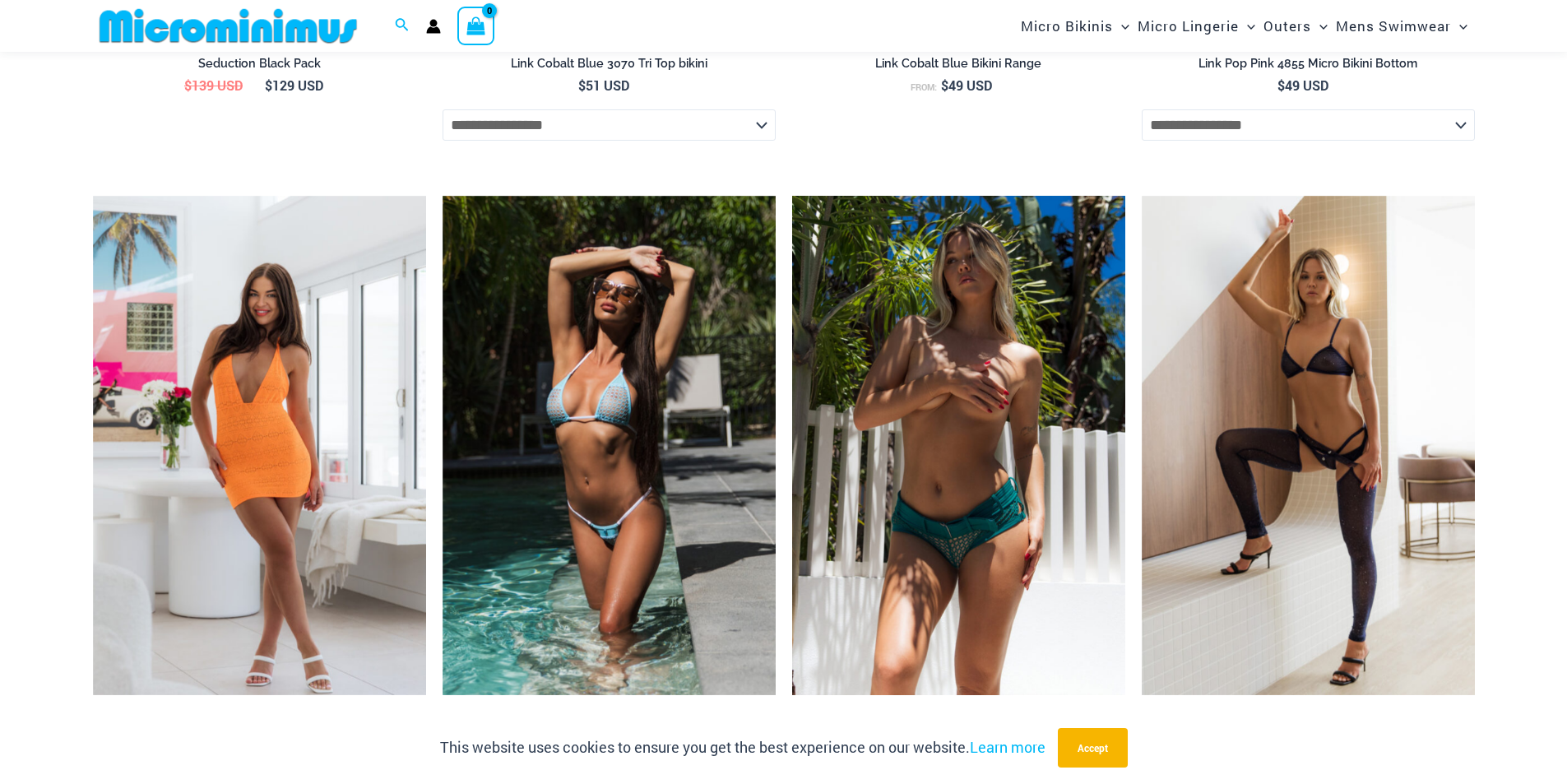
scroll to position [3603, 0]
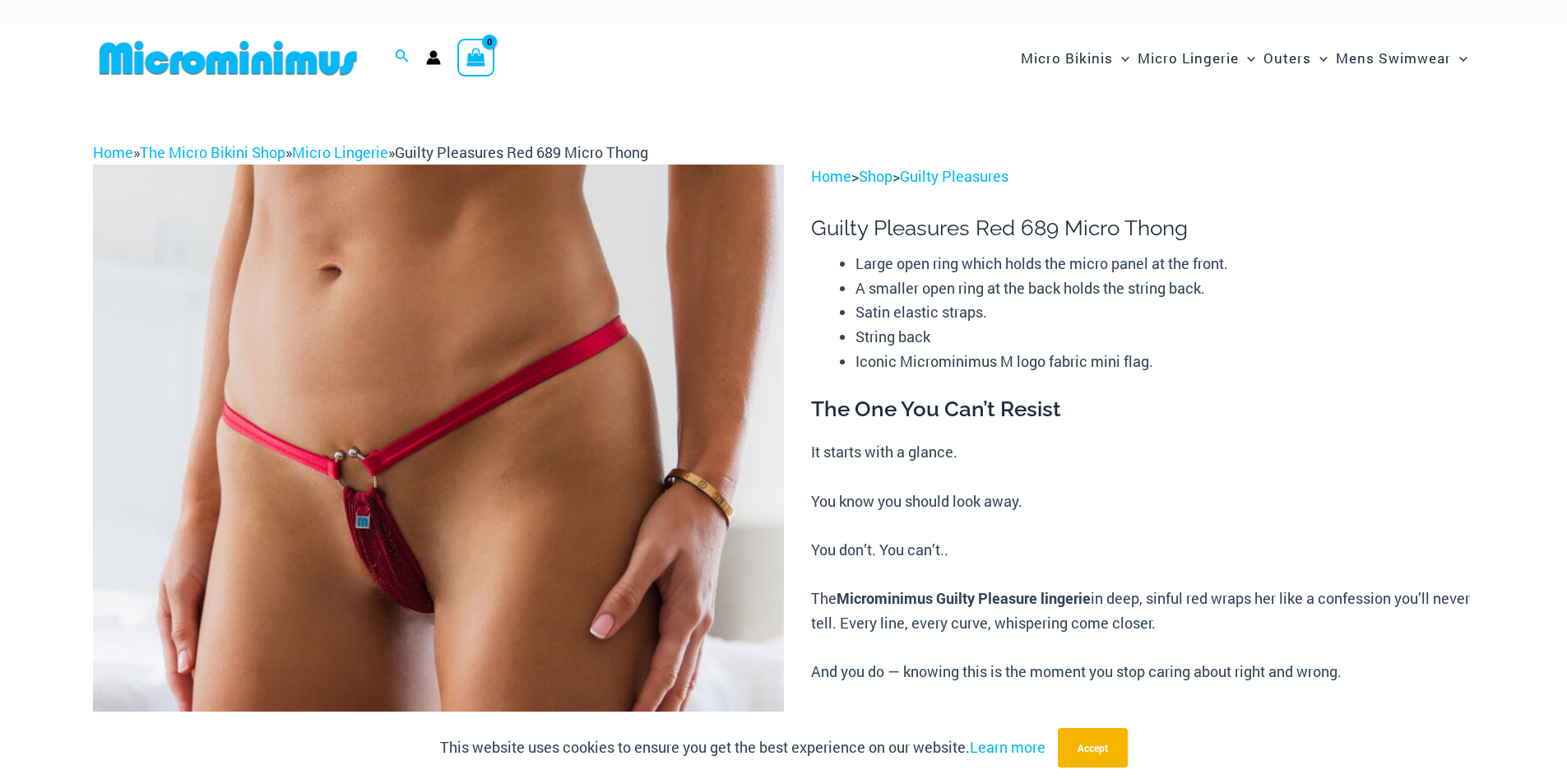
click at [451, 523] on img at bounding box center [439, 682] width 691 height 1036
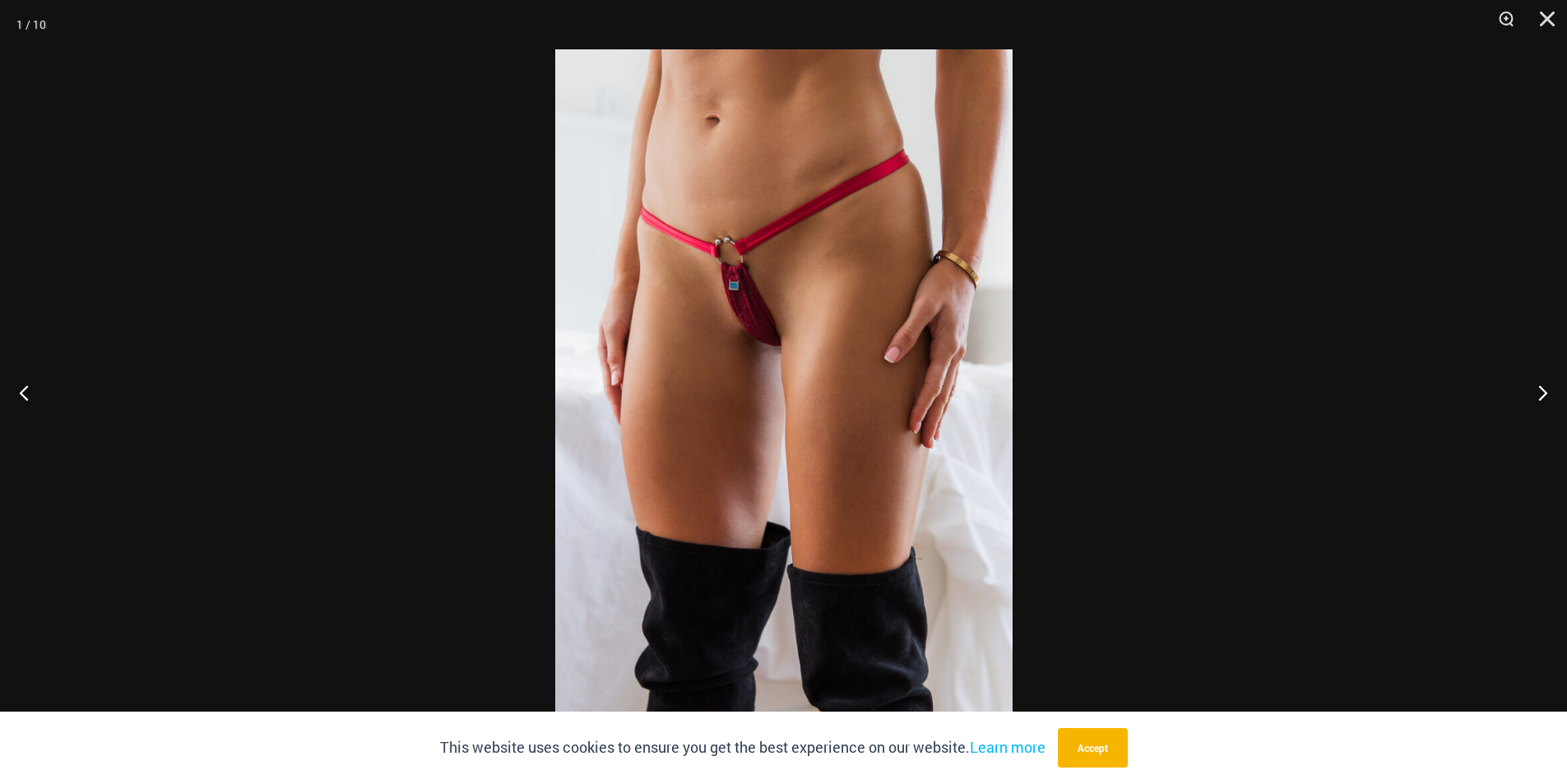
click at [1133, 342] on div at bounding box center [784, 392] width 1567 height 784
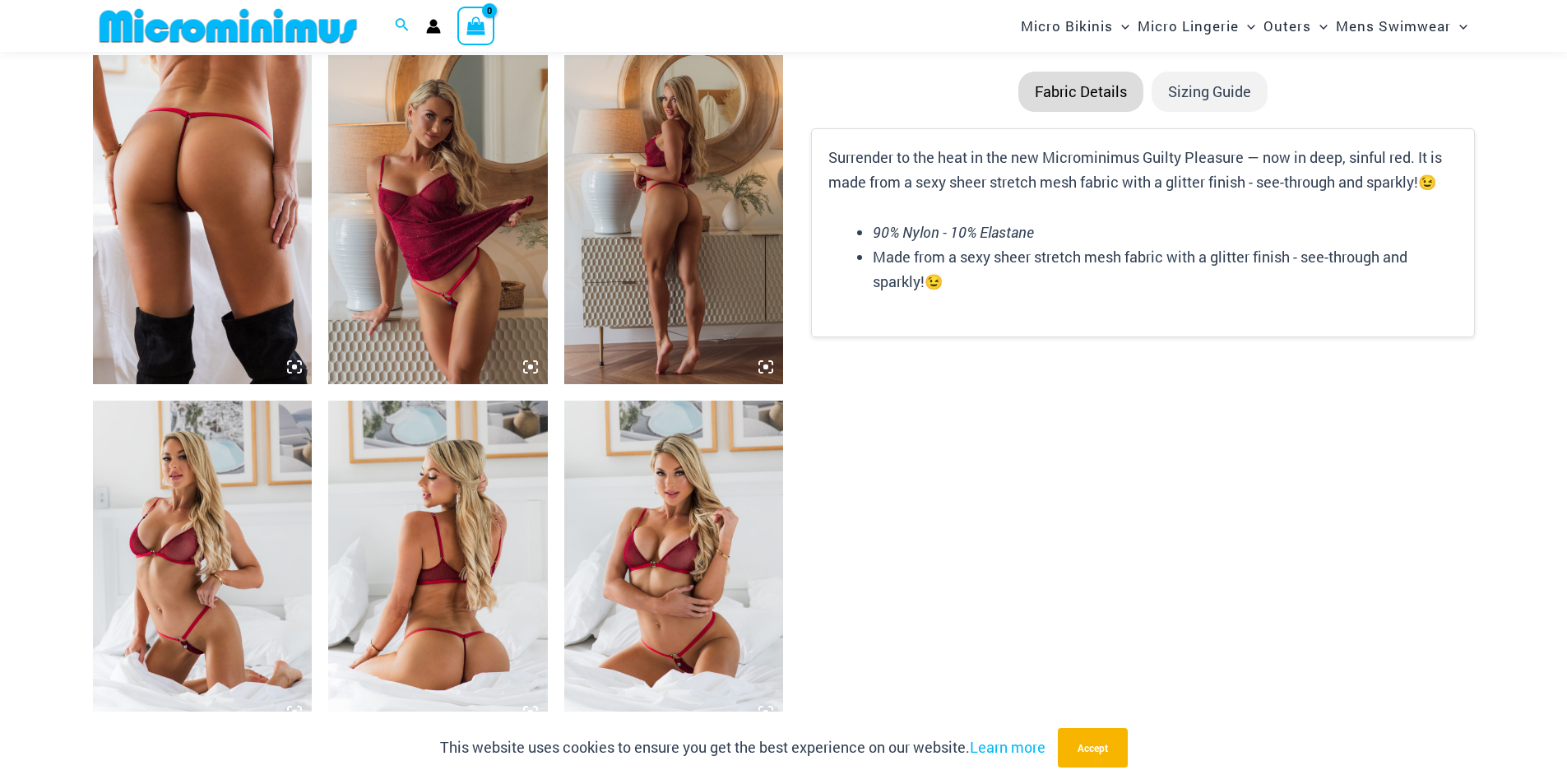
scroll to position [971, 0]
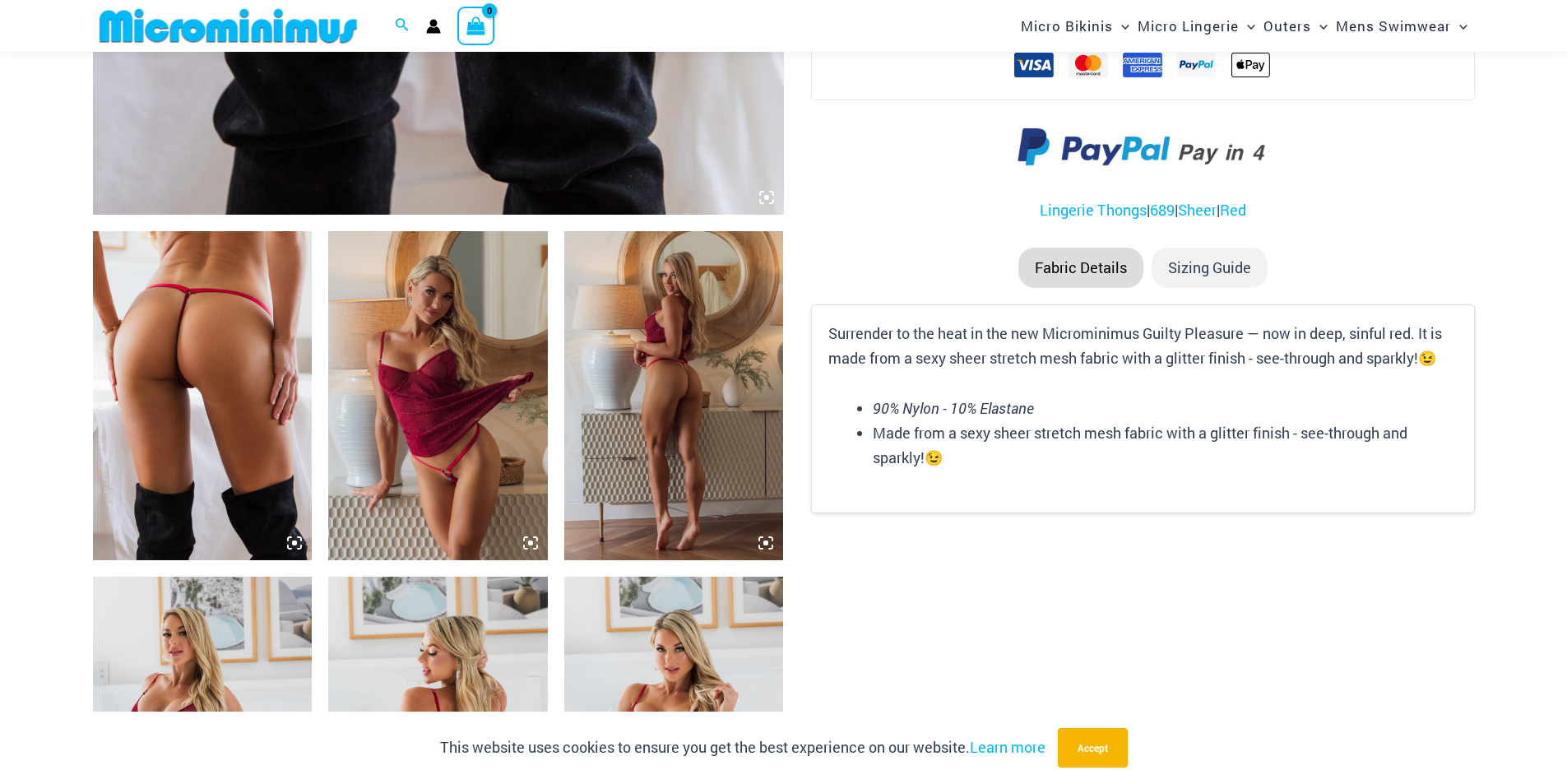
click at [216, 357] on img at bounding box center [203, 395] width 219 height 329
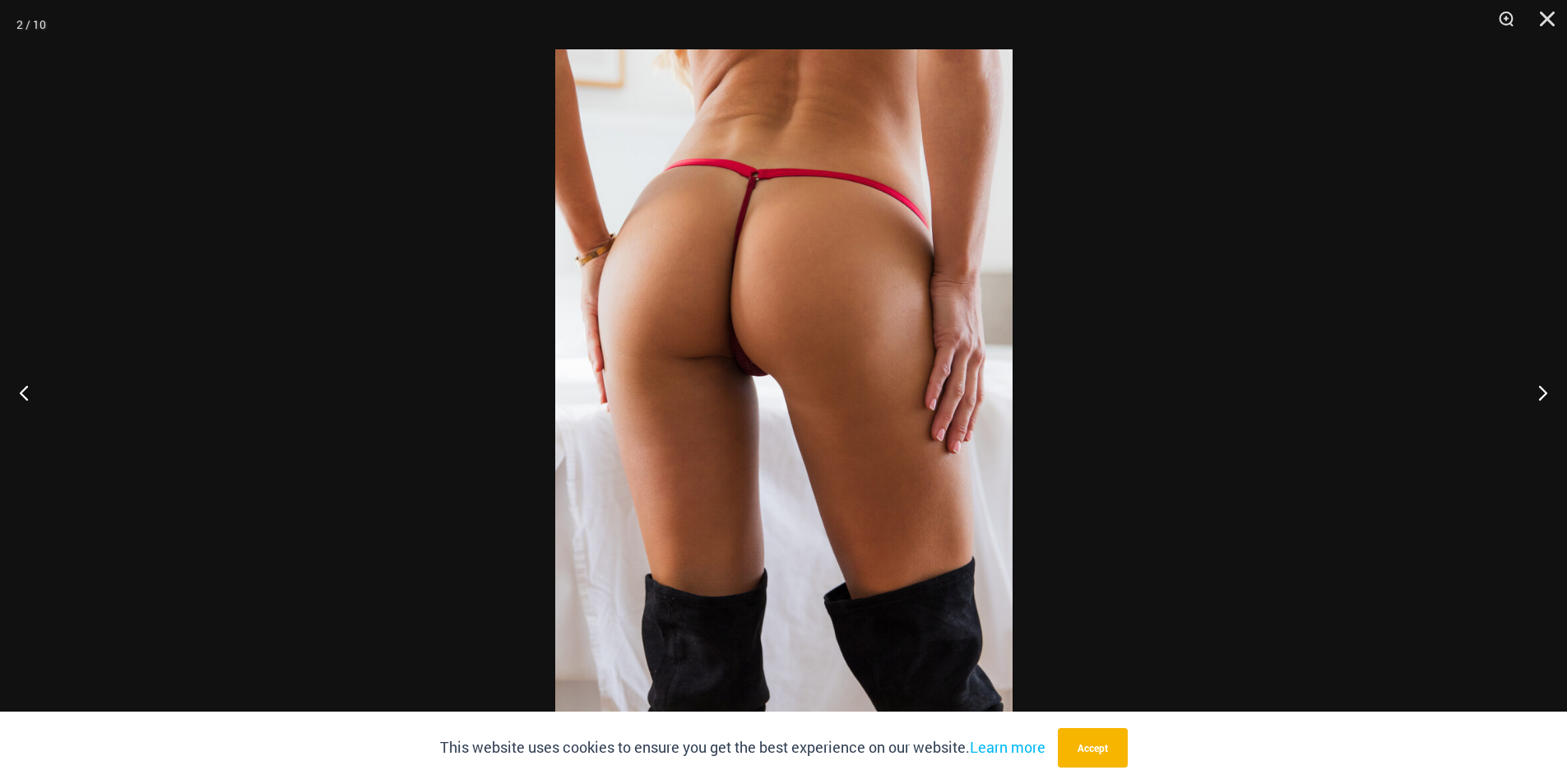
click at [1459, 408] on div at bounding box center [784, 392] width 1567 height 784
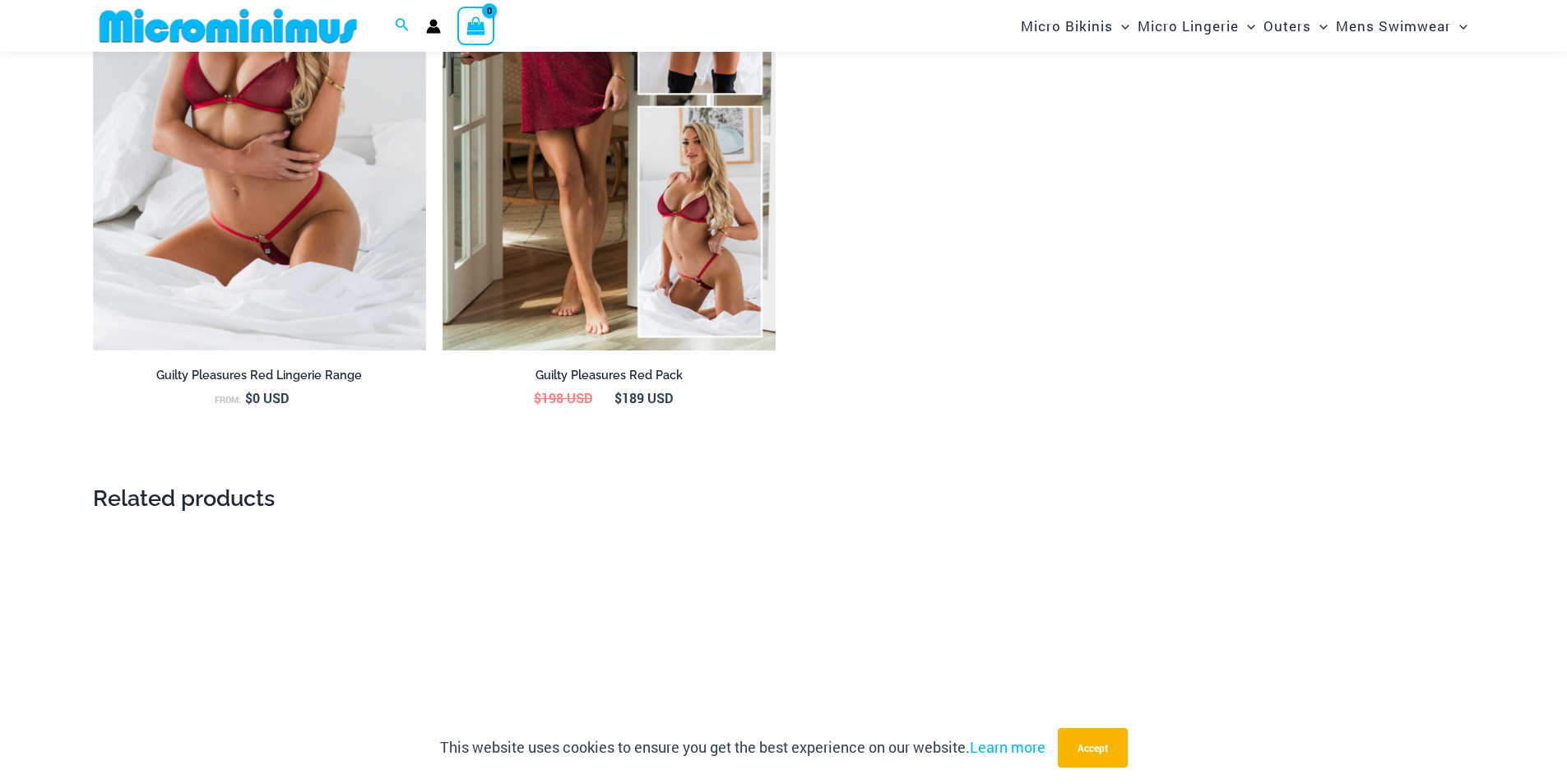
scroll to position [2944, 0]
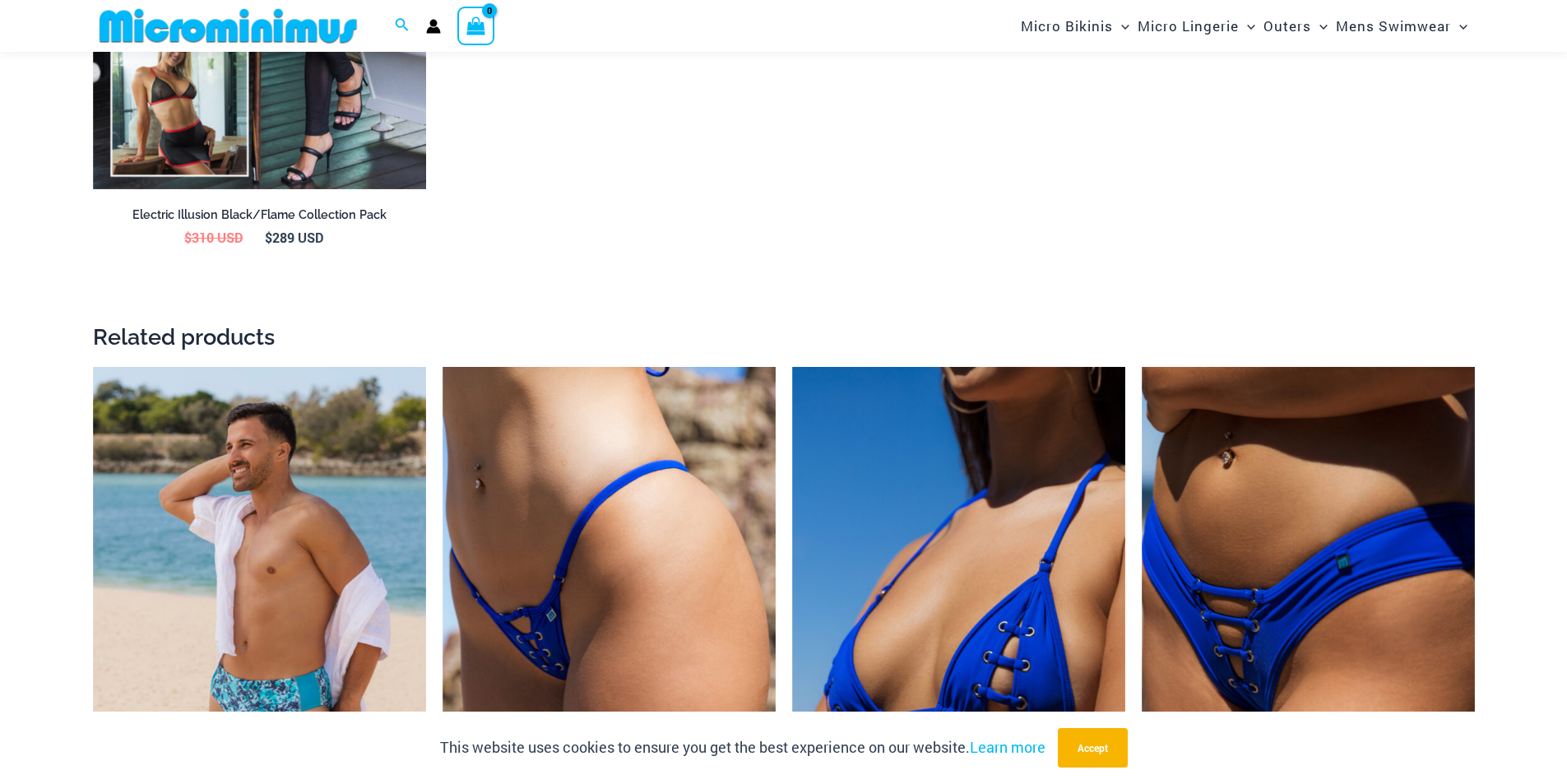
scroll to position [4013, 0]
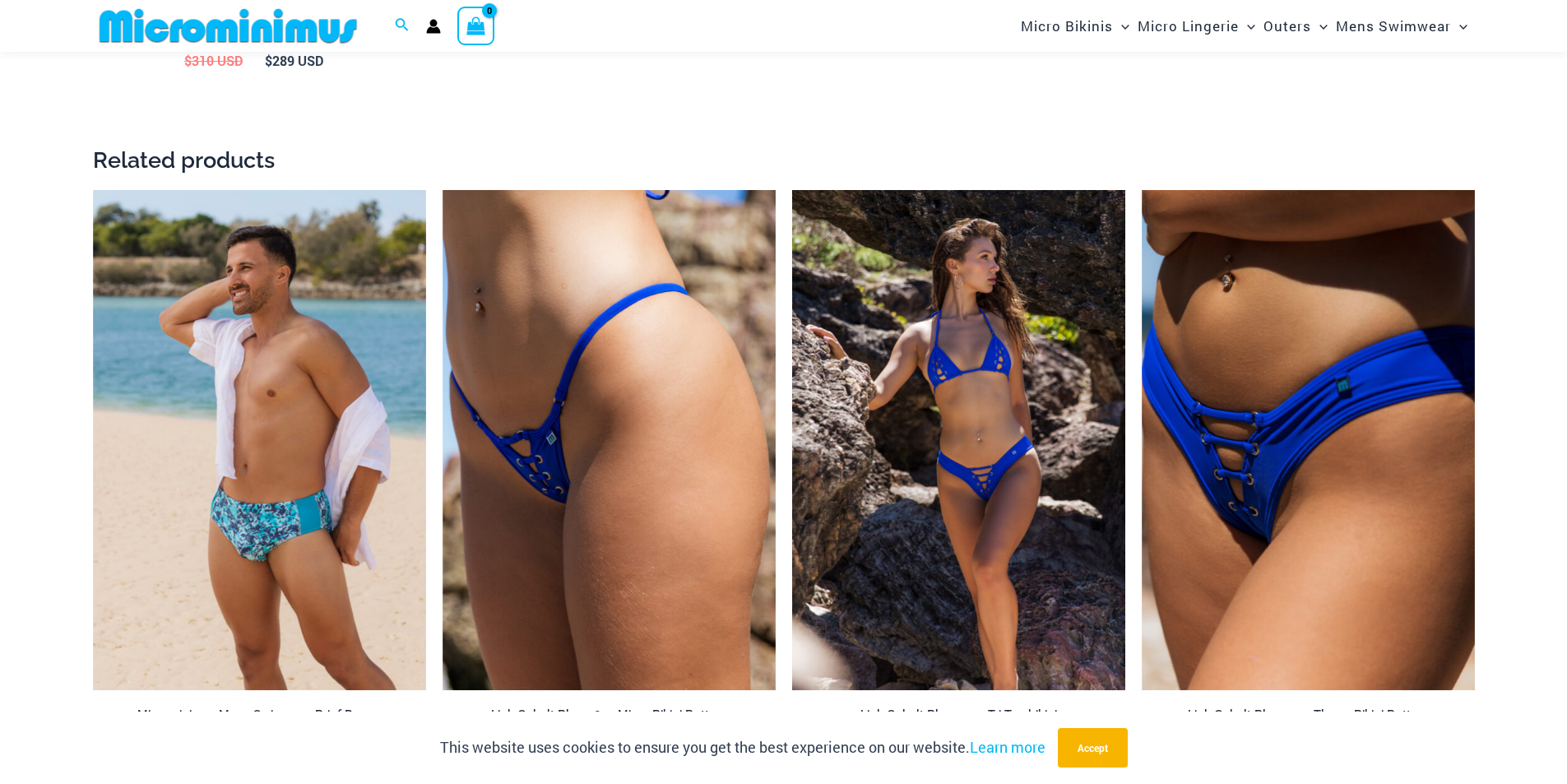
click at [1008, 310] on img at bounding box center [959, 439] width 333 height 500
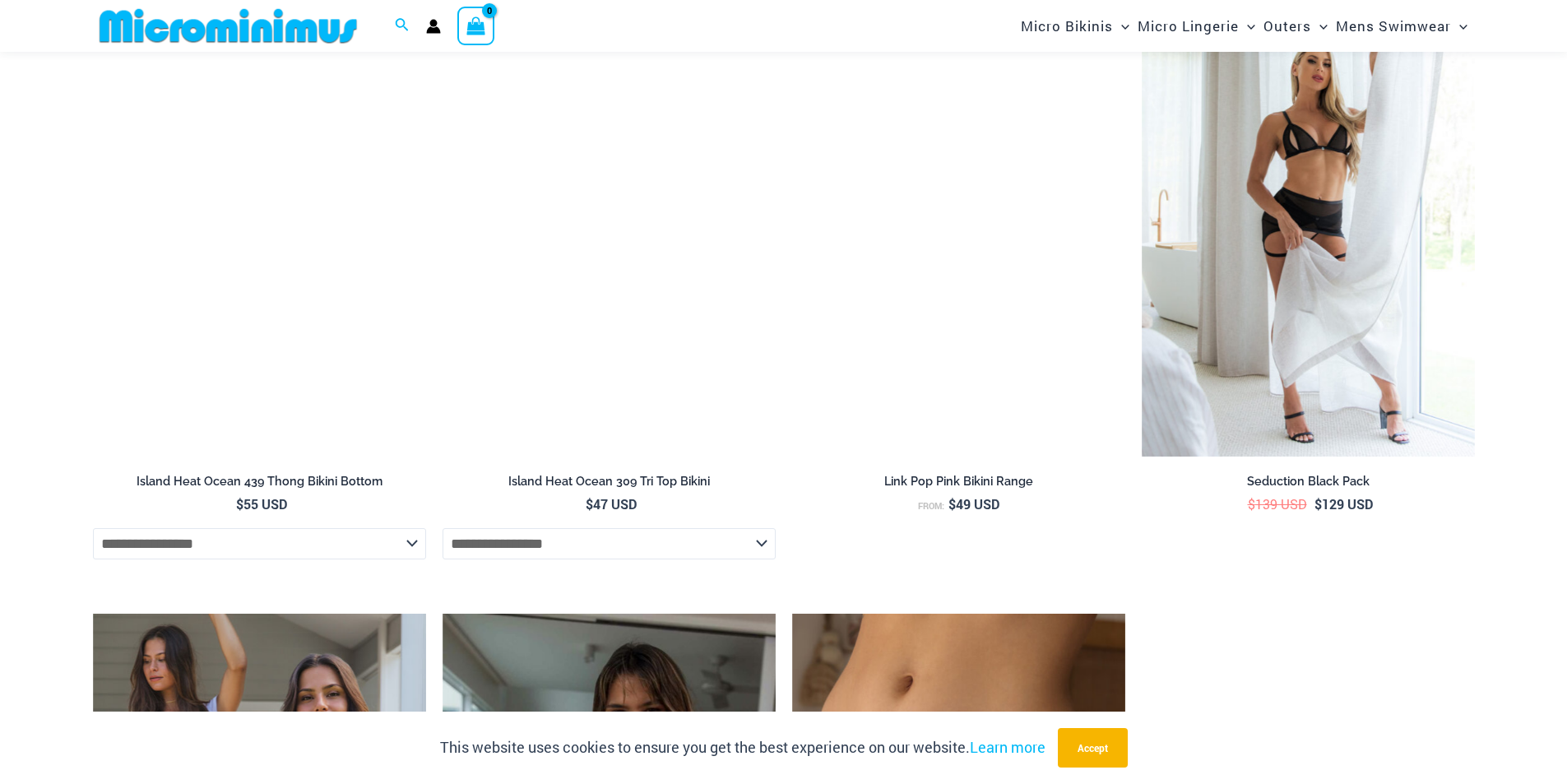
scroll to position [5906, 0]
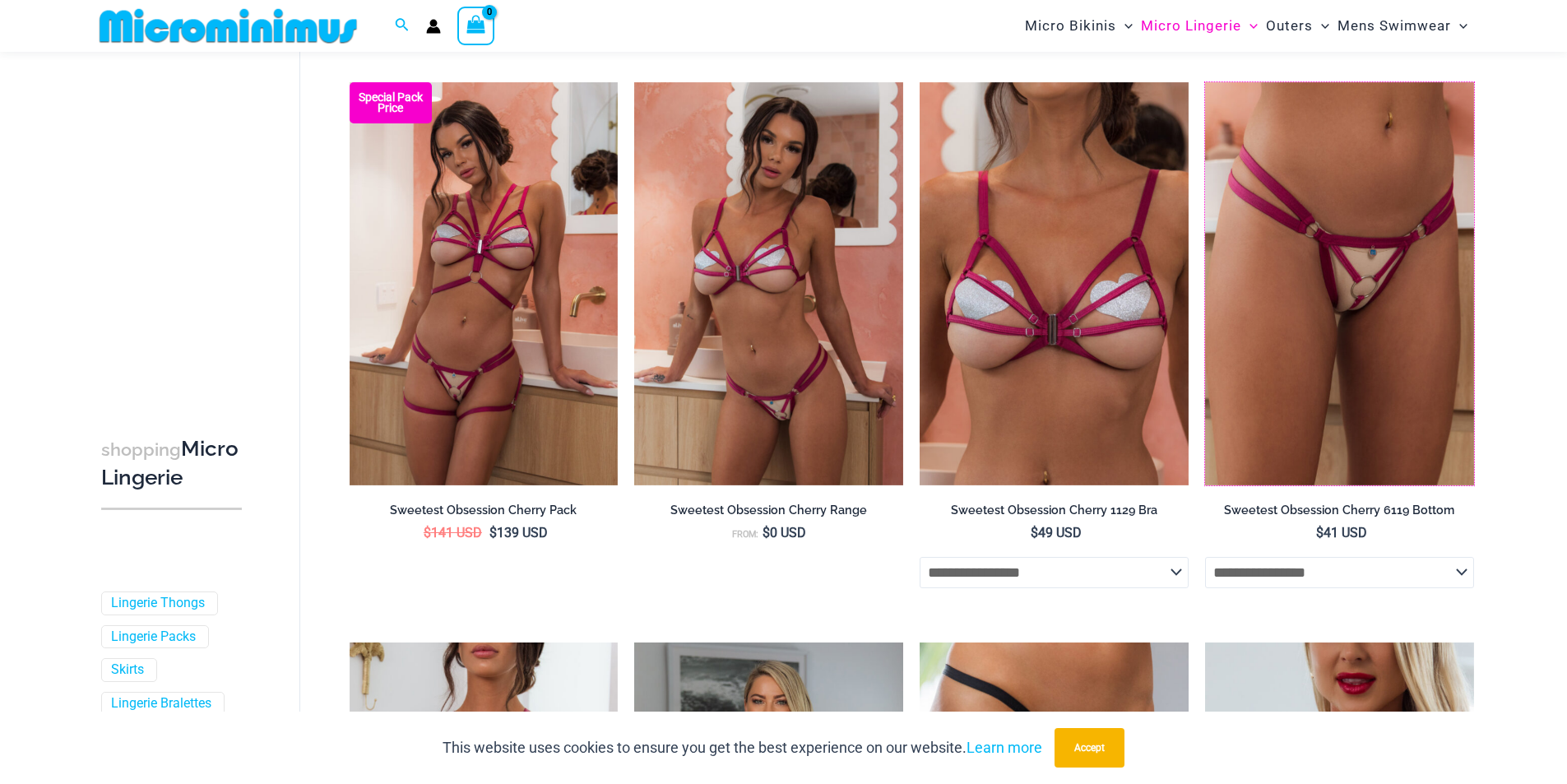
scroll to position [3041, 0]
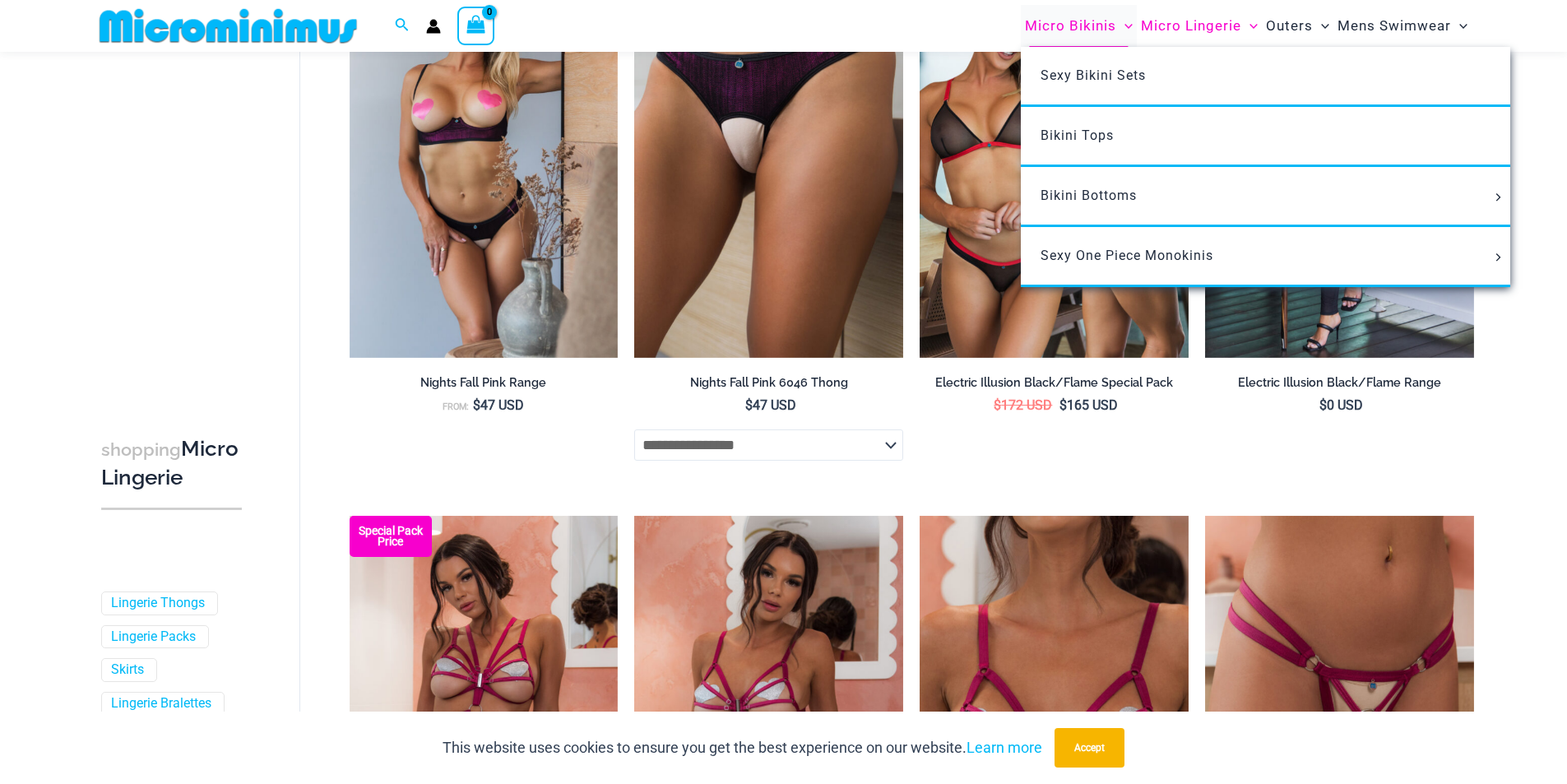
click at [1082, 36] on span "Micro Bikinis" at bounding box center [1071, 26] width 92 height 42
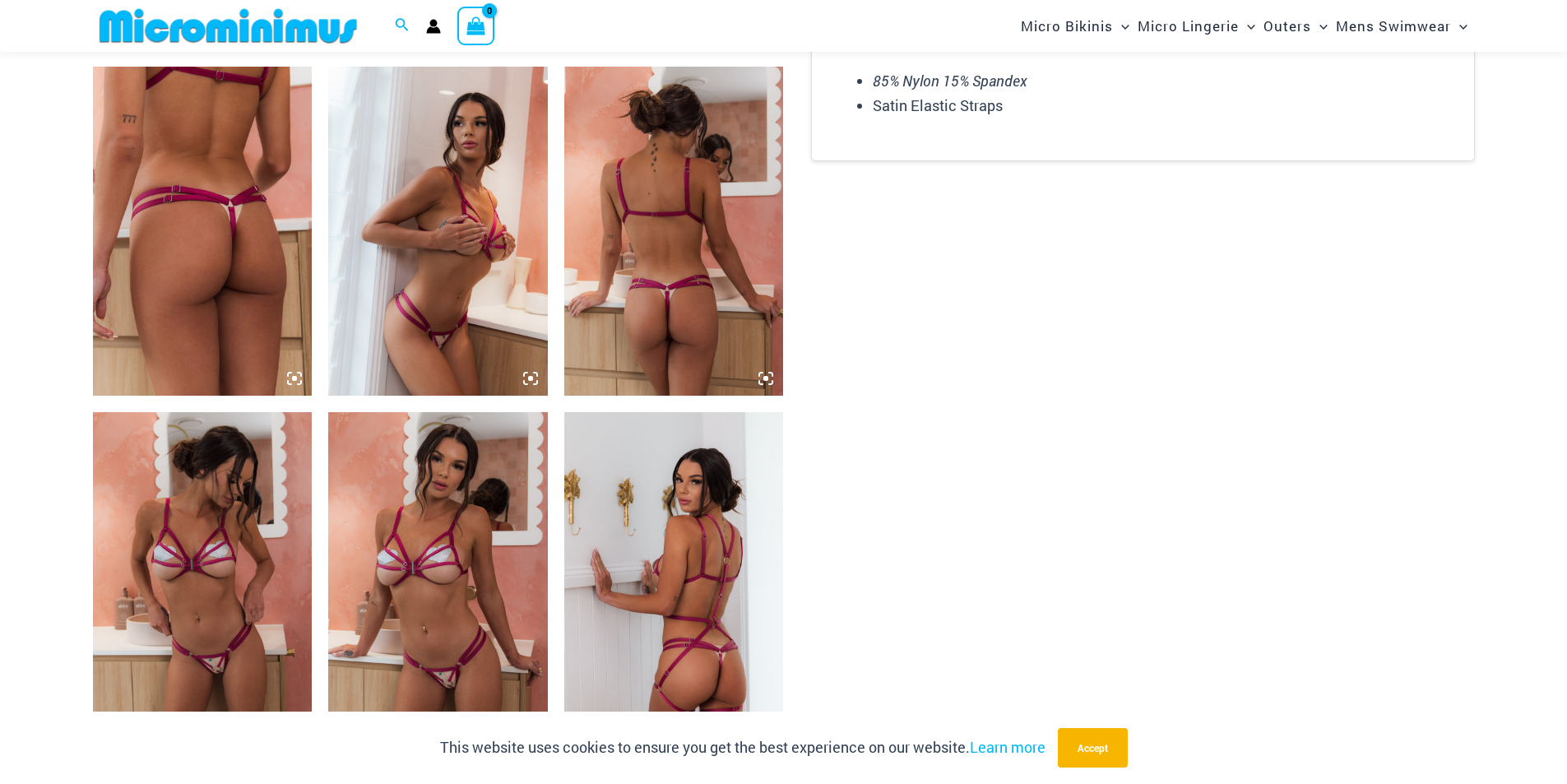
scroll to position [1136, 0]
click at [507, 300] on img at bounding box center [438, 230] width 219 height 329
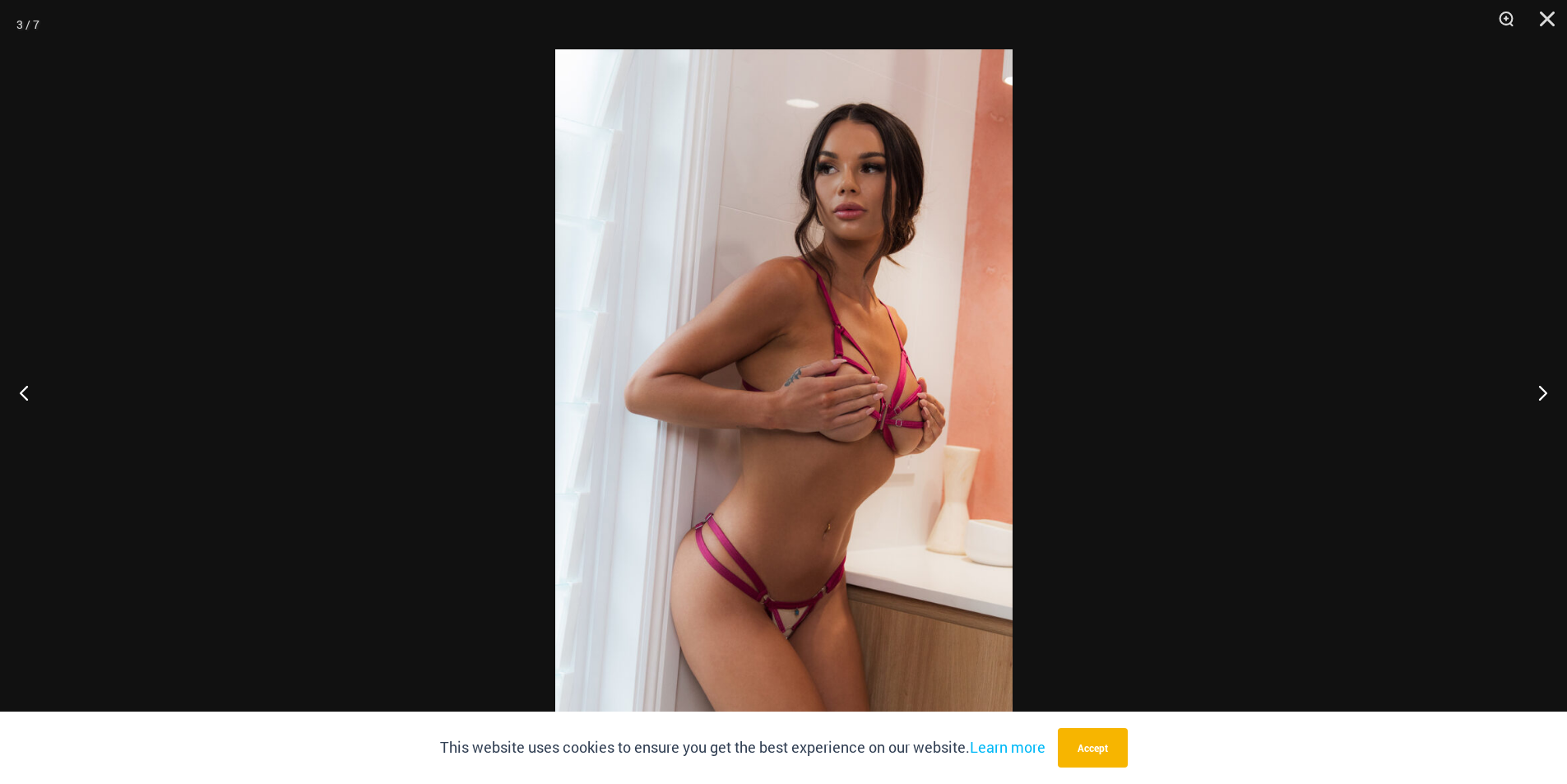
click at [1120, 351] on div at bounding box center [784, 392] width 1567 height 784
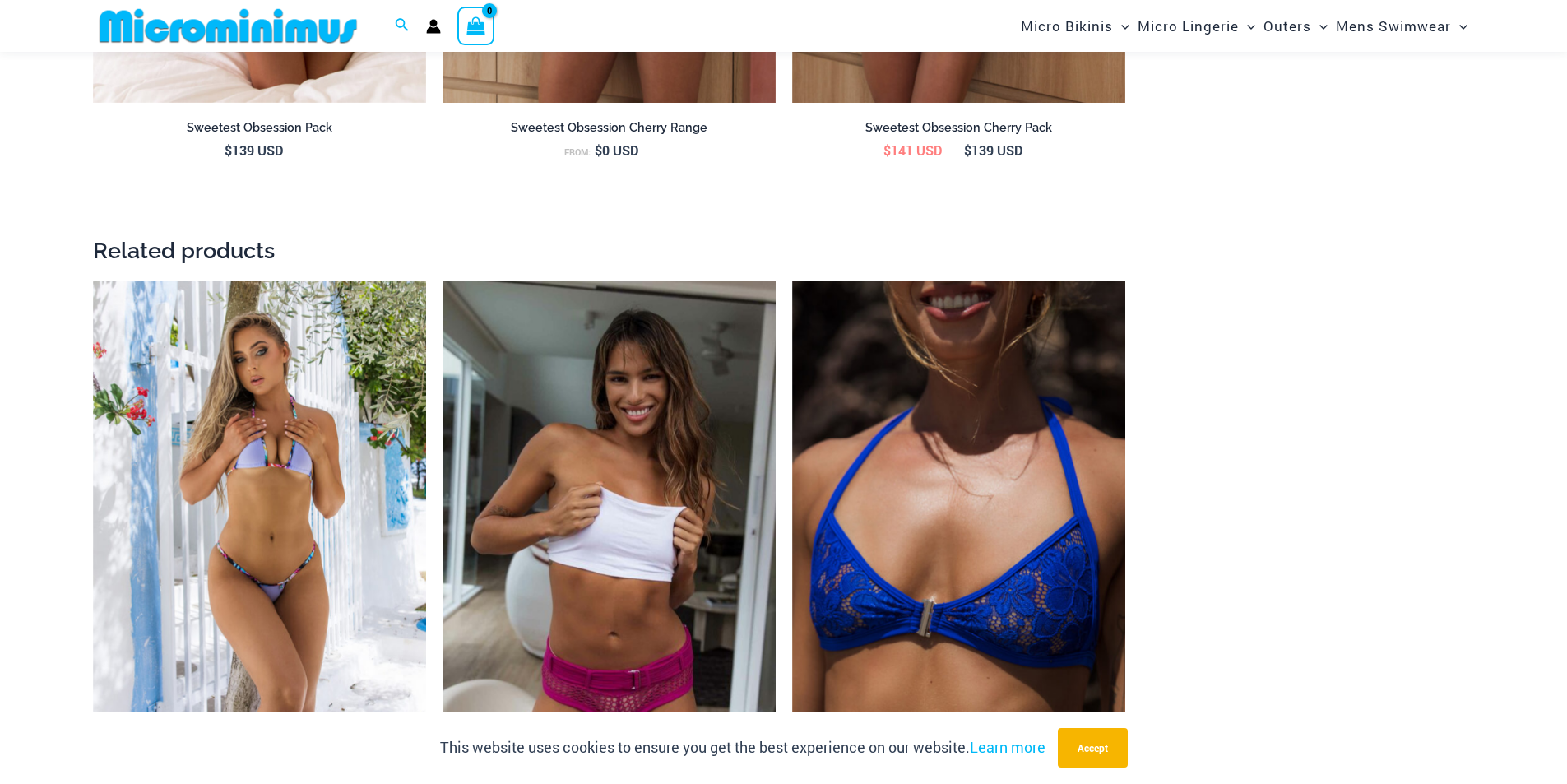
scroll to position [2534, 0]
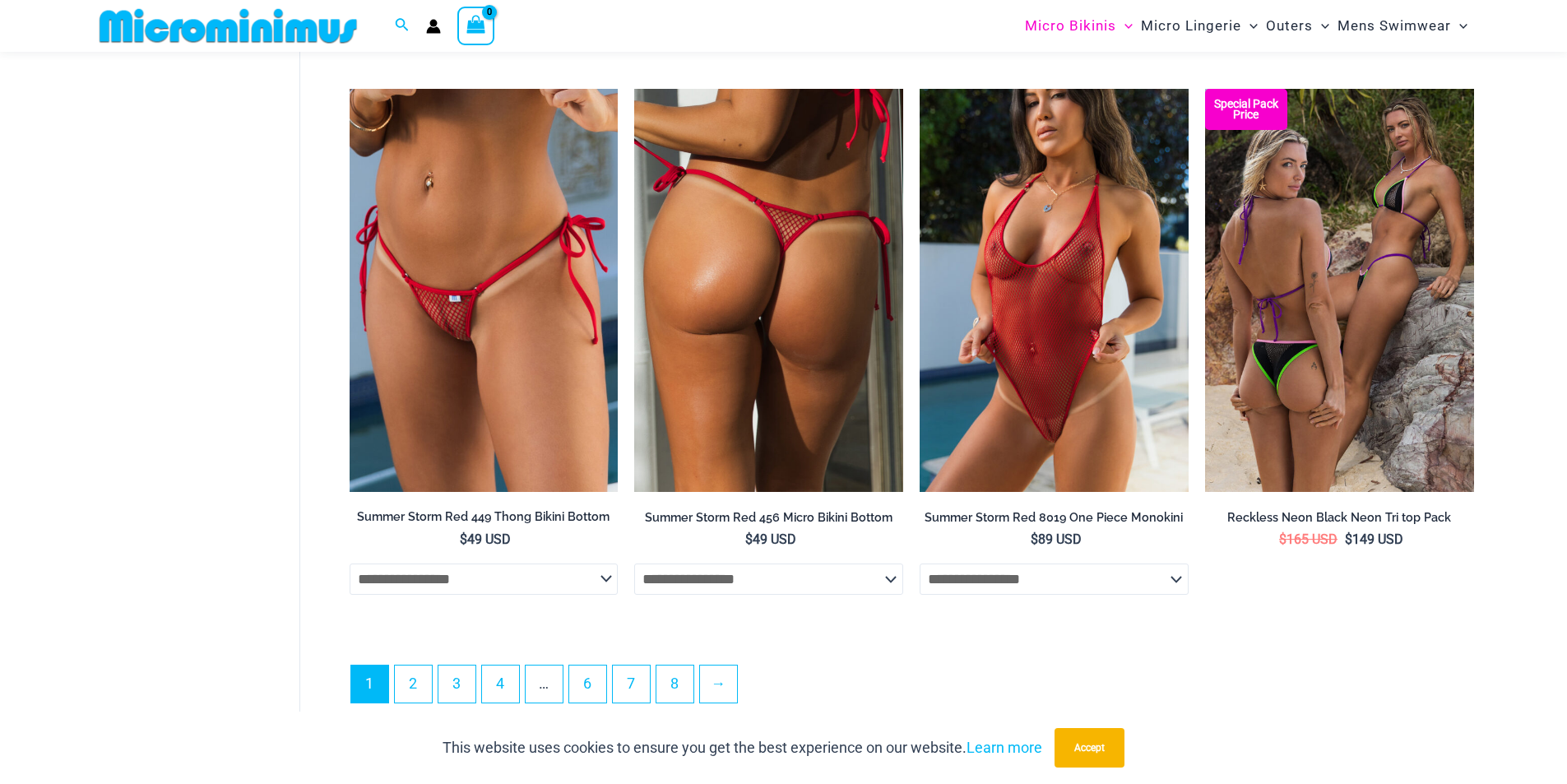
scroll to position [4194, 0]
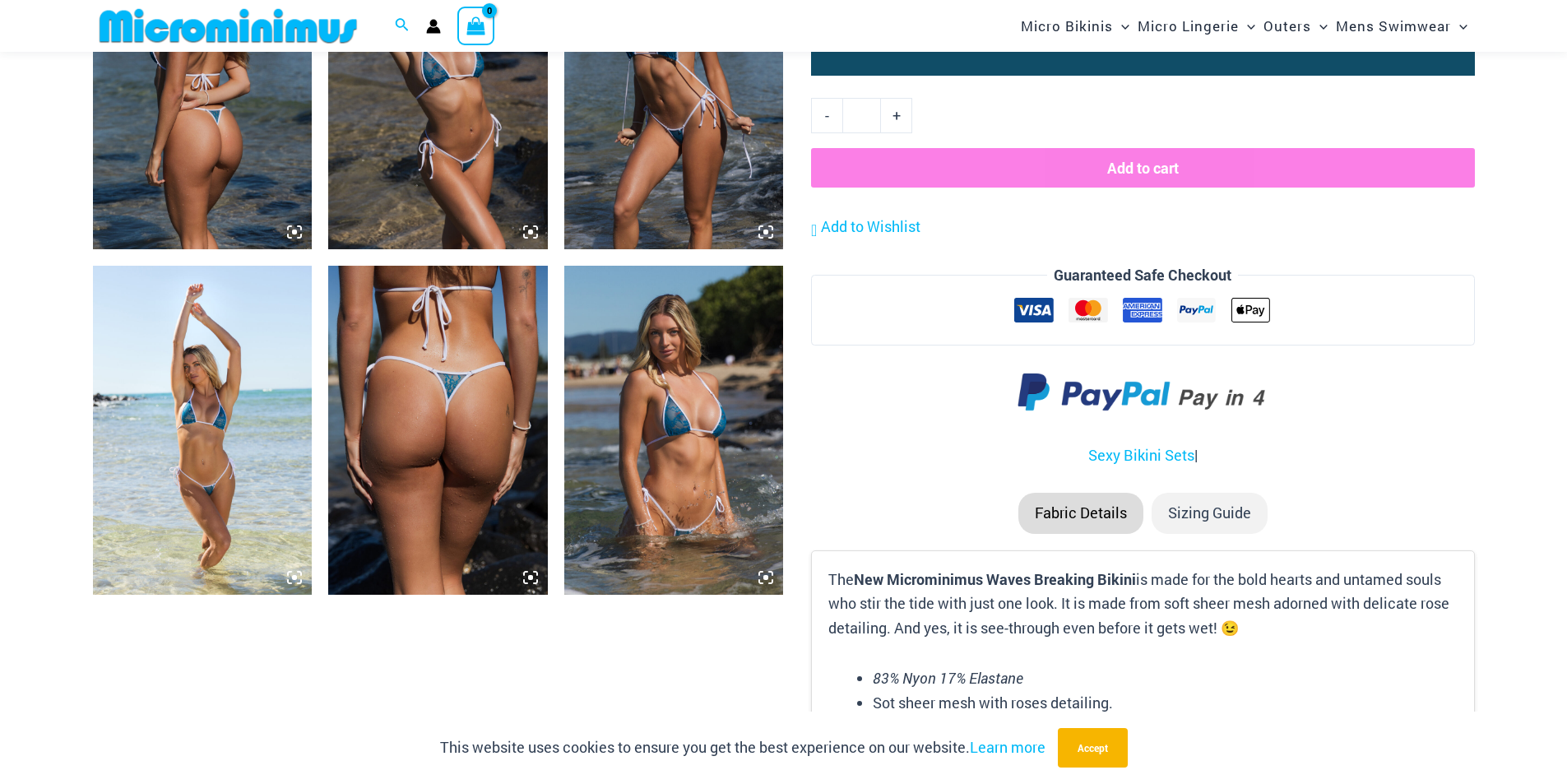
scroll to position [1712, 0]
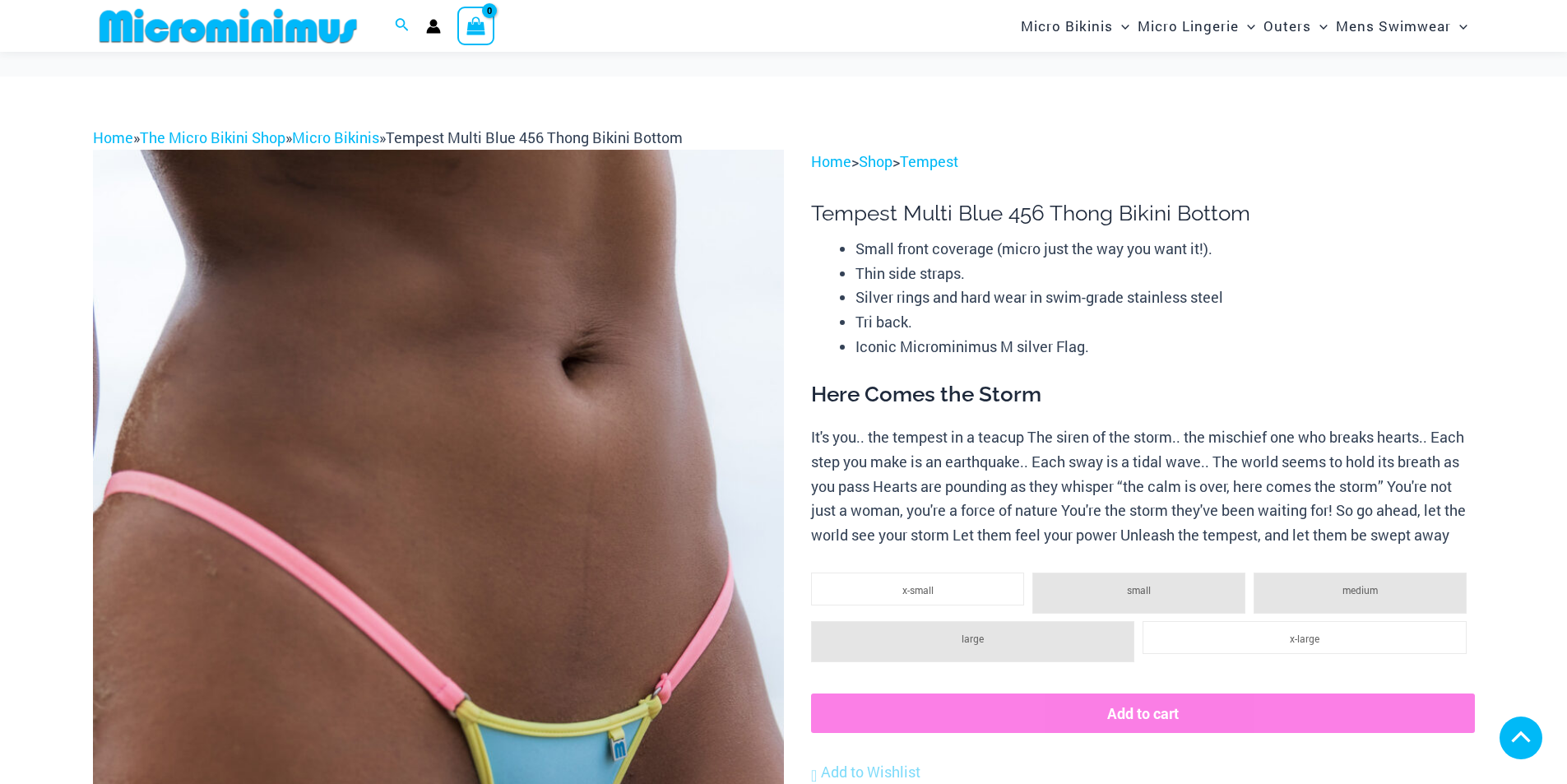
scroll to position [2452, 0]
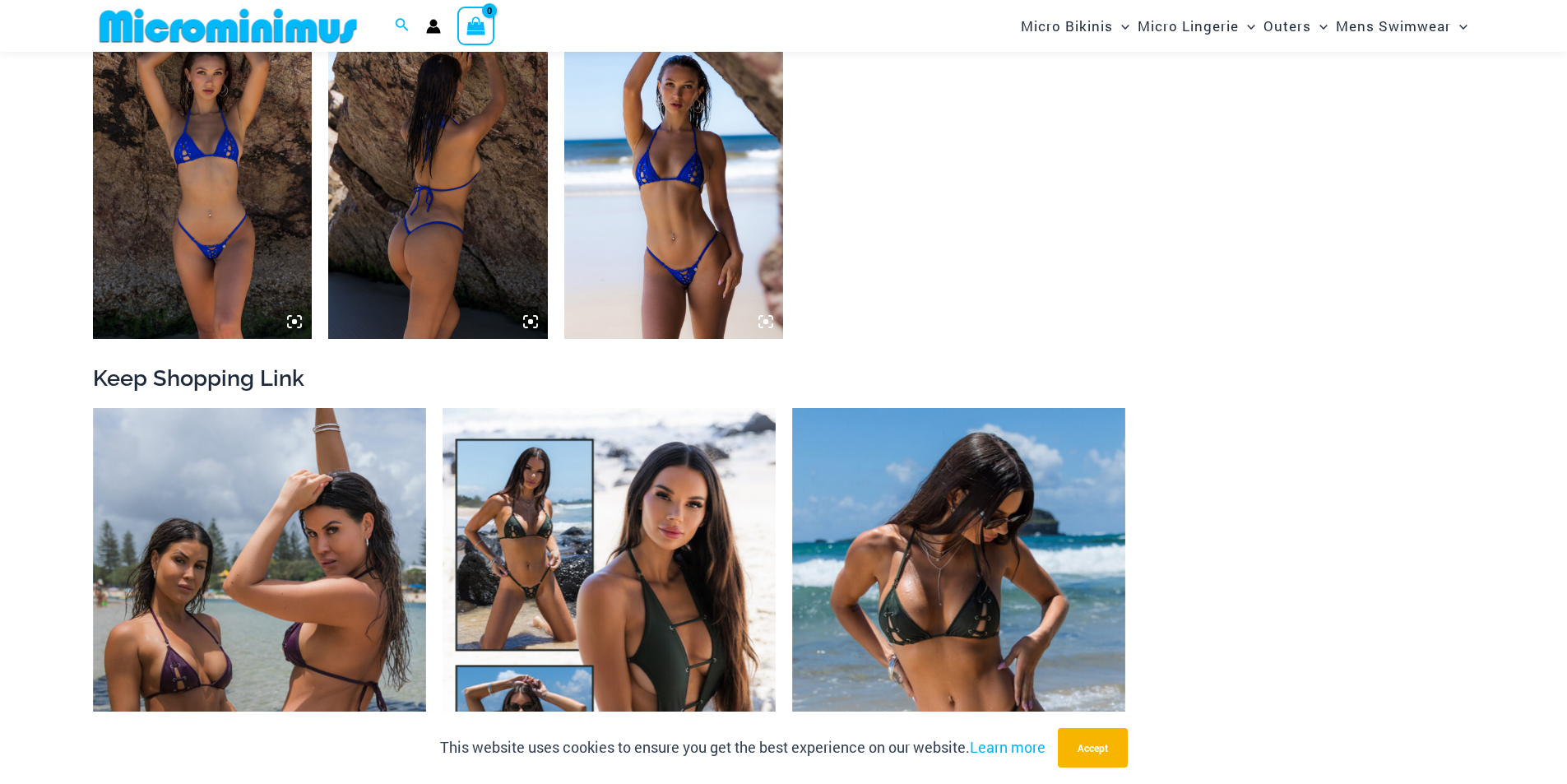
scroll to position [1889, 0]
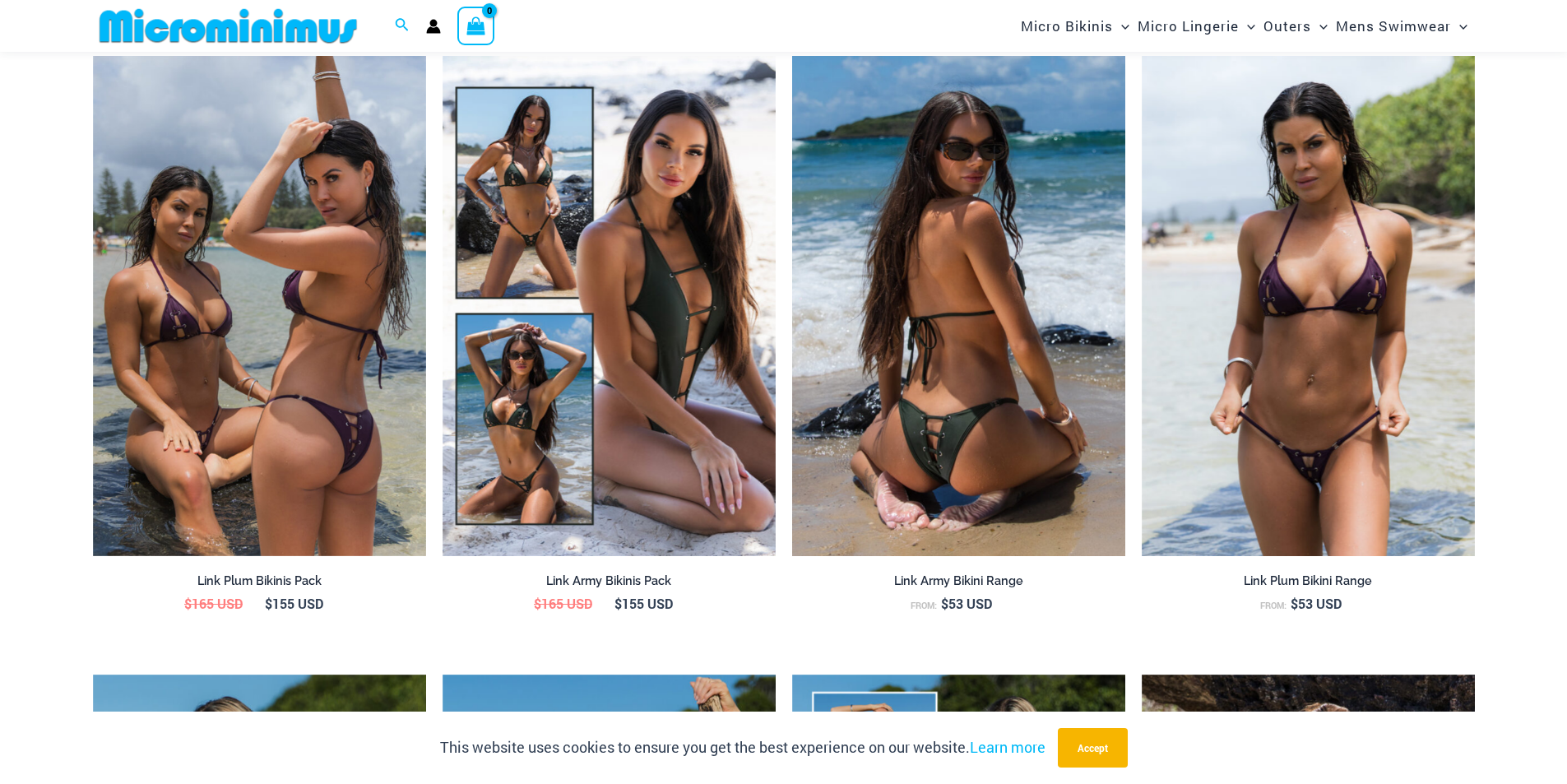
click at [1031, 362] on img at bounding box center [959, 306] width 333 height 500
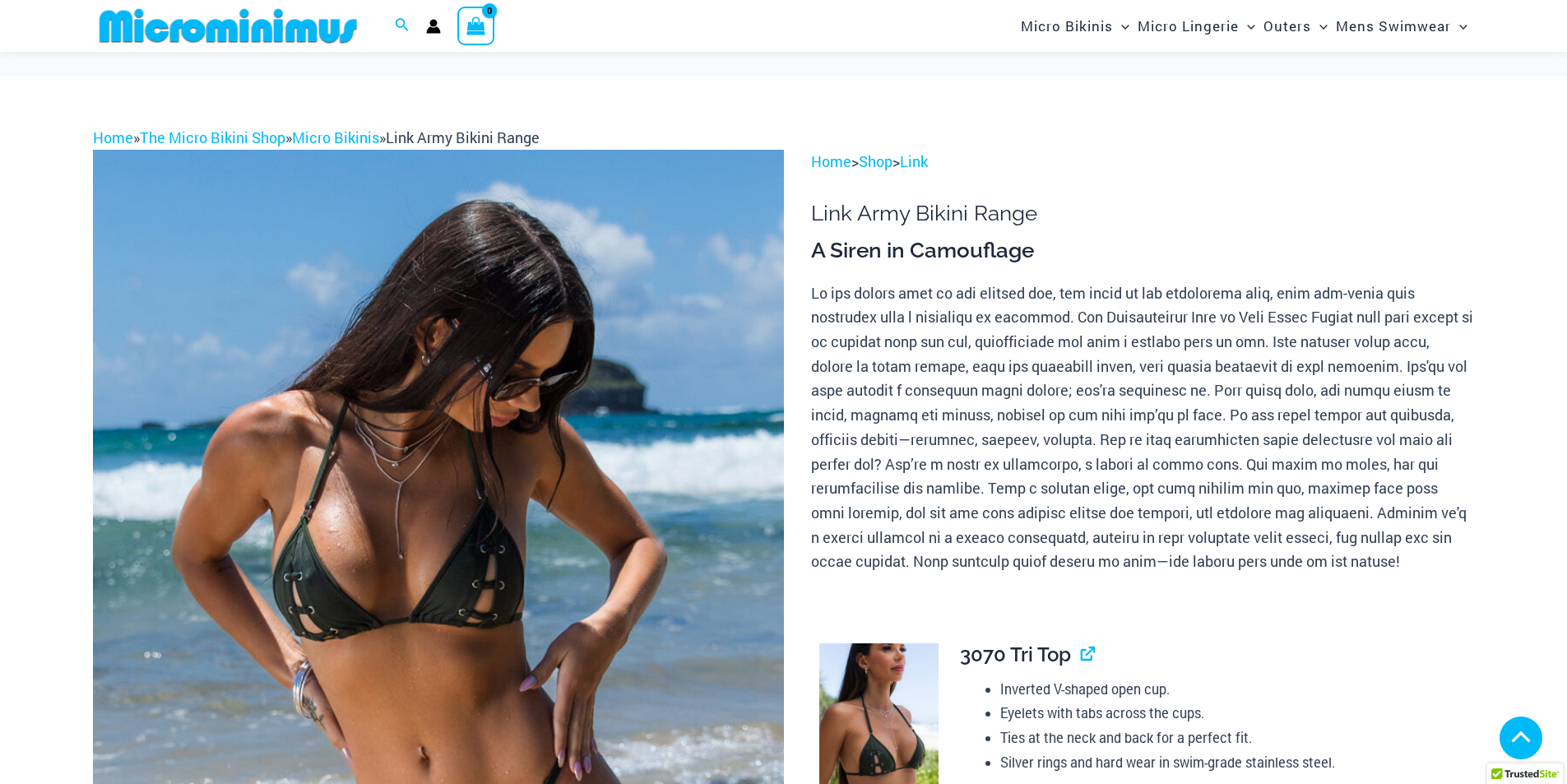
scroll to position [740, 0]
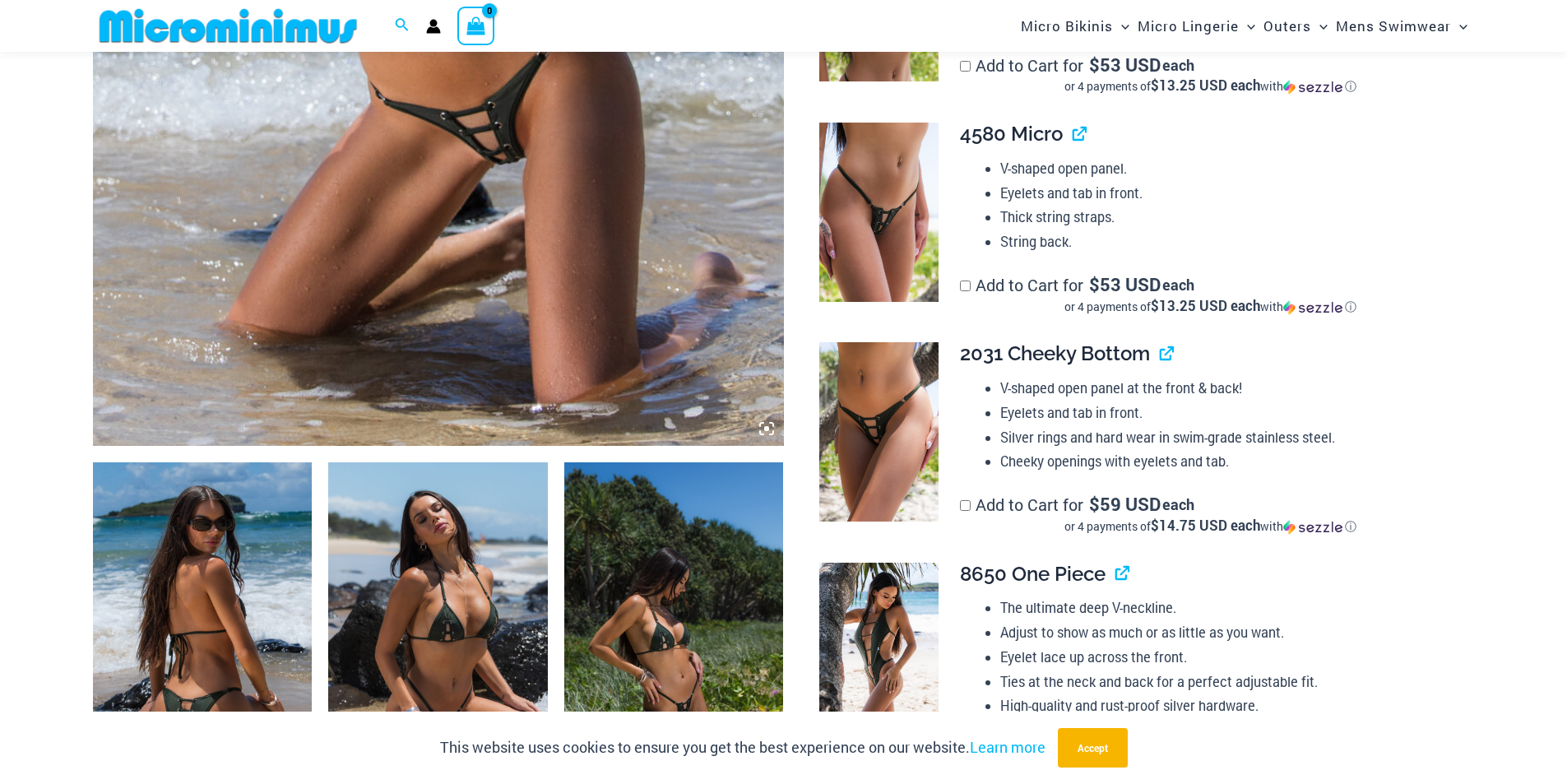
click at [226, 572] on img at bounding box center [203, 626] width 219 height 329
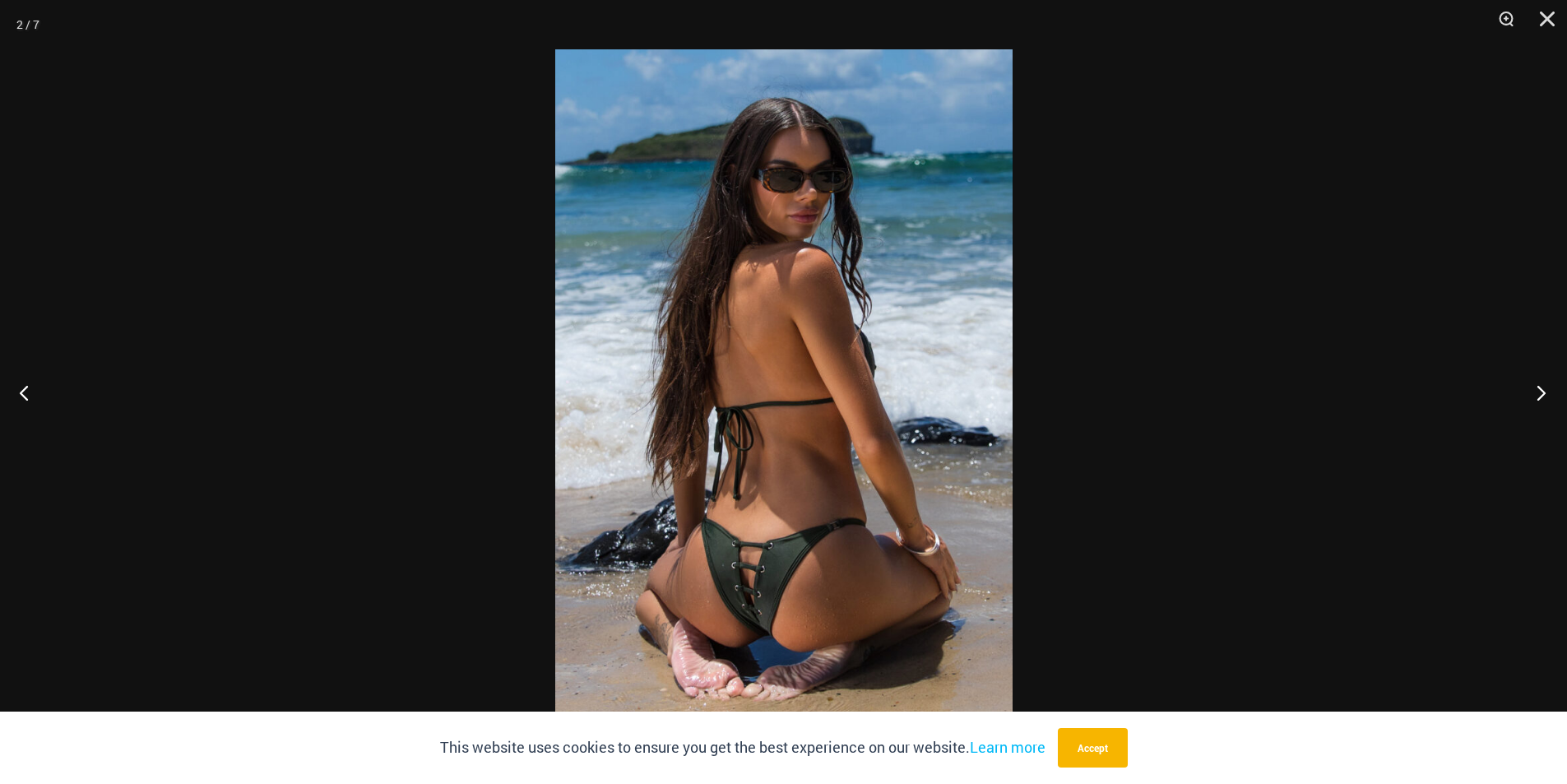
click at [1533, 384] on button "Next" at bounding box center [1536, 392] width 61 height 82
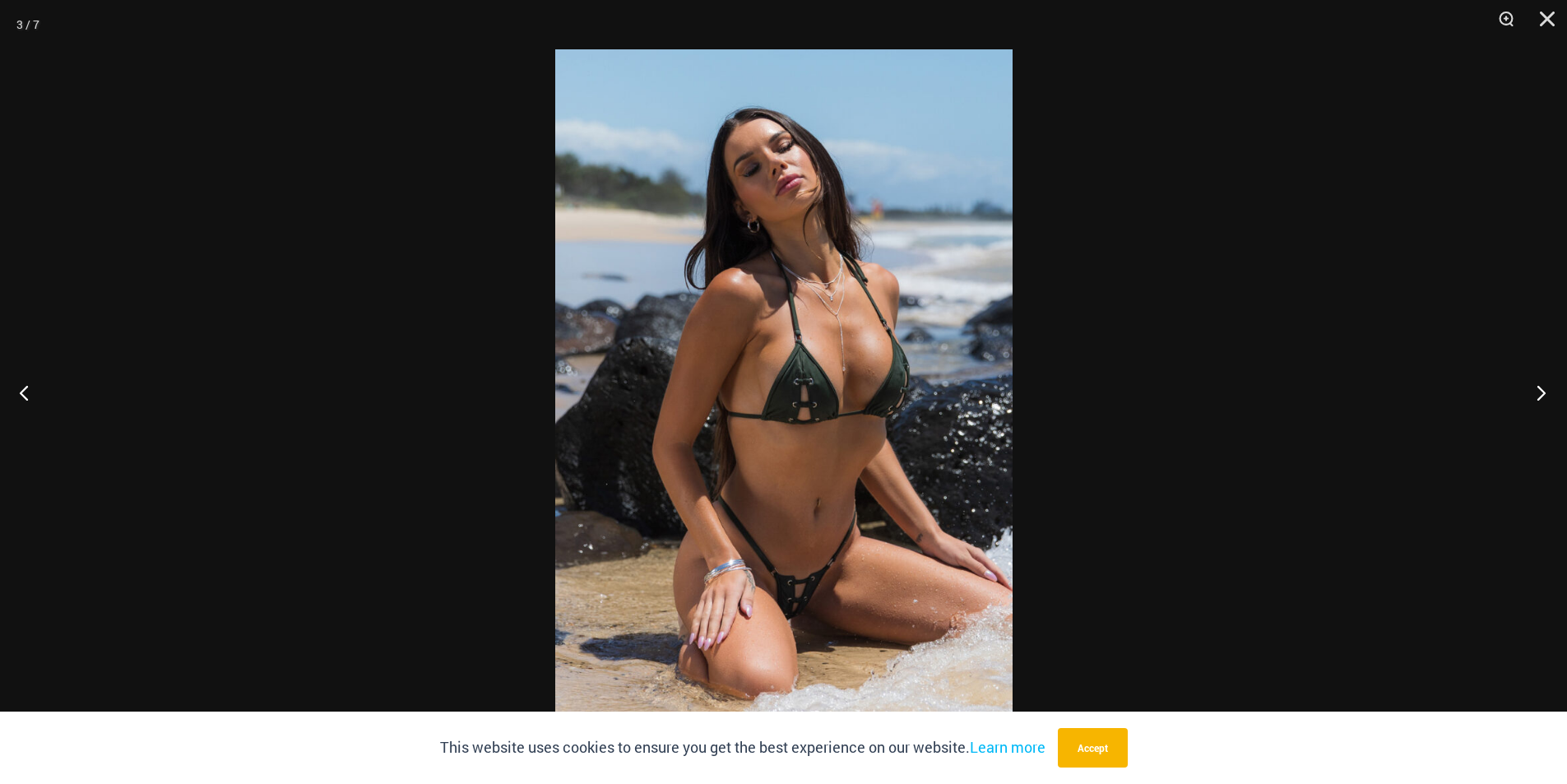
click at [1541, 401] on button "Next" at bounding box center [1536, 392] width 61 height 82
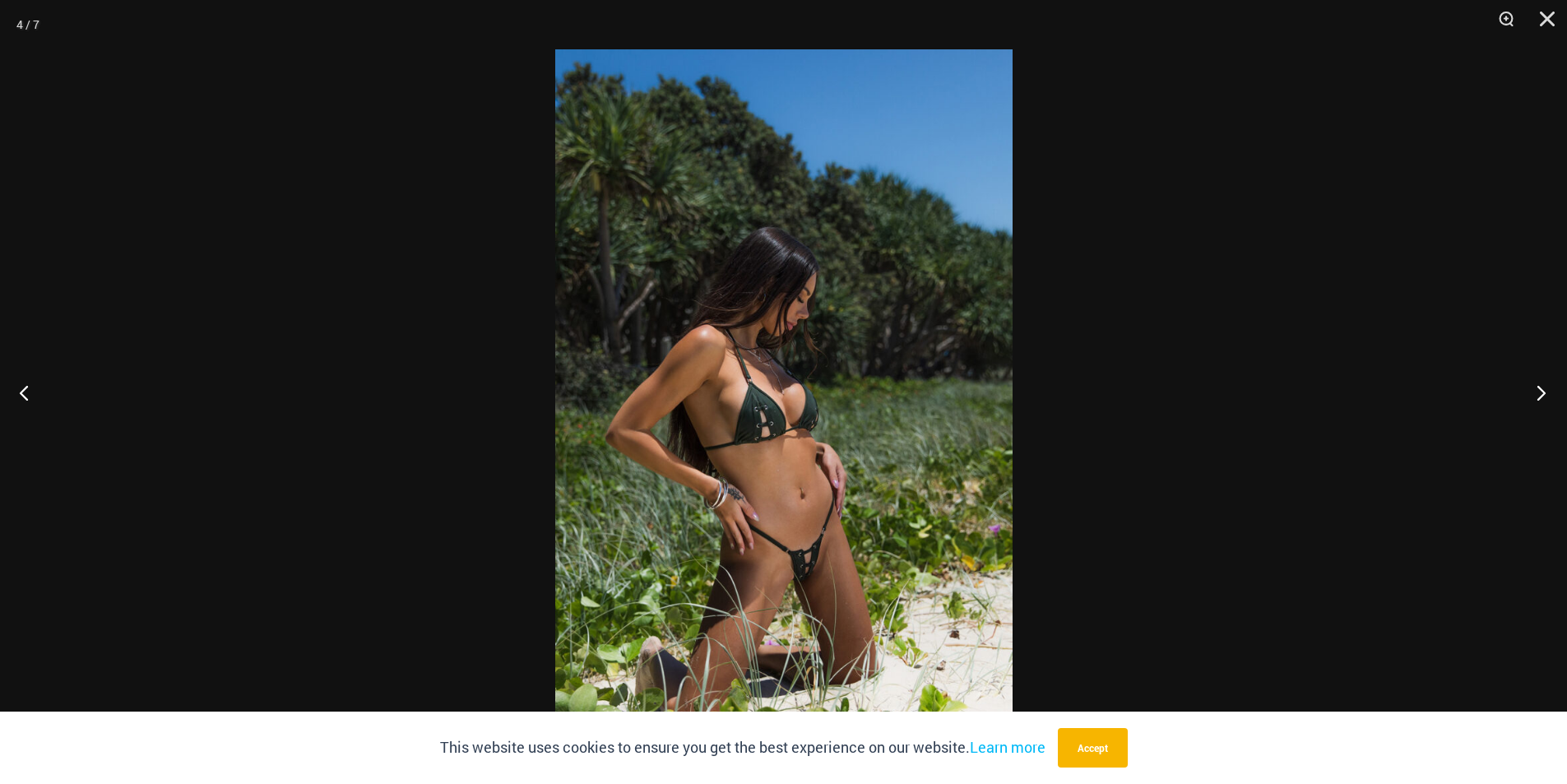
click at [1541, 401] on button "Next" at bounding box center [1536, 392] width 61 height 82
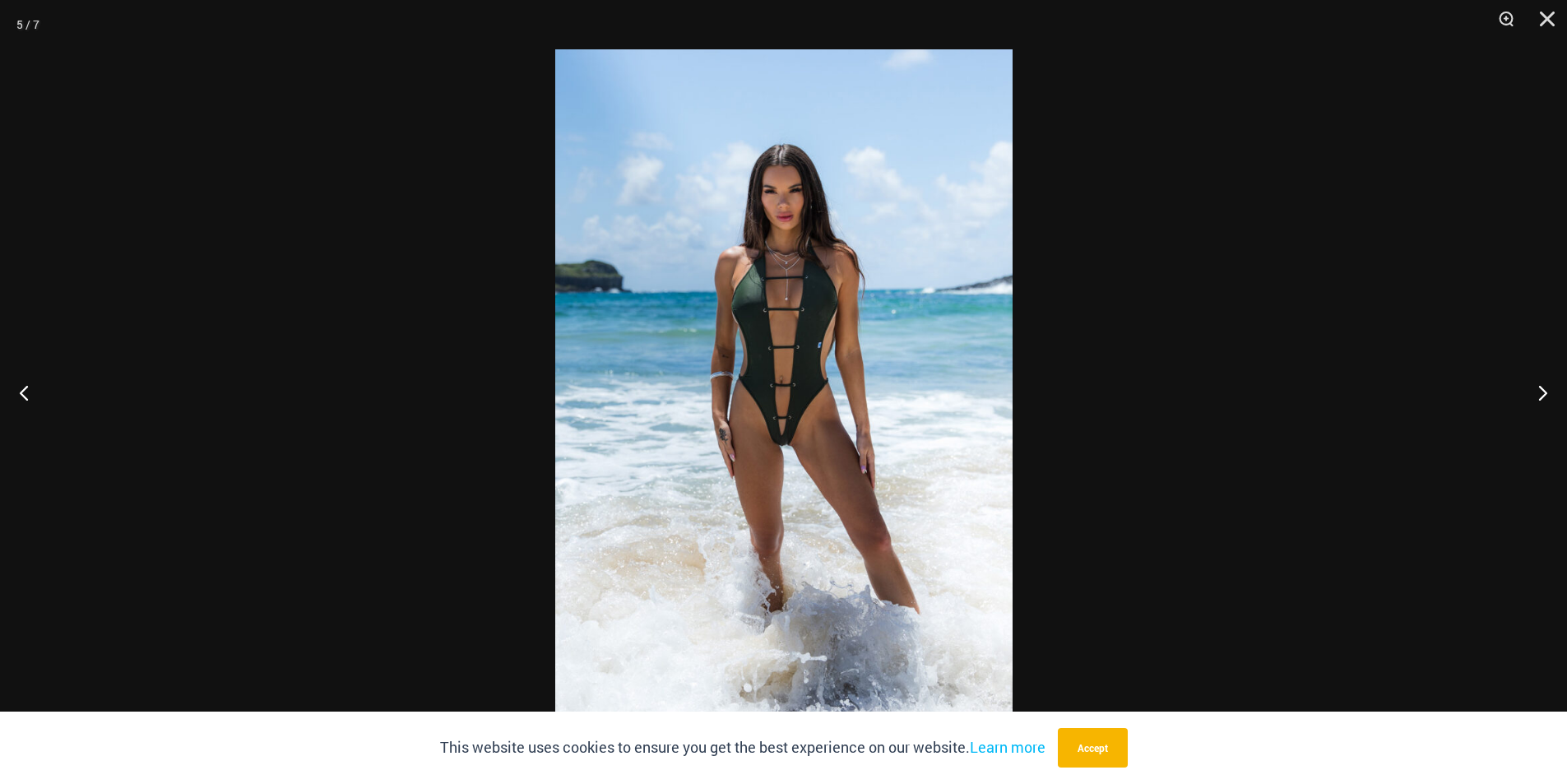
click at [787, 475] on img at bounding box center [784, 391] width 458 height 685
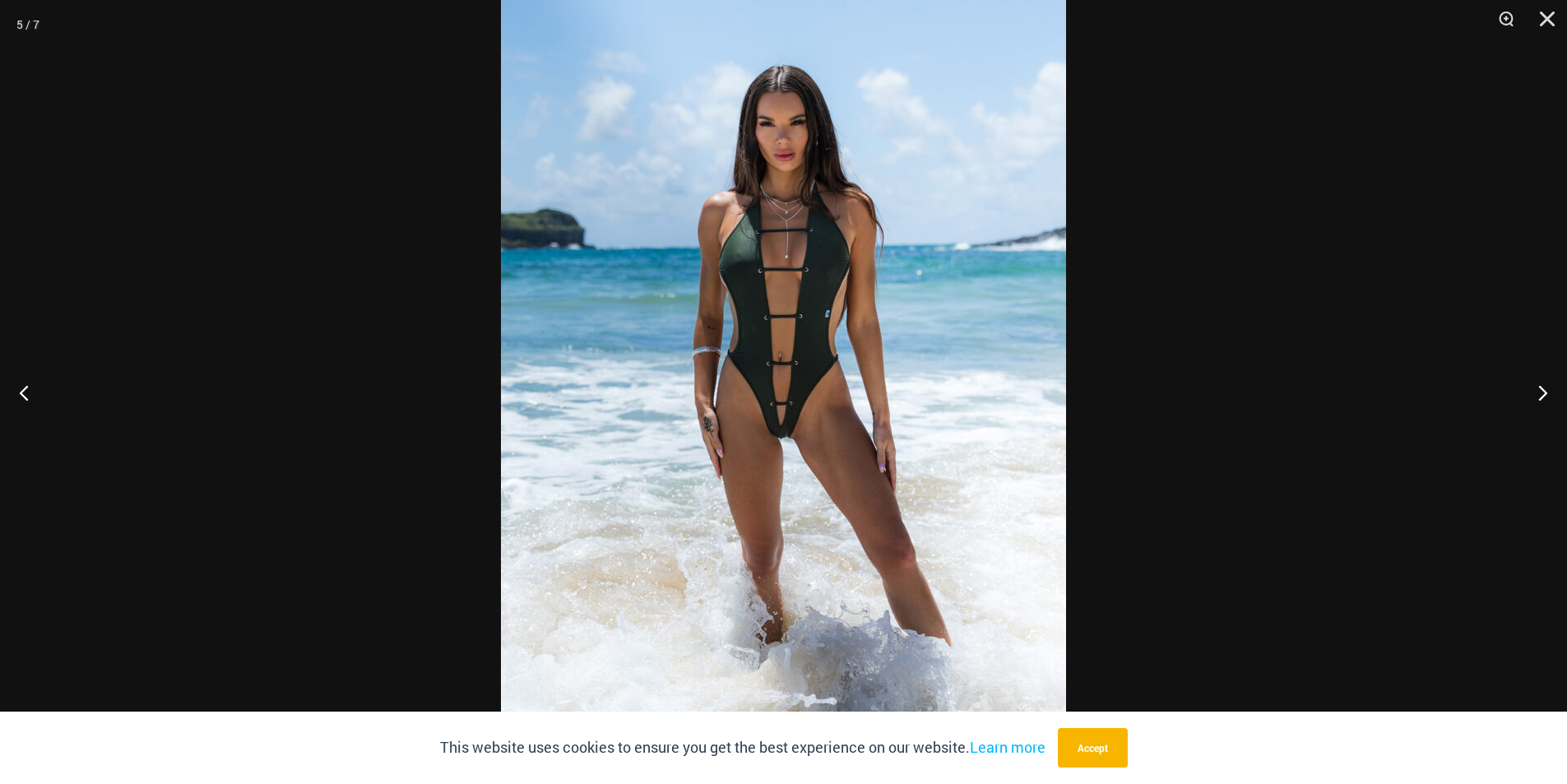
click at [1240, 336] on div at bounding box center [784, 392] width 1567 height 784
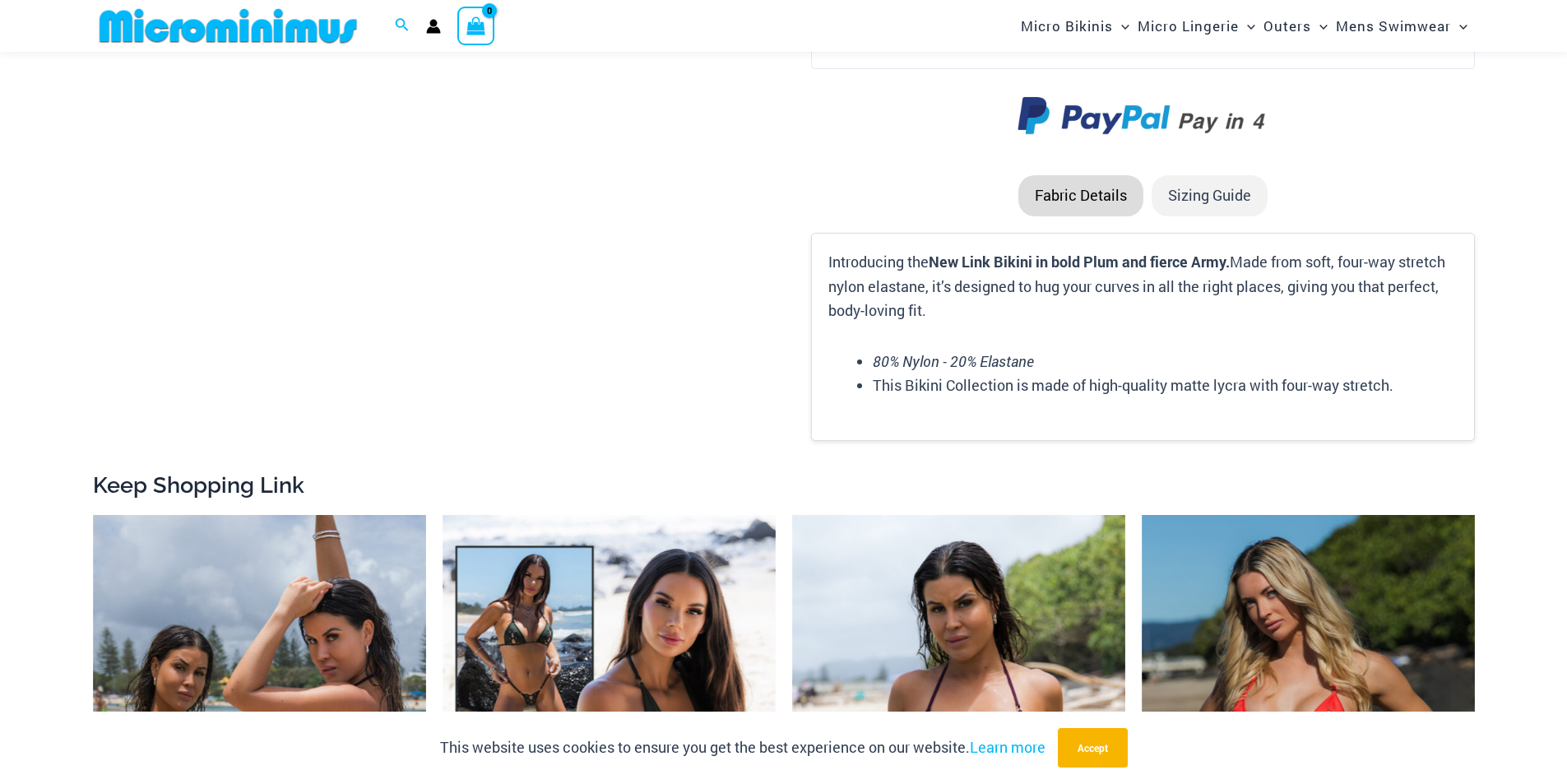
scroll to position [2303, 0]
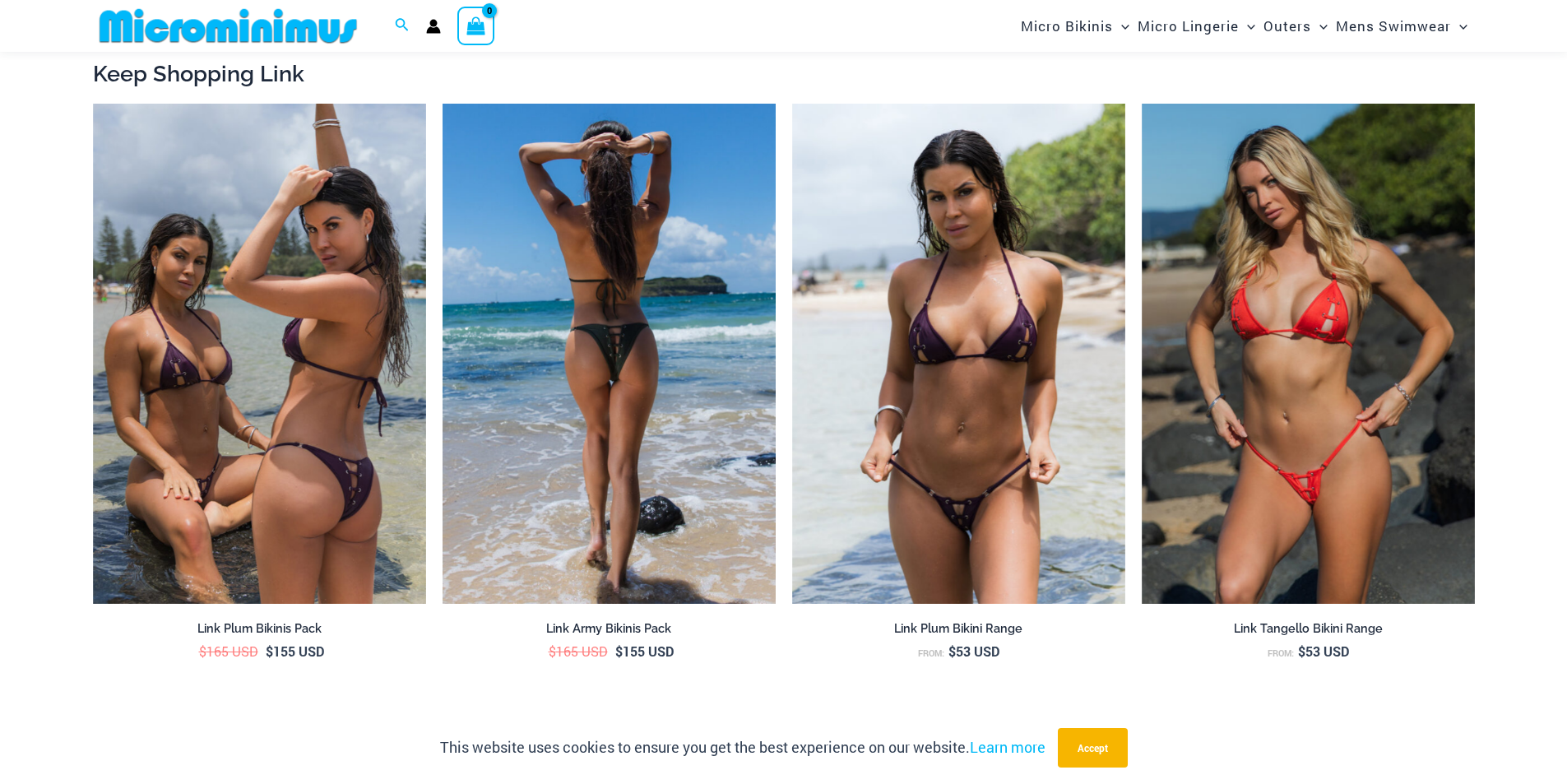
click at [651, 433] on img at bounding box center [609, 353] width 333 height 500
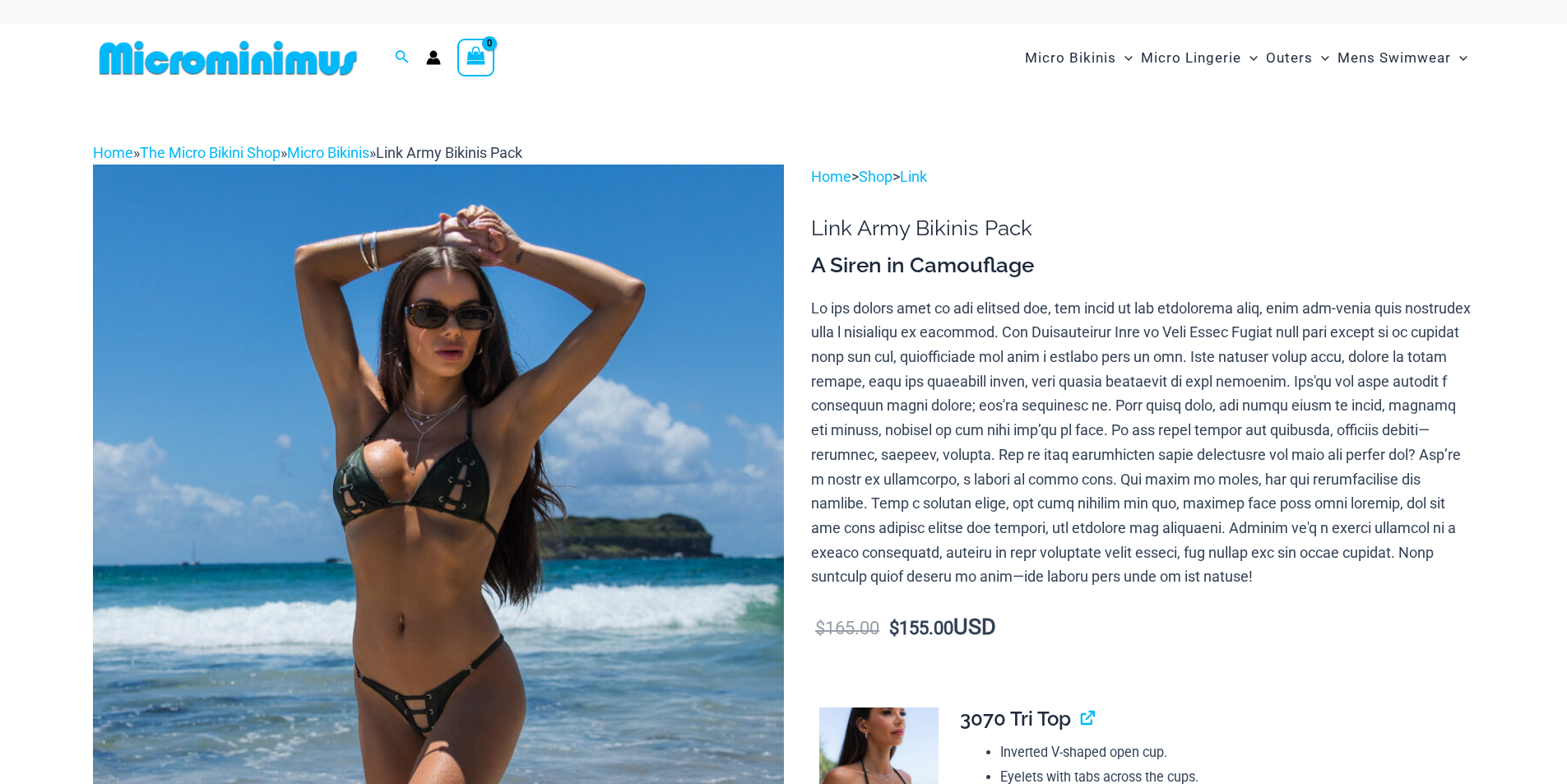
scroll to position [570, 0]
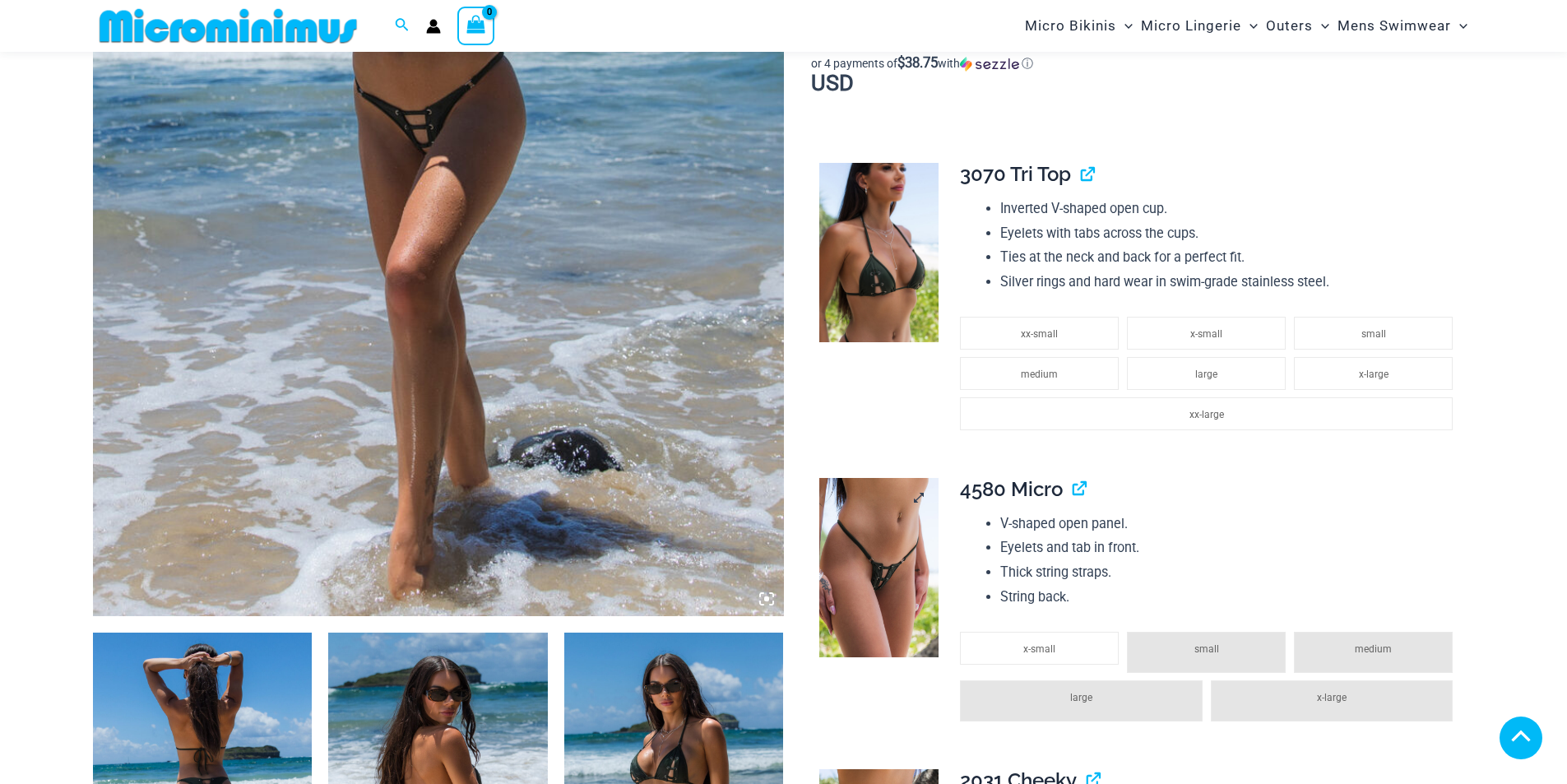
click at [854, 496] on img at bounding box center [879, 567] width 119 height 180
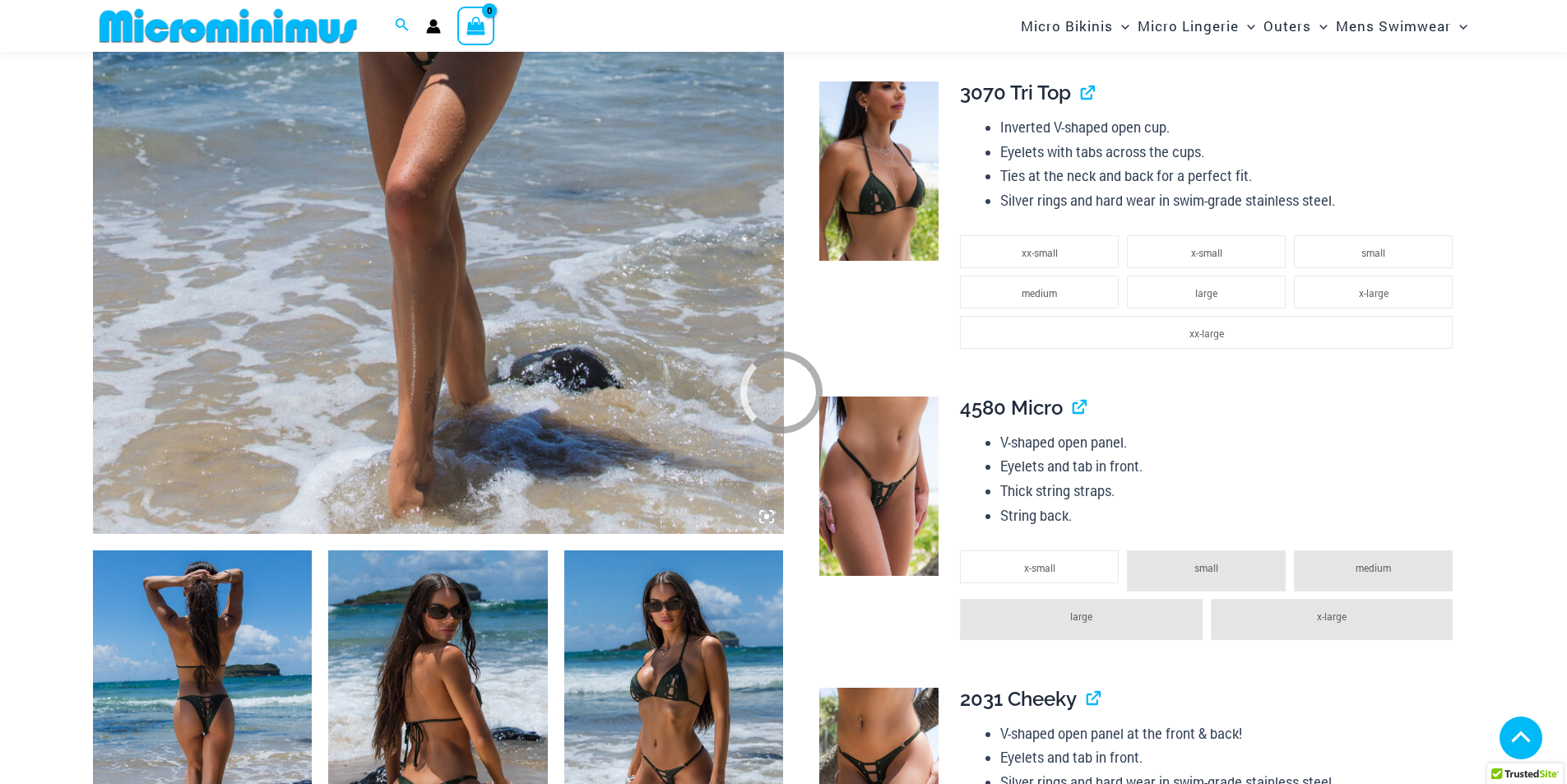
scroll to position [652, 0]
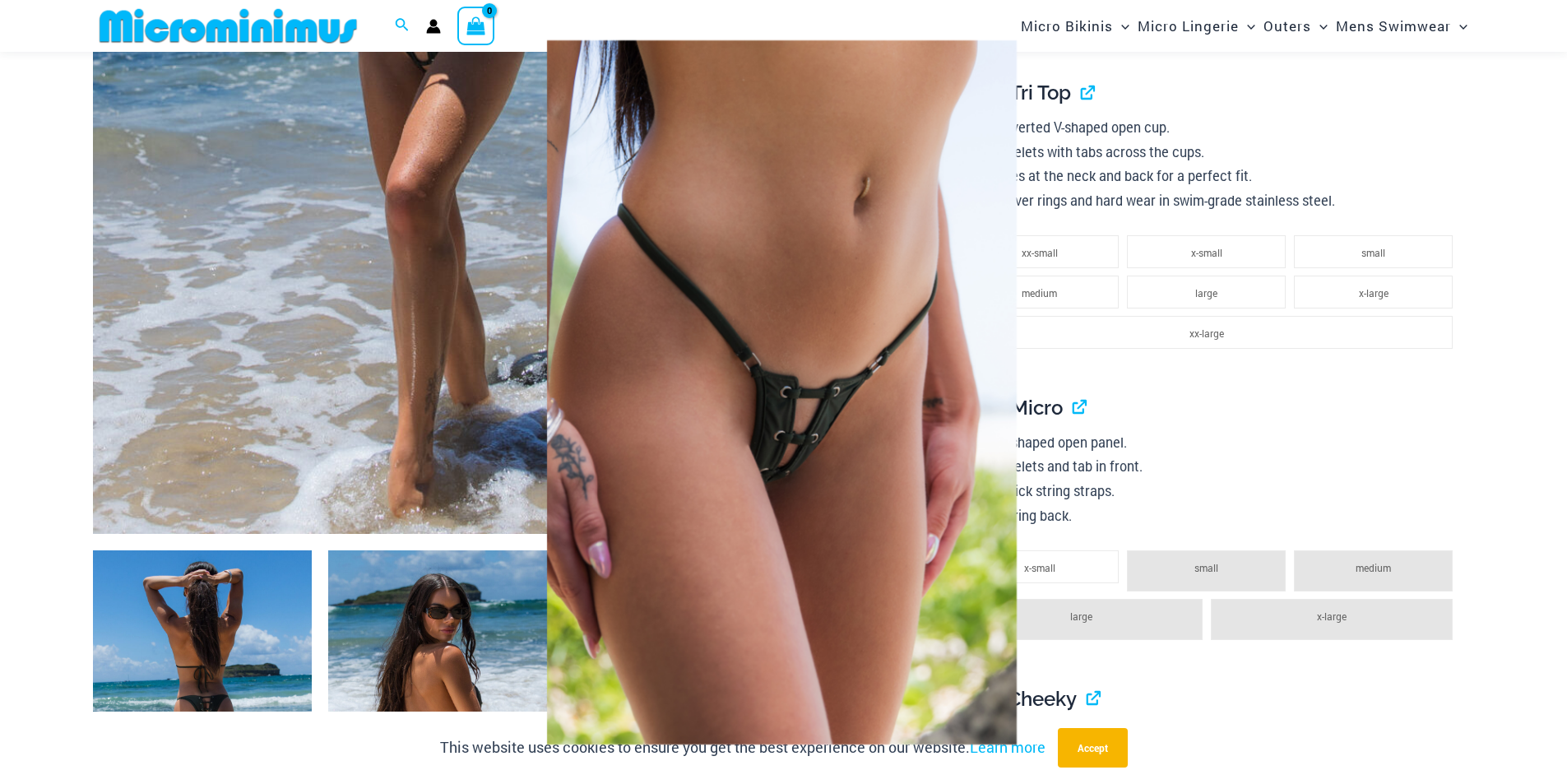
click at [1322, 406] on div at bounding box center [784, 392] width 1567 height 784
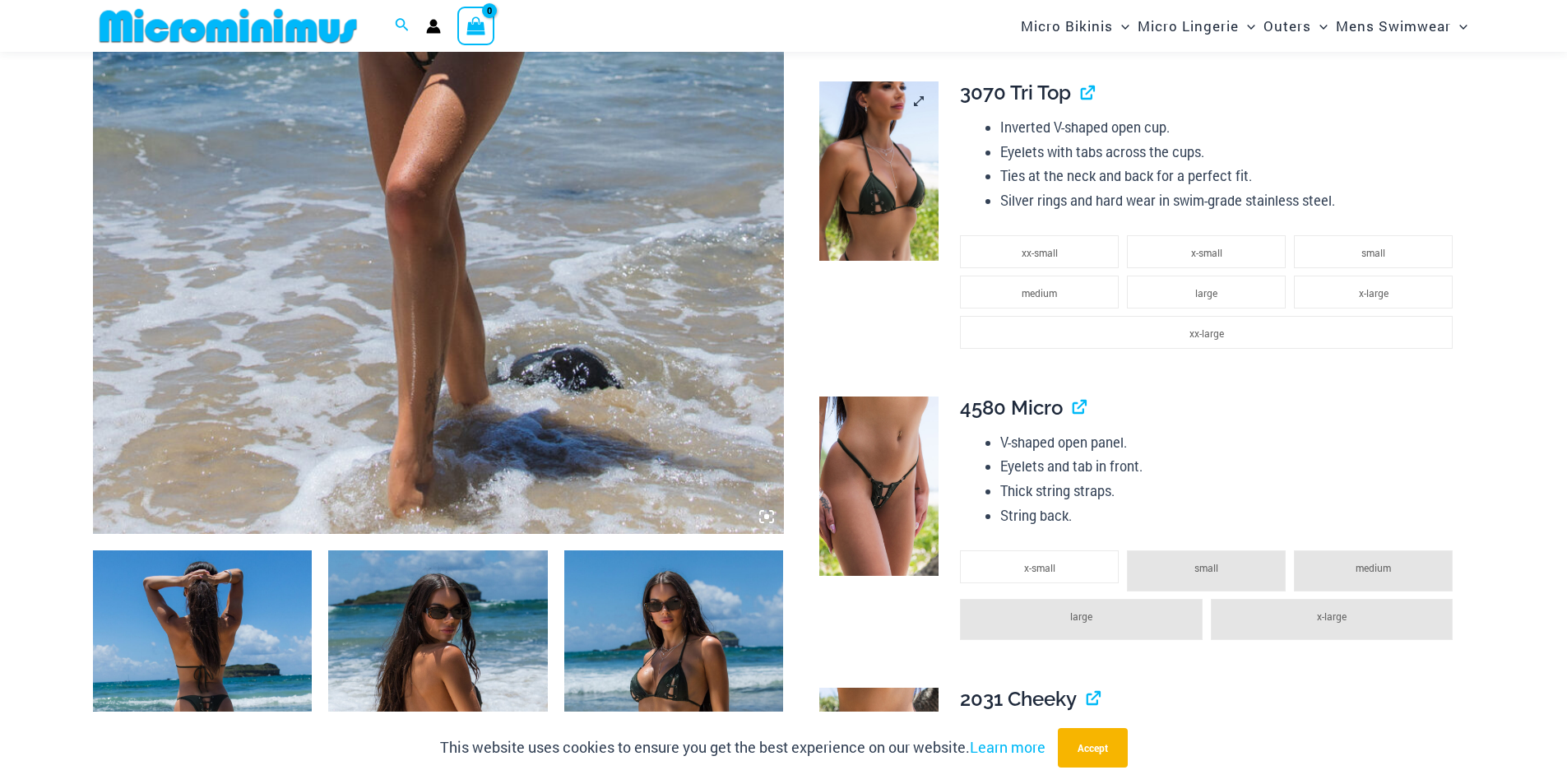
click at [902, 201] on img at bounding box center [879, 171] width 119 height 180
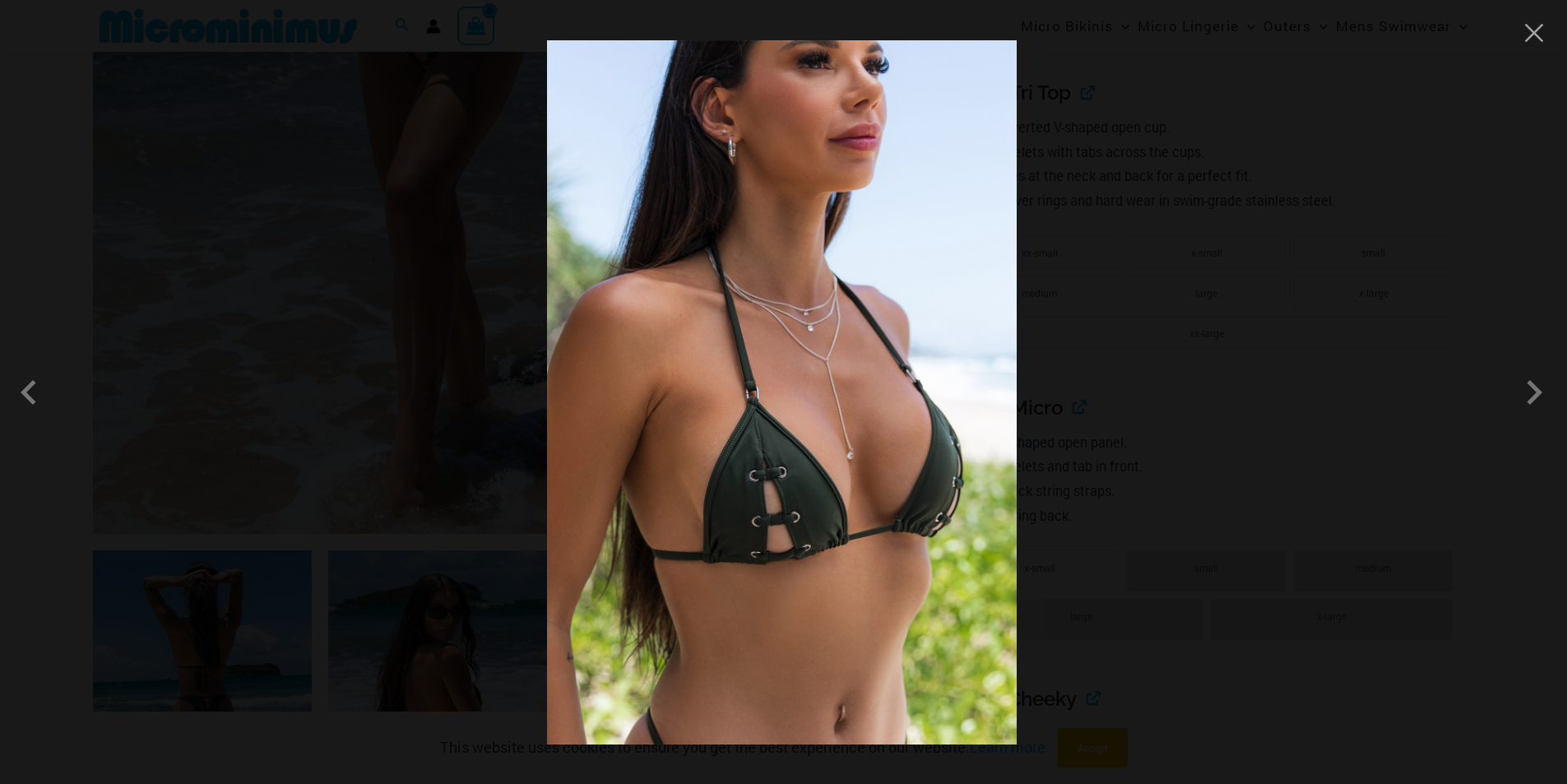
click at [1209, 486] on div at bounding box center [784, 392] width 1567 height 784
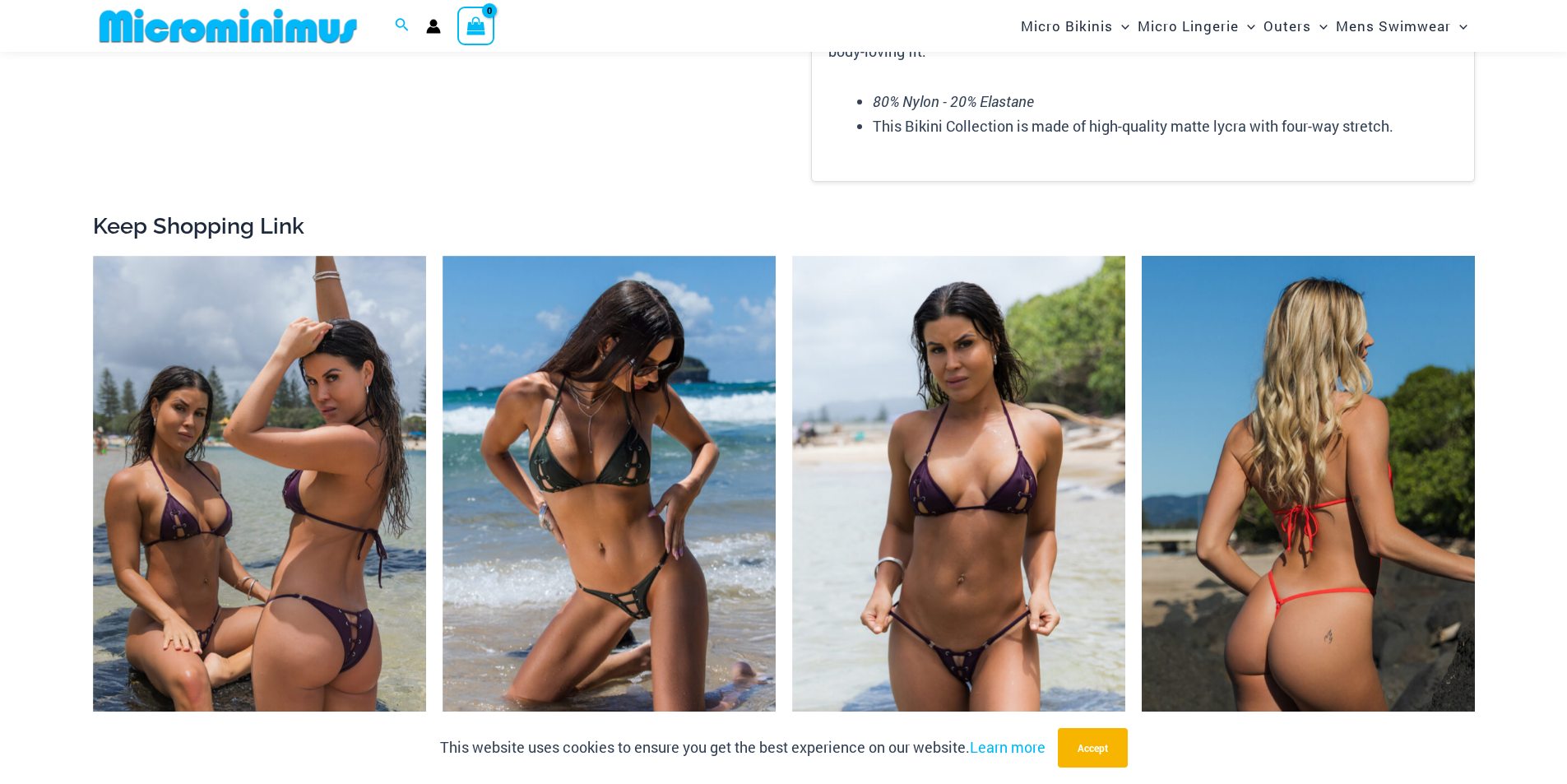
scroll to position [2461, 0]
